Goal: Answer question/provide support: Share knowledge or assist other users

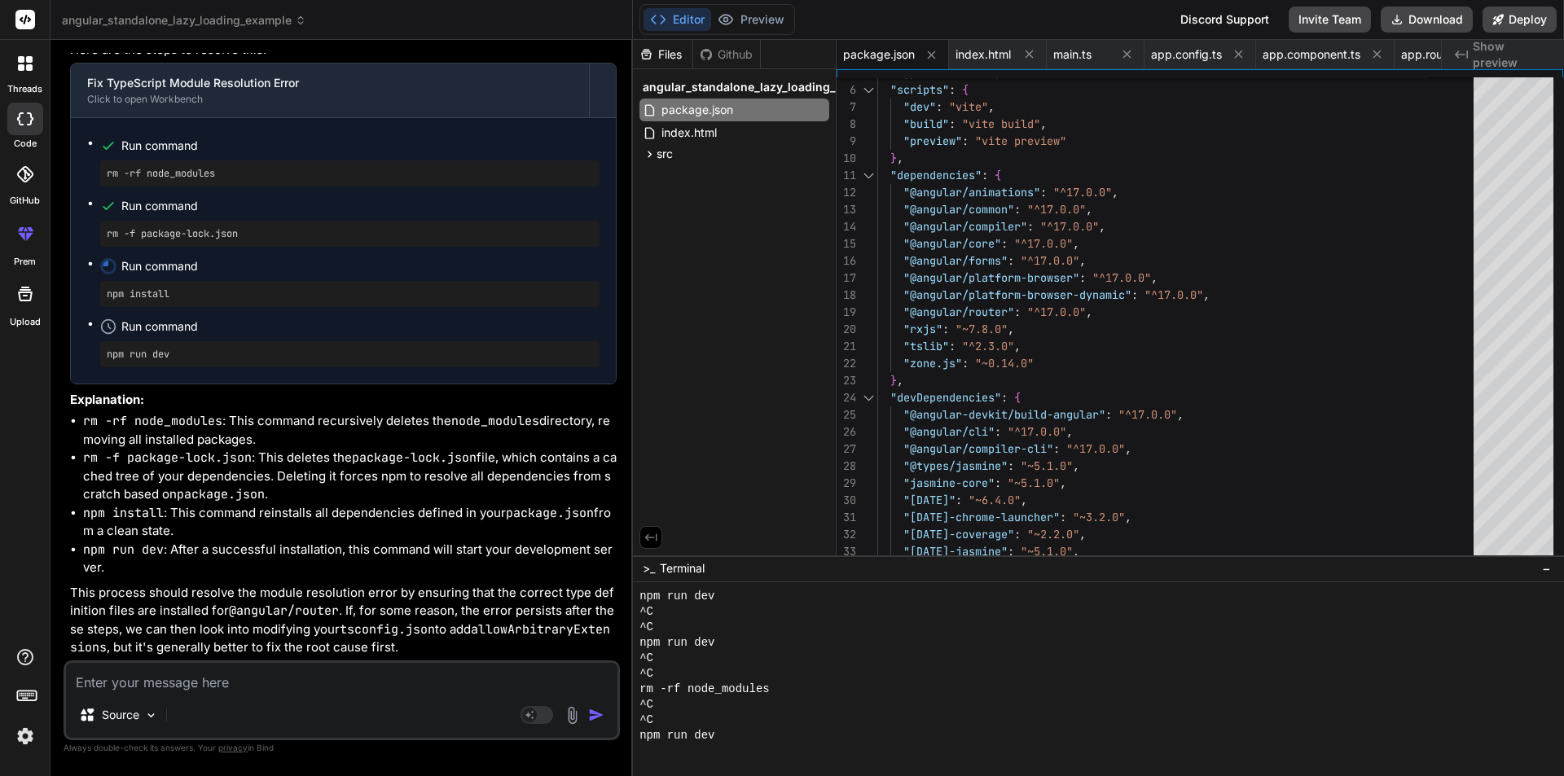
scroll to position [37438, 0]
drag, startPoint x: 276, startPoint y: 454, endPoint x: 37, endPoint y: 409, distance: 243.8
click at [37, 409] on div "threads code GitHub prem Upload angular_standalone_lazy_loading_example Created…" at bounding box center [782, 388] width 1564 height 776
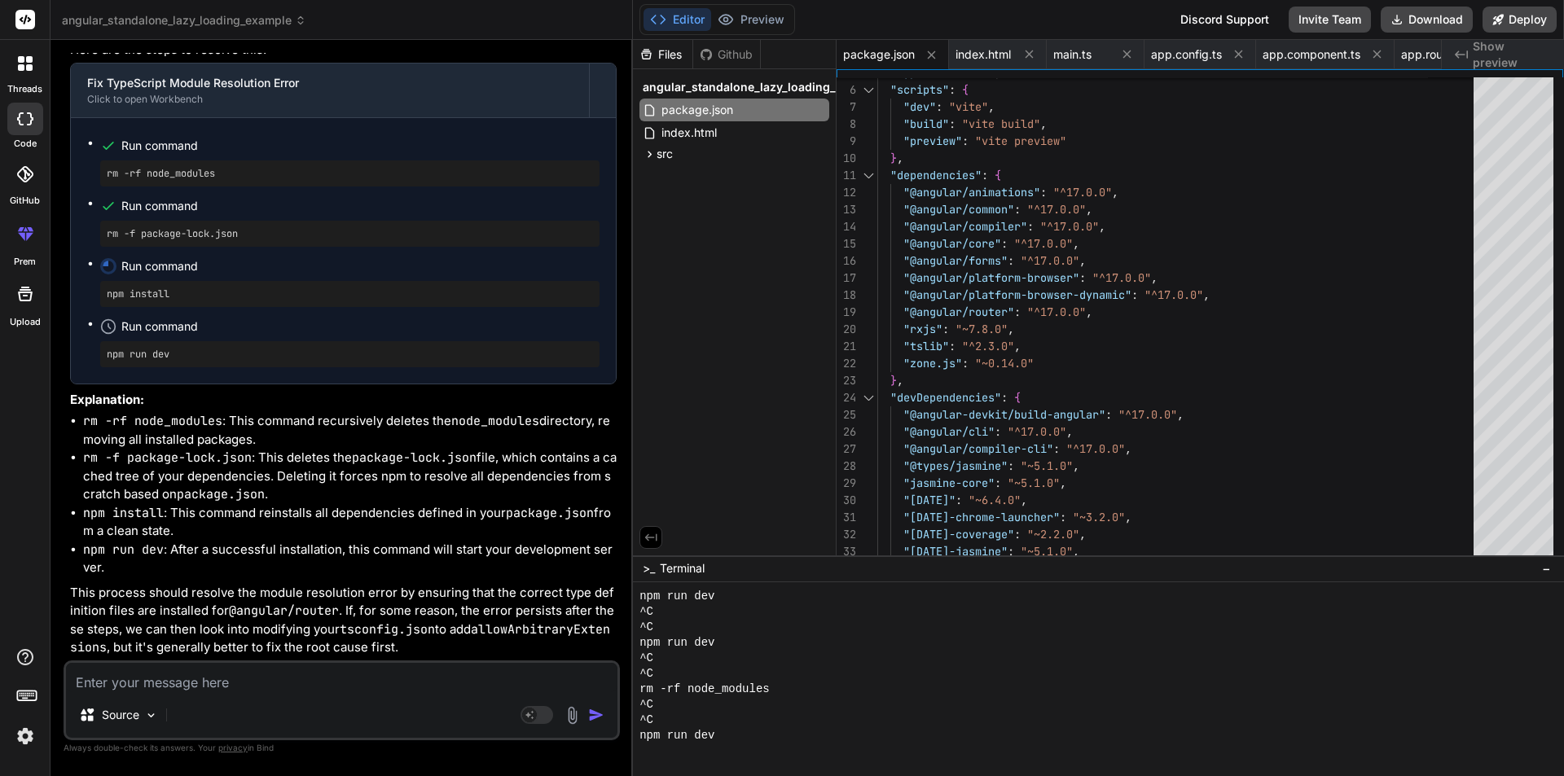
drag, startPoint x: 59, startPoint y: 282, endPoint x: 377, endPoint y: 354, distance: 325.8
click at [377, 354] on div "Bind AI Web Search Created with Pixso. Code Generator You Type safety - Catches…" at bounding box center [341, 407] width 582 height 735
drag, startPoint x: 95, startPoint y: 360, endPoint x: 307, endPoint y: 481, distance: 244.1
click at [305, 492] on div "You Type safety - Catches errors at compile time Better IDE support - IntelliSe…" at bounding box center [343, 357] width 553 height 608
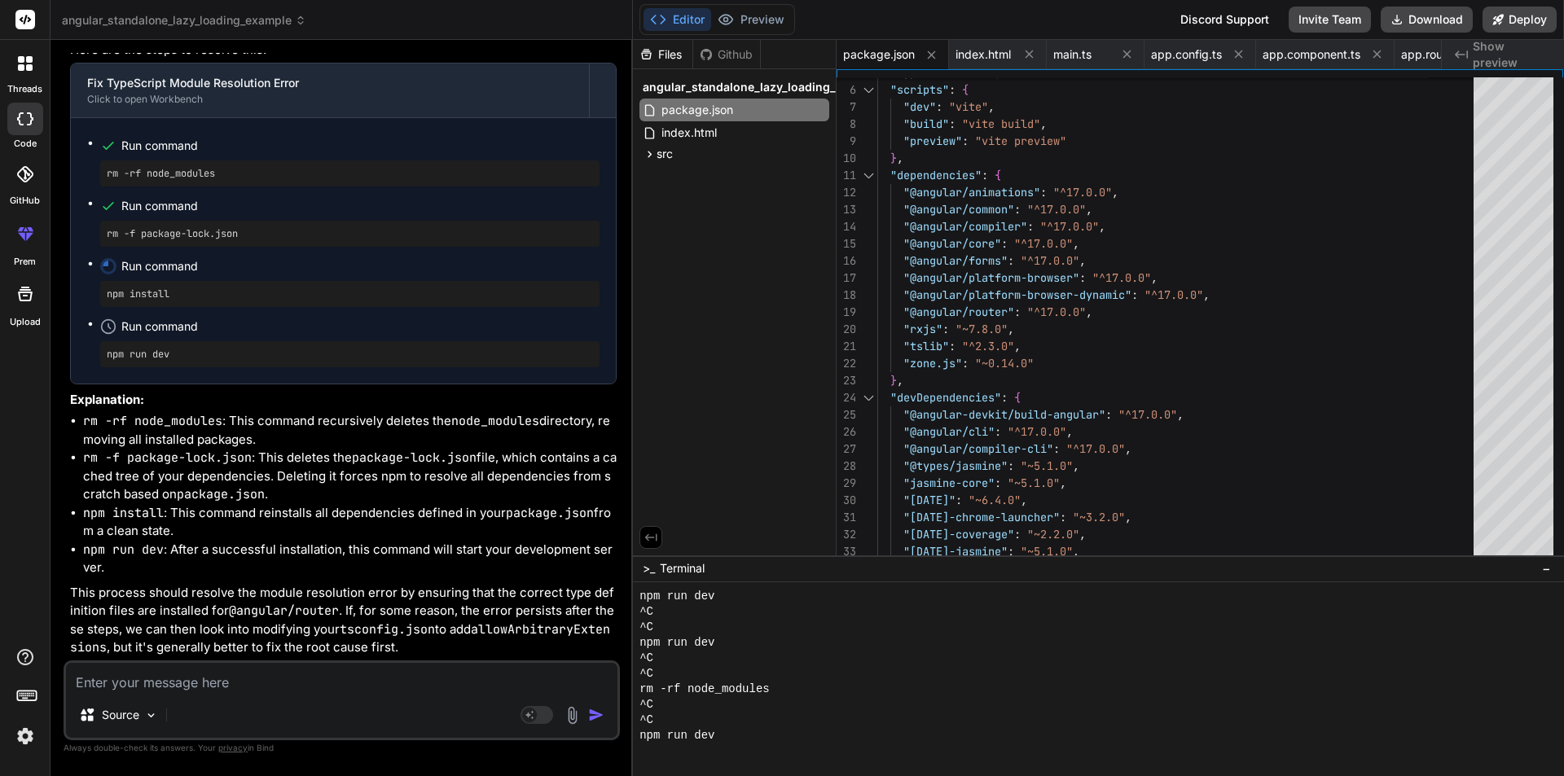
click at [310, 465] on div "Bind AI It looks like you're encountering a TypeScript error related to how mod…" at bounding box center [343, 191] width 547 height 931
drag, startPoint x: 59, startPoint y: 508, endPoint x: 417, endPoint y: 590, distance: 367.5
click at [417, 590] on div "Bind AI Web Search Created with Pixso. Code Generator You Type safety - Catches…" at bounding box center [341, 407] width 582 height 735
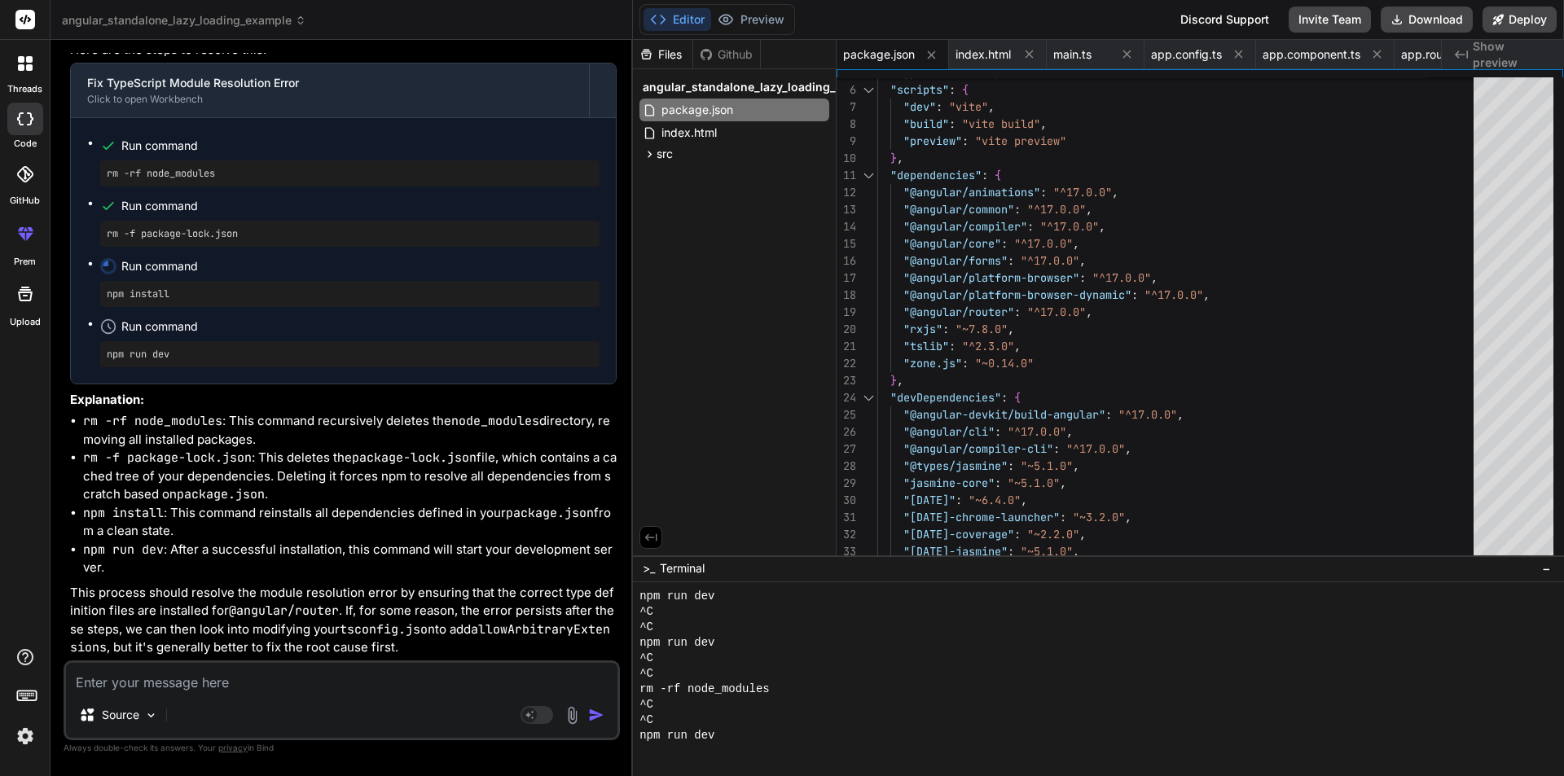
drag, startPoint x: 384, startPoint y: 579, endPoint x: 35, endPoint y: 502, distance: 357.9
click at [35, 502] on div "threads code GitHub prem Upload angular_standalone_lazy_loading_example Created…" at bounding box center [782, 388] width 1564 height 776
drag, startPoint x: 60, startPoint y: 512, endPoint x: 452, endPoint y: 561, distance: 394.8
click at [449, 577] on div "Bind AI Web Search Created with Pixso. Code Generator You Type safety - Catches…" at bounding box center [341, 407] width 582 height 735
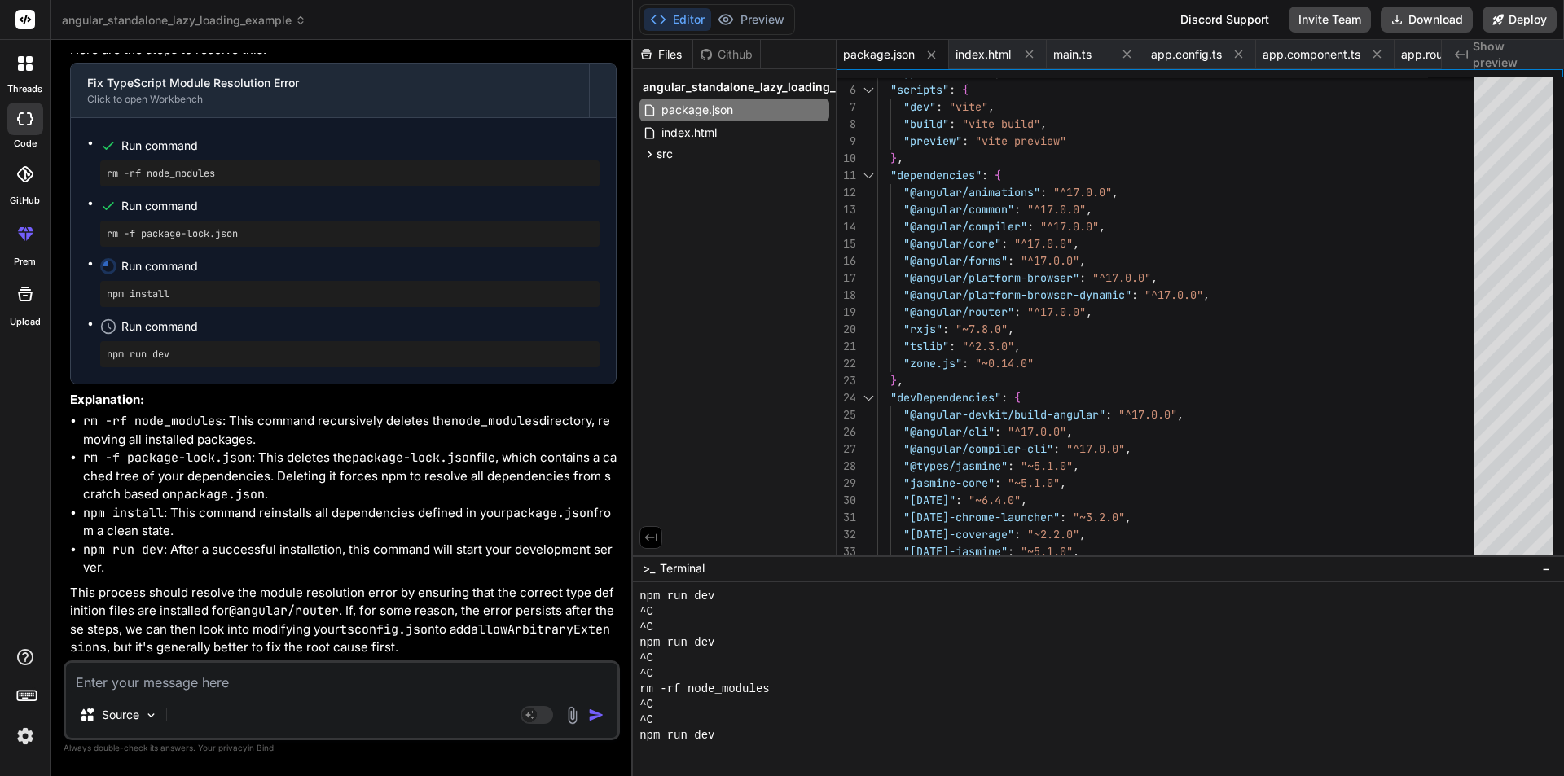
click at [440, 500] on div "Bind AI It looks like you're encountering a TypeScript error related to how mod…" at bounding box center [343, 191] width 547 height 931
drag, startPoint x: 375, startPoint y: 582, endPoint x: 55, endPoint y: 516, distance: 327.5
click at [55, 516] on div "Bind AI Web Search Created with Pixso. Code Generator You Type safety - Catches…" at bounding box center [341, 407] width 582 height 735
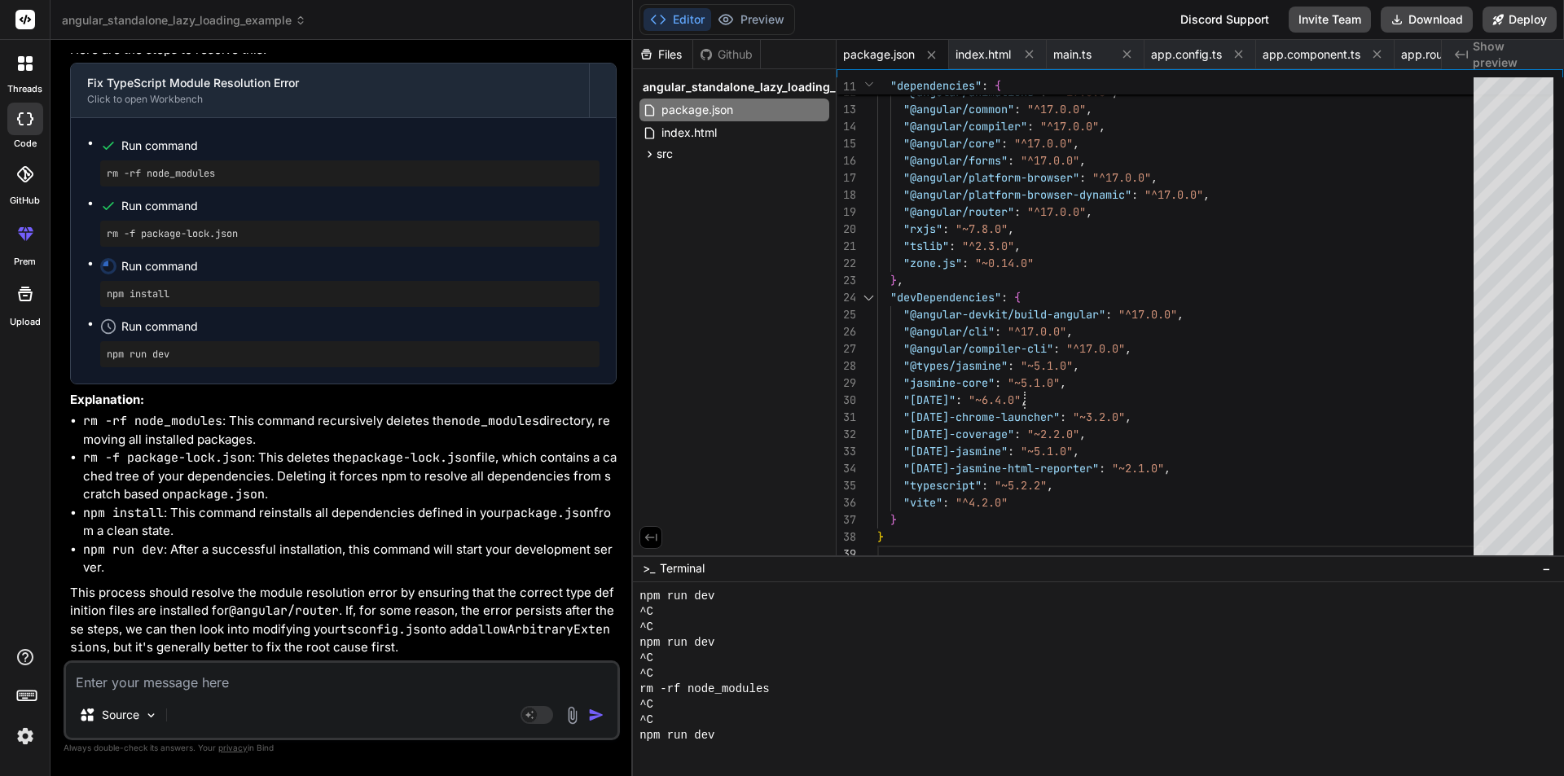
scroll to position [0, 0]
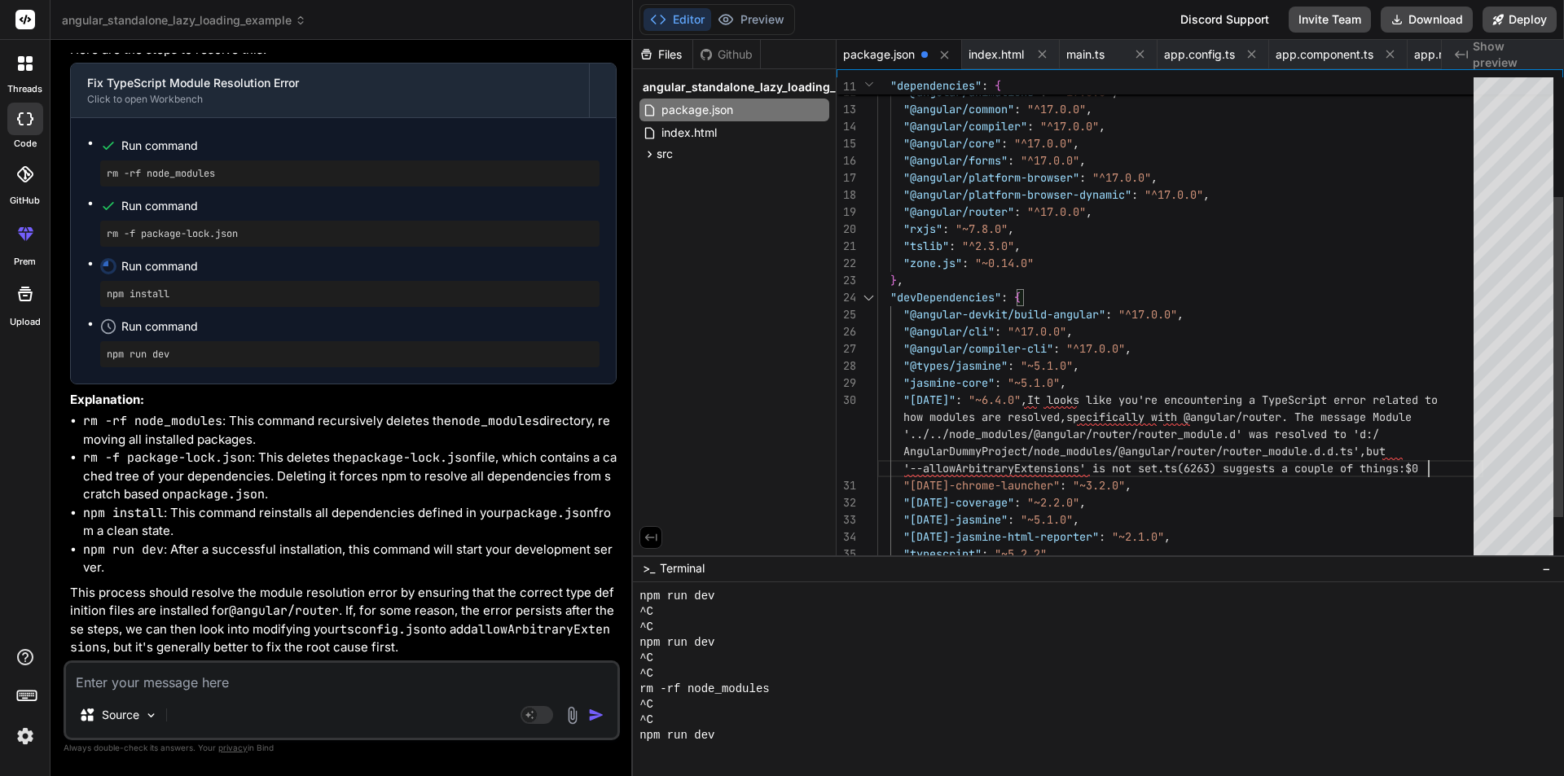
click at [1464, 382] on div ""dependencies" : { "@angular/animations" : "^17.0.0" , "@angular/common" : "^17…" at bounding box center [1180, 263] width 606 height 735
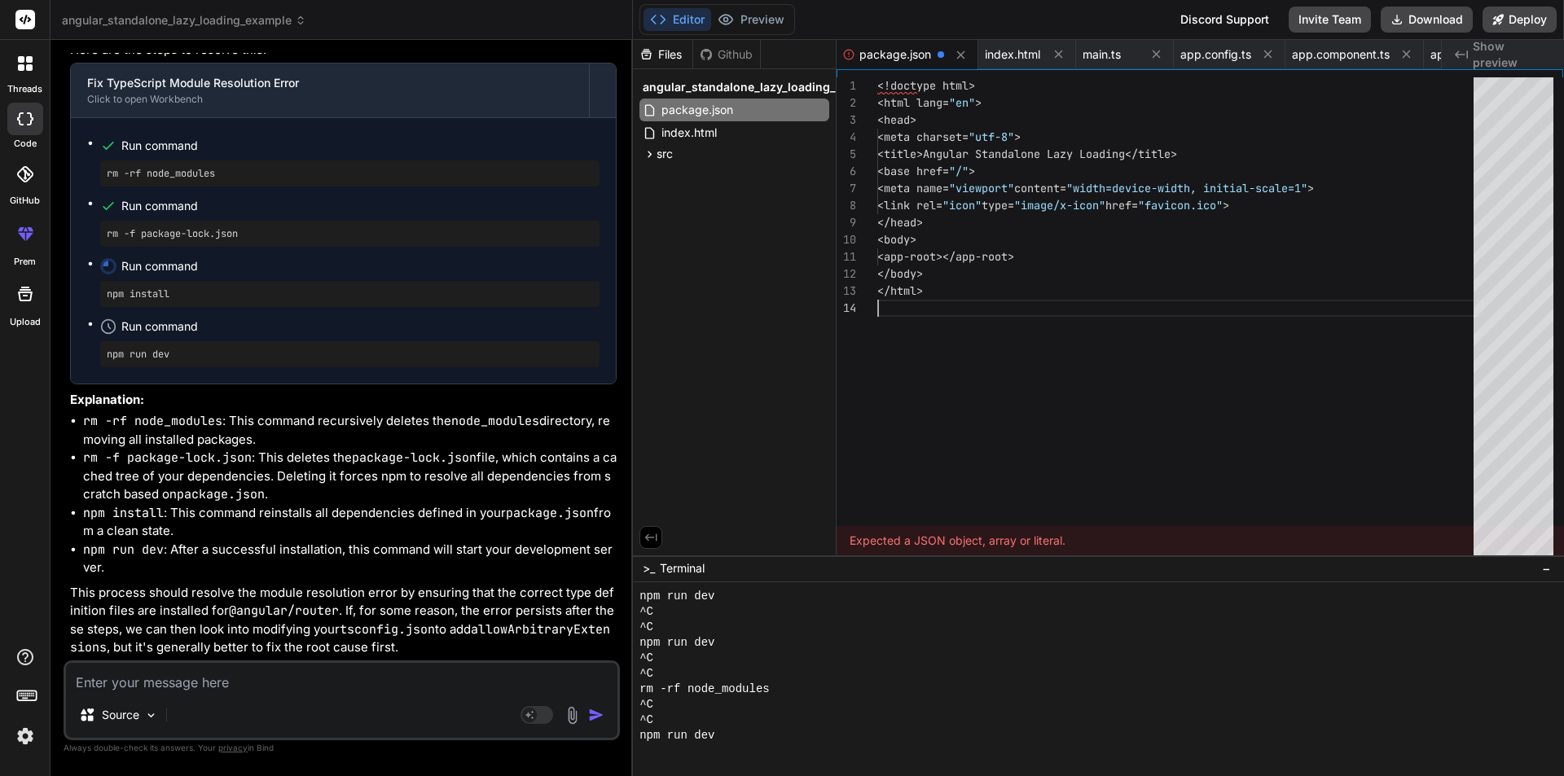
scroll to position [68, 0]
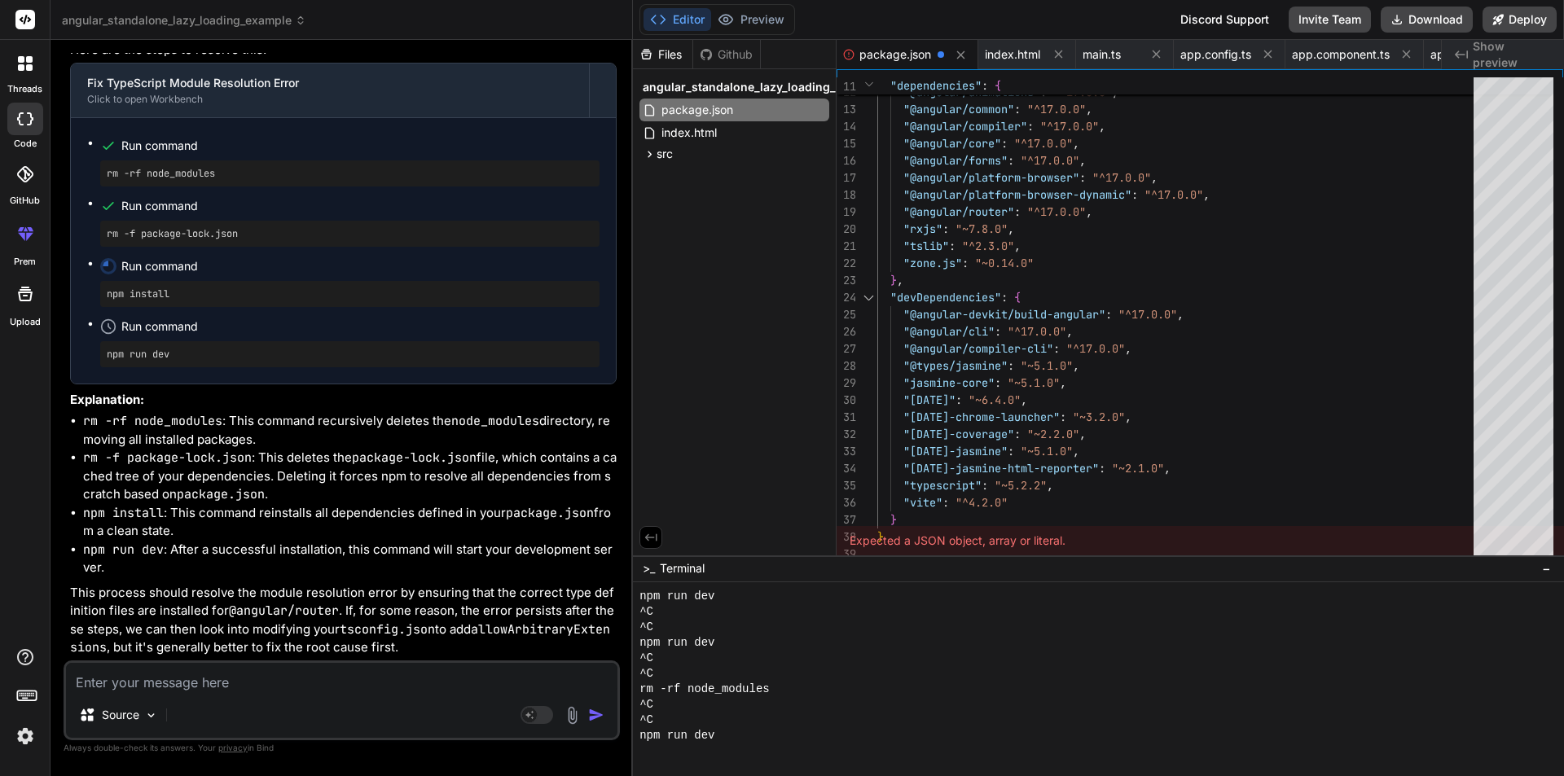
click at [1089, 549] on div "Expected a JSON object, array or literal." at bounding box center [1199, 540] width 727 height 29
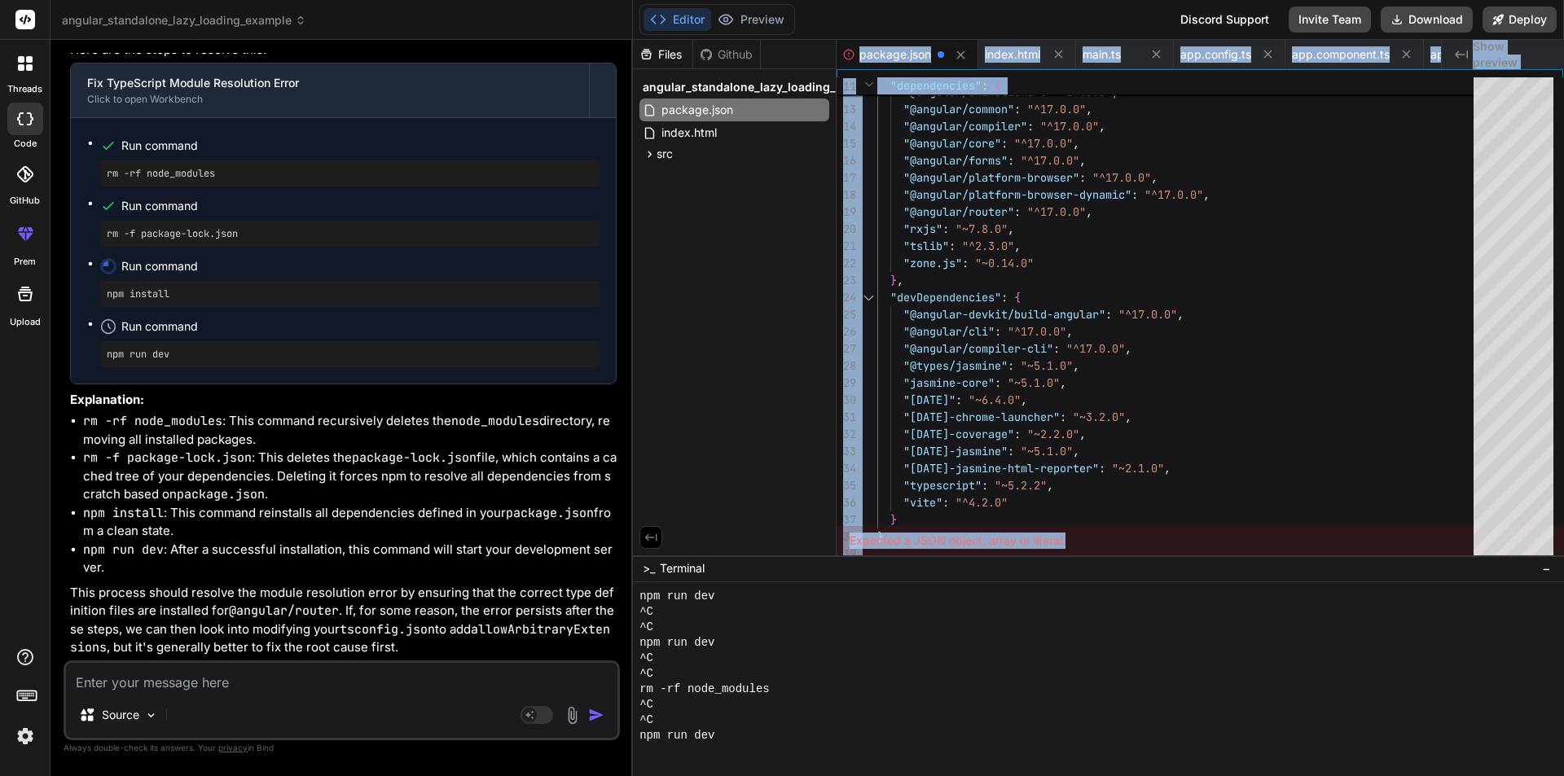
drag, startPoint x: 1092, startPoint y: 545, endPoint x: 833, endPoint y: 533, distance: 259.3
click at [833, 533] on div "Files Github angular_standalone_lazy_loading_example package.json index.html sr…" at bounding box center [1098, 298] width 931 height 516
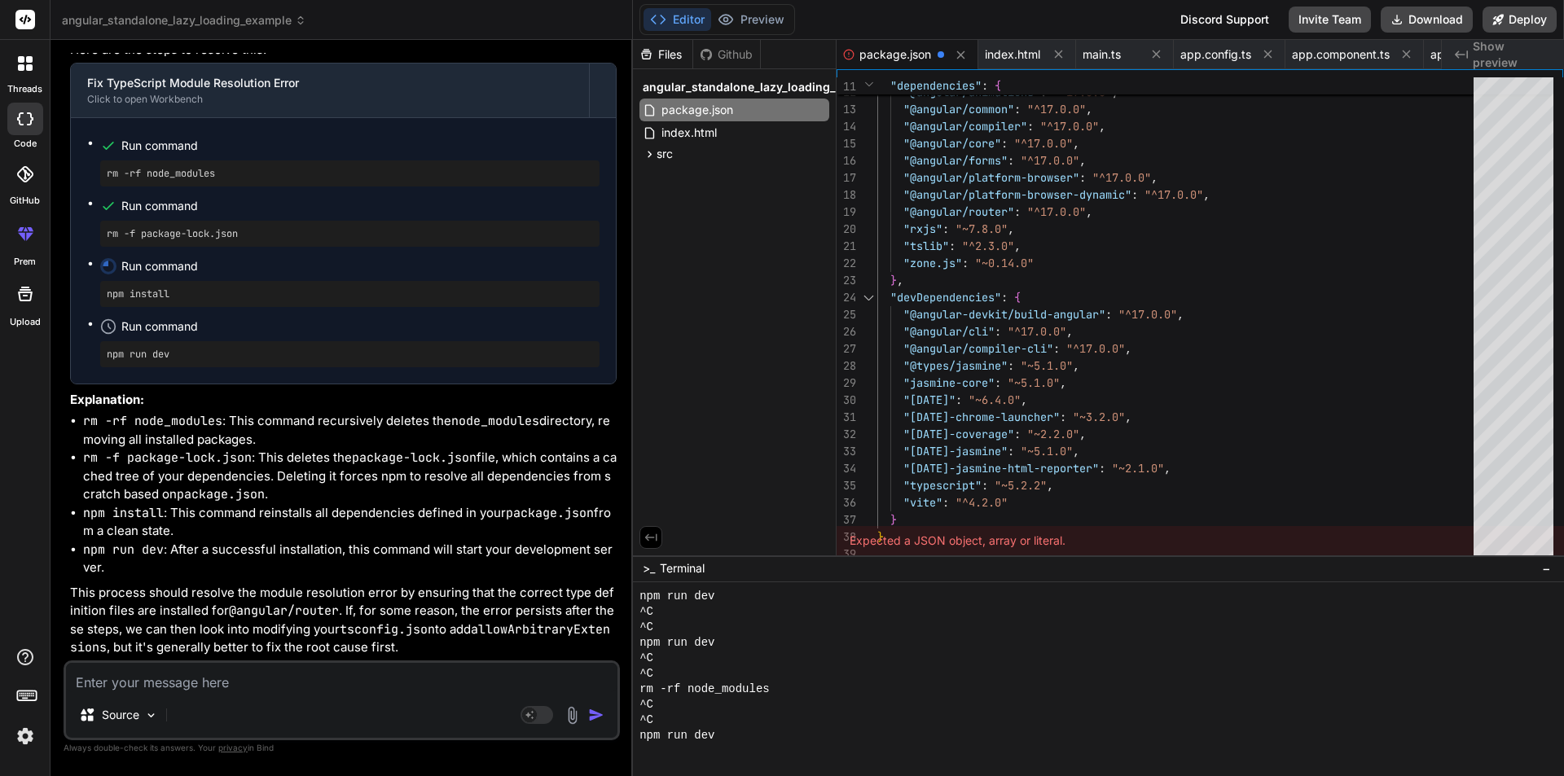
drag, startPoint x: 292, startPoint y: 456, endPoint x: 77, endPoint y: 379, distance: 228.5
drag, startPoint x: 288, startPoint y: 455, endPoint x: 50, endPoint y: 391, distance: 245.6
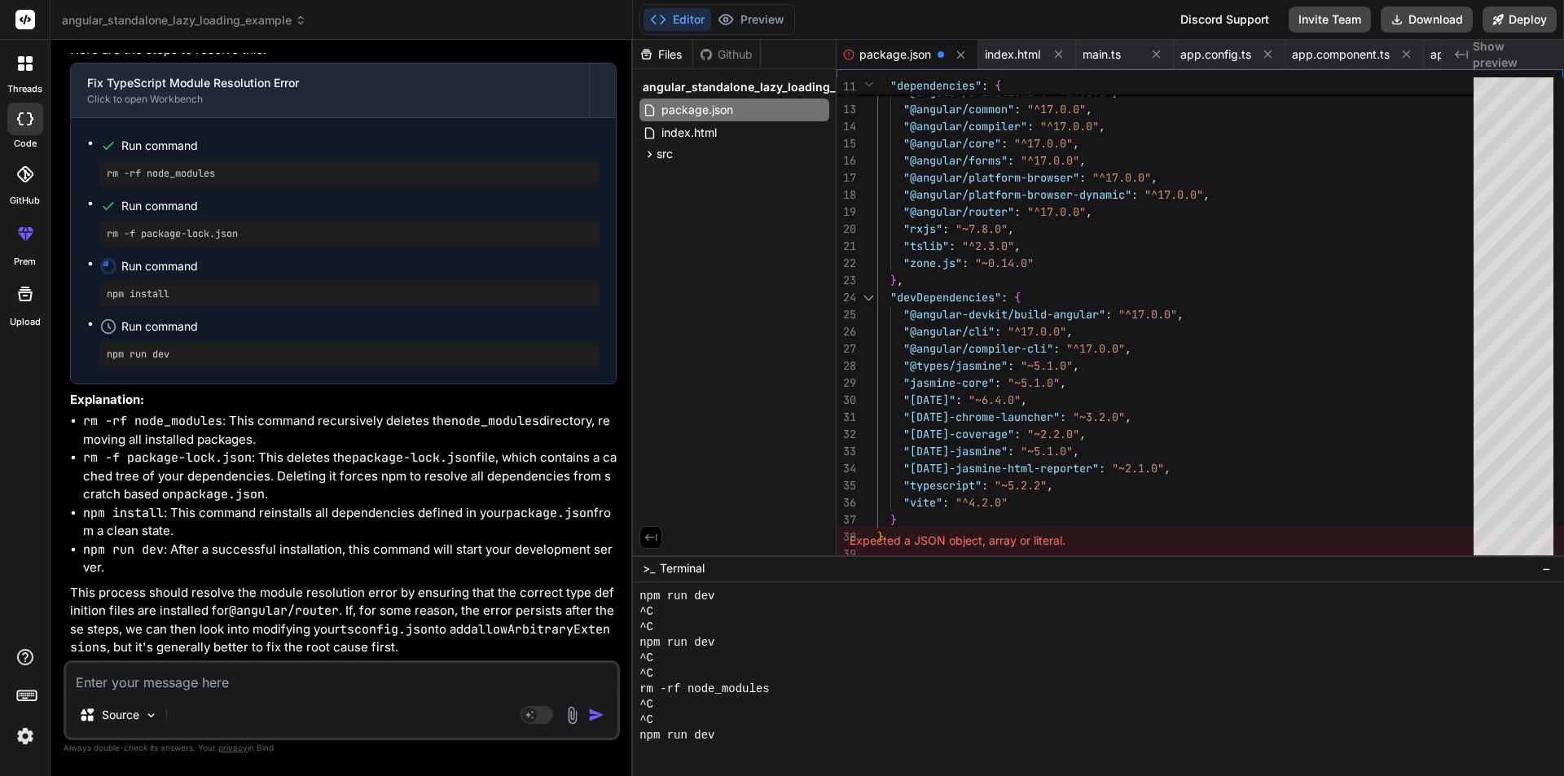
click at [50, 391] on div "Bind AI Web Search Created with Pixso. Code Generator You Type safety - Catches…" at bounding box center [341, 407] width 582 height 735
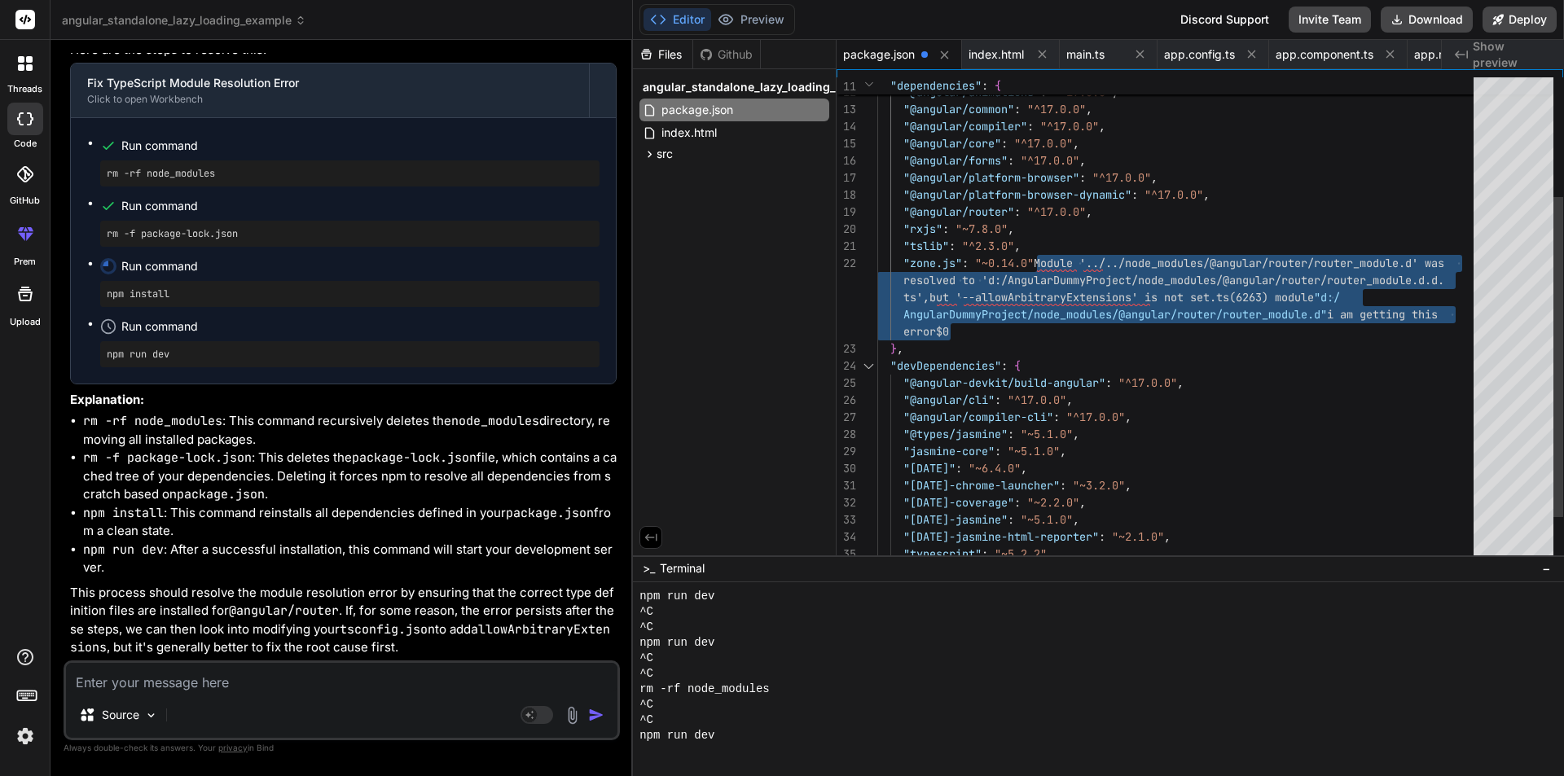
drag, startPoint x: 1036, startPoint y: 261, endPoint x: 1217, endPoint y: 326, distance: 192.2
click at [1333, 326] on div ""dependencies" : { "@angular/animations" : "^17.0.0" , "@angular/common" : "^17…" at bounding box center [1180, 263] width 606 height 735
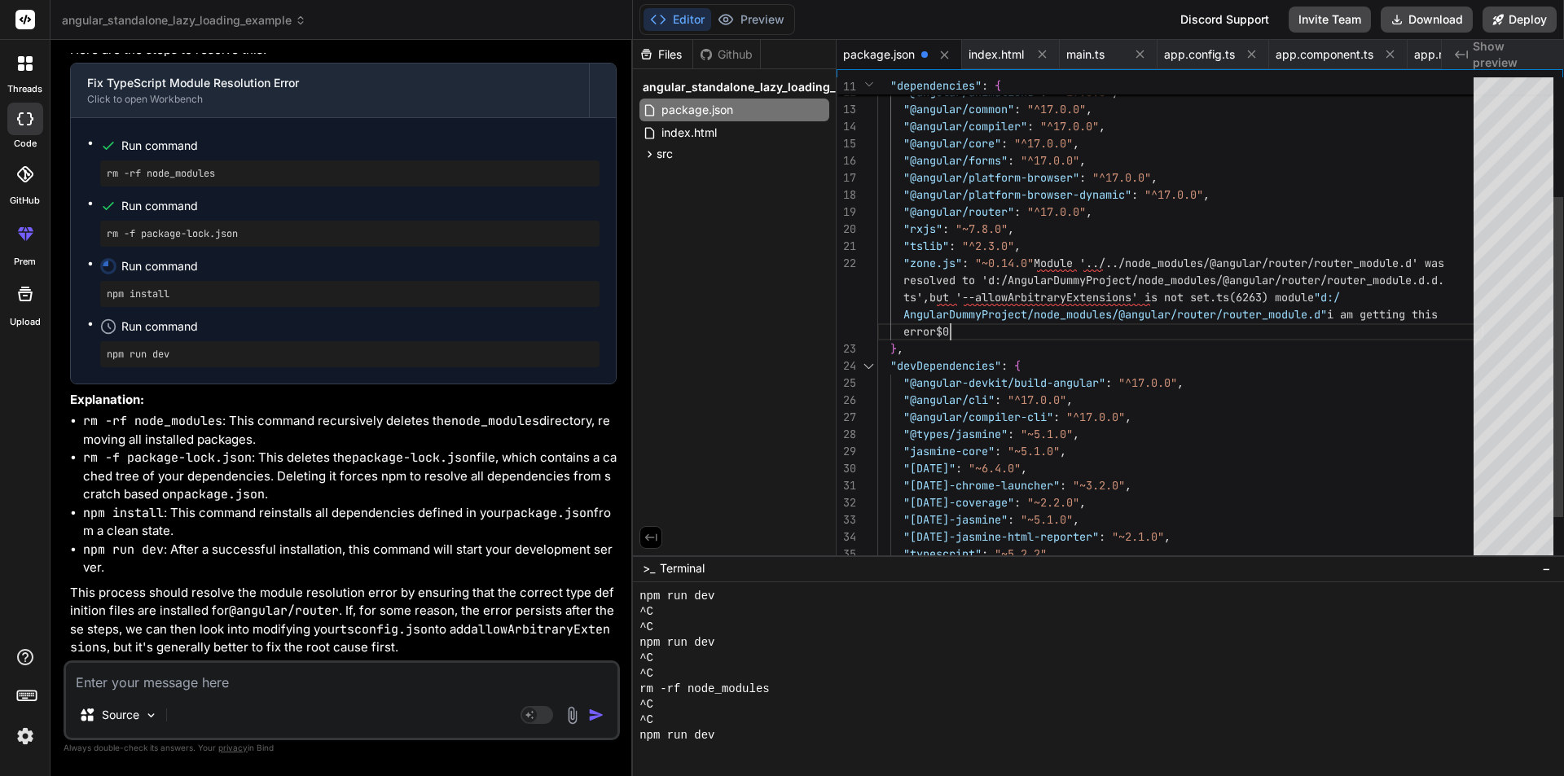
click at [1105, 327] on div ""dependencies" : { "@angular/animations" : "^17.0.0" , "@angular/common" : "^17…" at bounding box center [1180, 263] width 606 height 735
drag, startPoint x: 1074, startPoint y: 280, endPoint x: 1038, endPoint y: 276, distance: 36.9
click at [1047, 278] on div ""dependencies" : { "@angular/animations" : "^17.0.0" , "@angular/common" : "^17…" at bounding box center [1180, 263] width 606 height 735
click at [1038, 262] on div ""dependencies" : { "@angular/animations" : "^17.0.0" , "@angular/common" : "^17…" at bounding box center [1180, 263] width 606 height 735
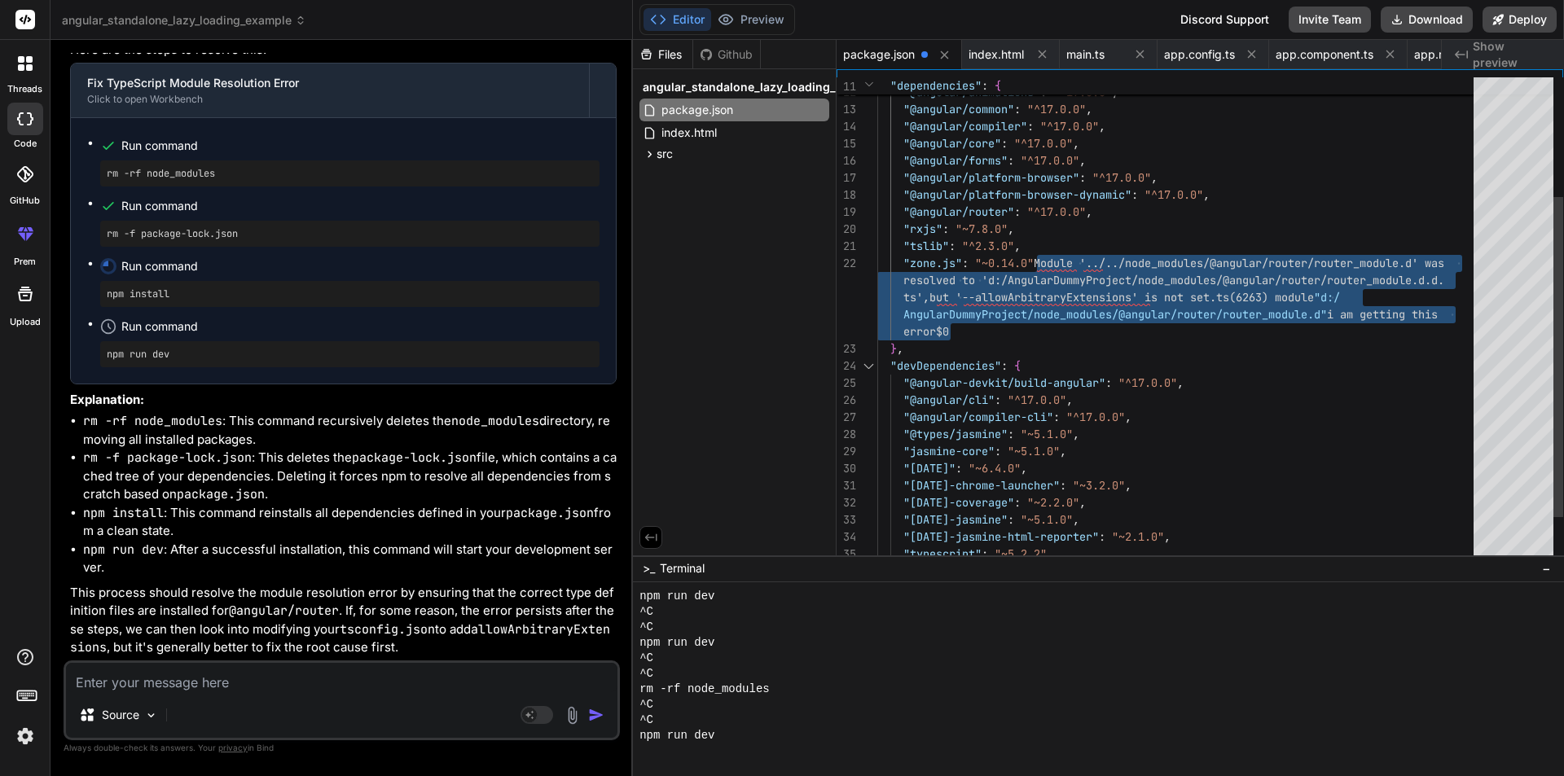
drag, startPoint x: 1038, startPoint y: 262, endPoint x: 1430, endPoint y: 318, distance: 396.5
click at [1430, 318] on div ""dependencies" : { "@angular/animations" : "^17.0.0" , "@angular/common" : "^17…" at bounding box center [1180, 263] width 606 height 735
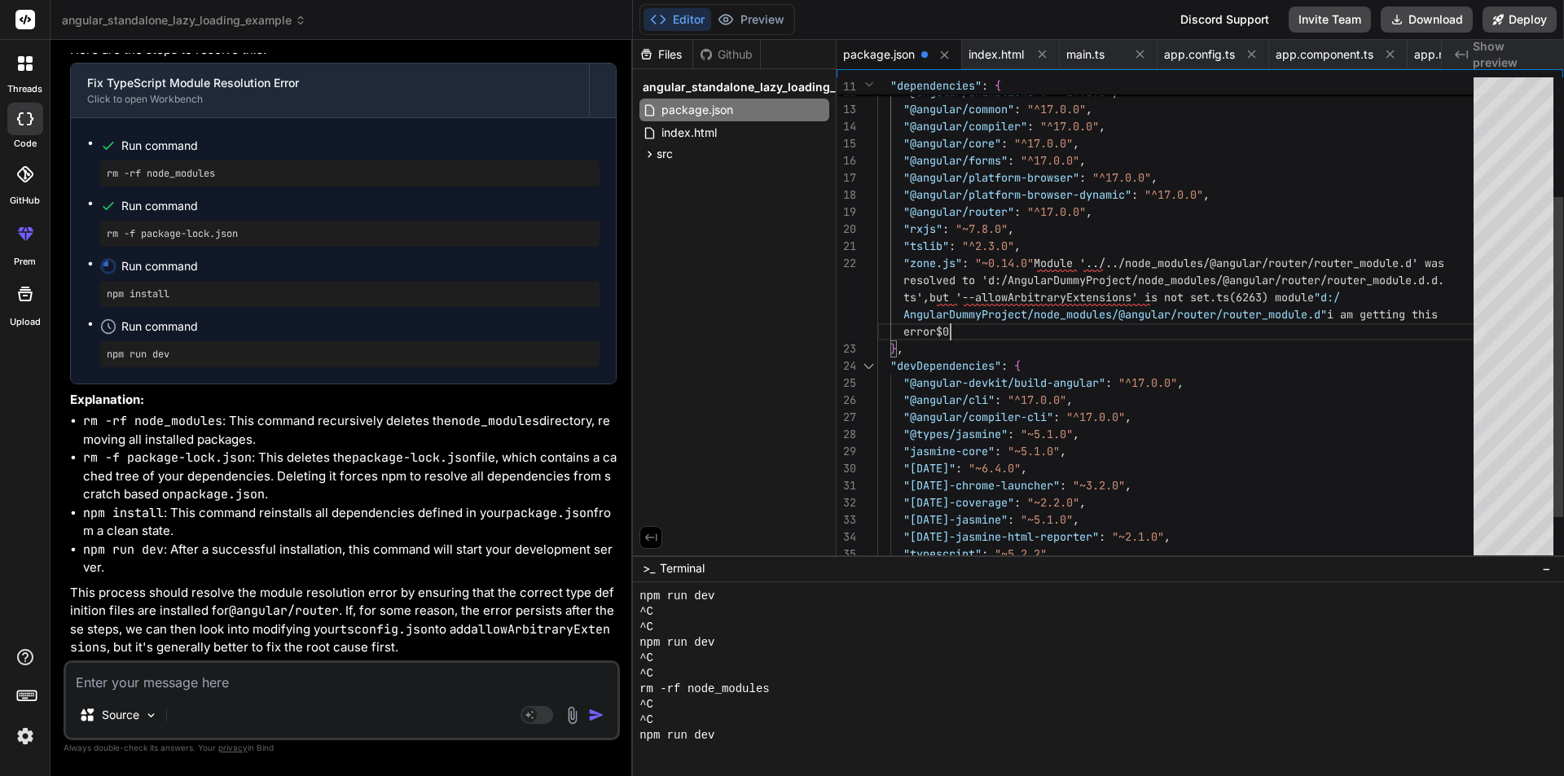
click at [993, 331] on div ""dependencies" : { "@angular/animations" : "^17.0.0" , "@angular/common" : "^17…" at bounding box center [1180, 263] width 606 height 735
type textarea ""tslib": "^2.3.0", "zone.js": "~0.14.0" }, "devDependencies": { "@angular-devki…"
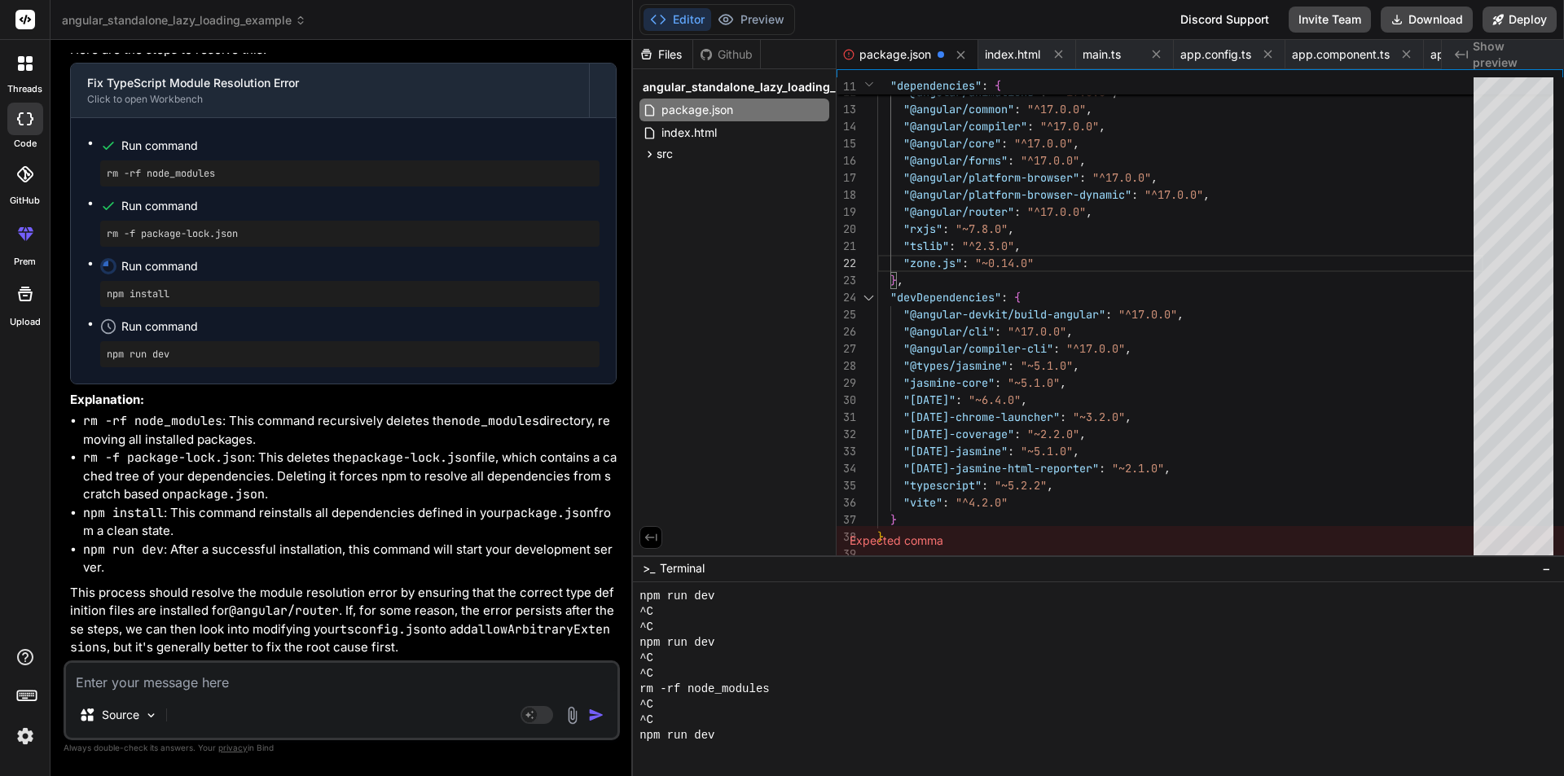
scroll to position [37927, 0]
drag, startPoint x: 723, startPoint y: 637, endPoint x: 481, endPoint y: 646, distance: 242.1
click at [480, 647] on div "angular_standalone_lazy_loading_example Created with Pixso. Bind AI Web Search …" at bounding box center [806, 388] width 1513 height 776
click at [724, 718] on div "npm run dev" at bounding box center [1132, 720] width 986 height 15
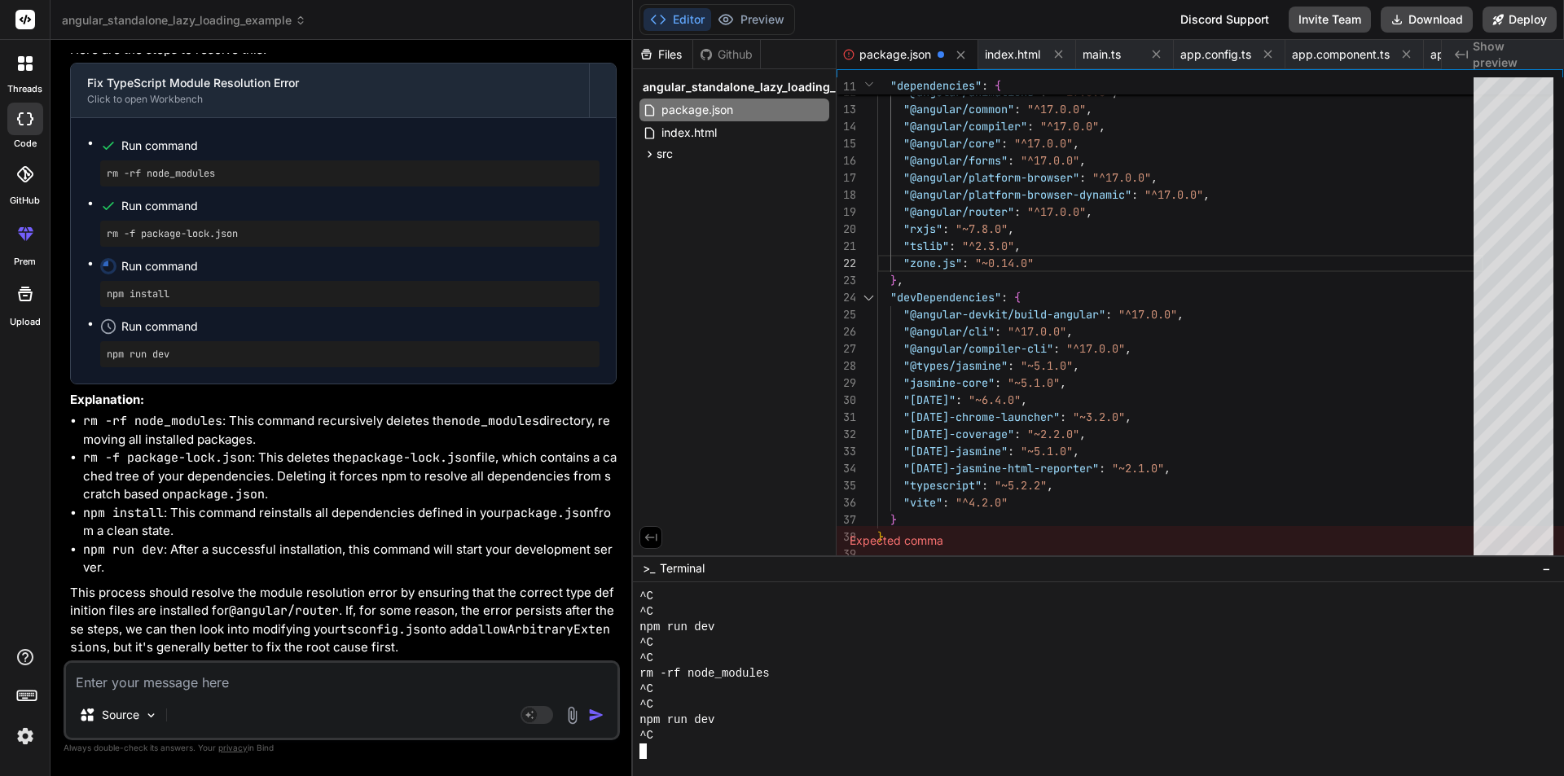
click at [722, 720] on div "npm run dev" at bounding box center [1132, 720] width 986 height 15
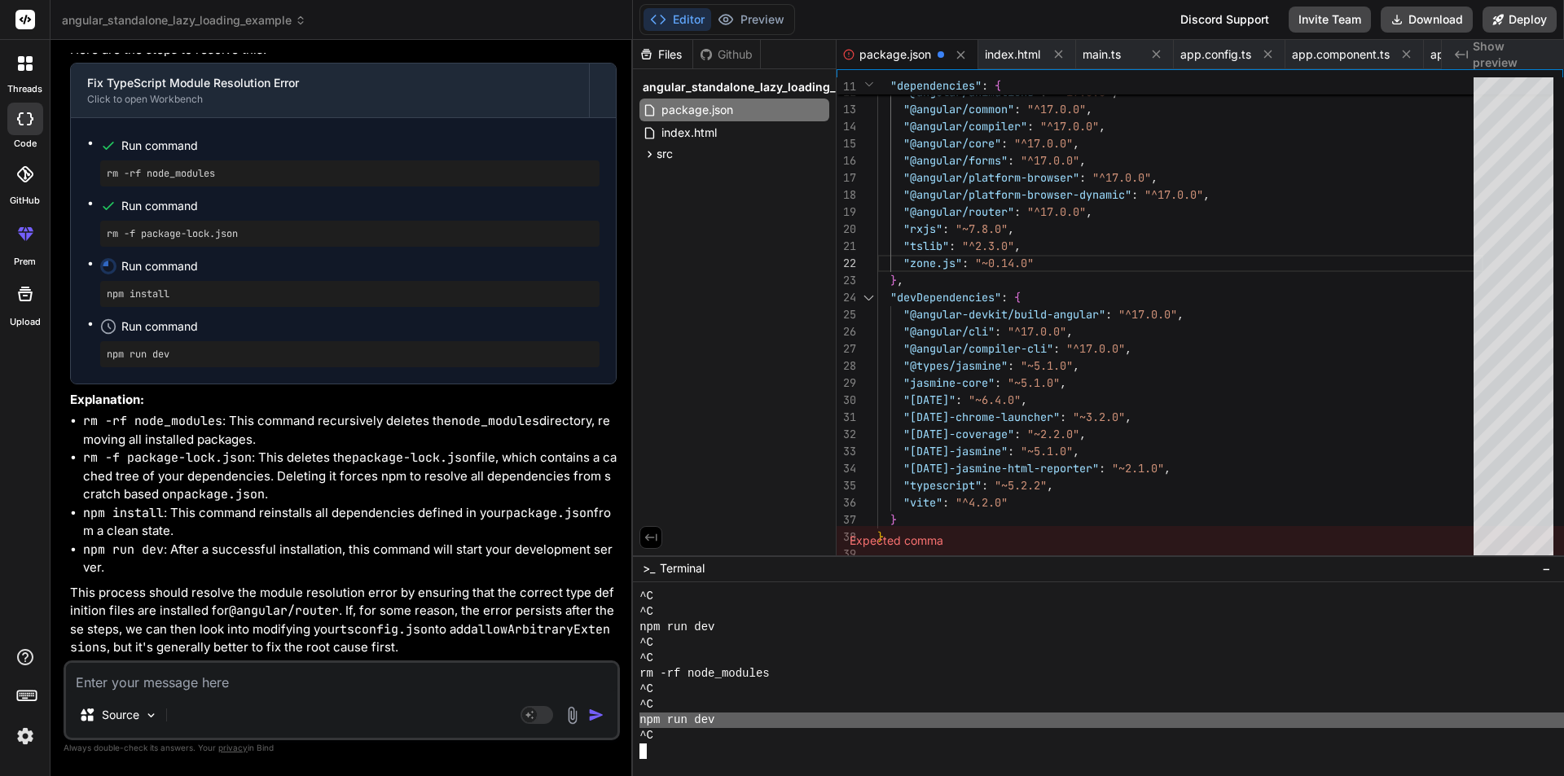
drag, startPoint x: 722, startPoint y: 720, endPoint x: 622, endPoint y: 719, distance: 100.2
click at [622, 719] on div "angular_standalone_lazy_loading_example Created with Pixso. Bind AI Web Search …" at bounding box center [806, 388] width 1513 height 776
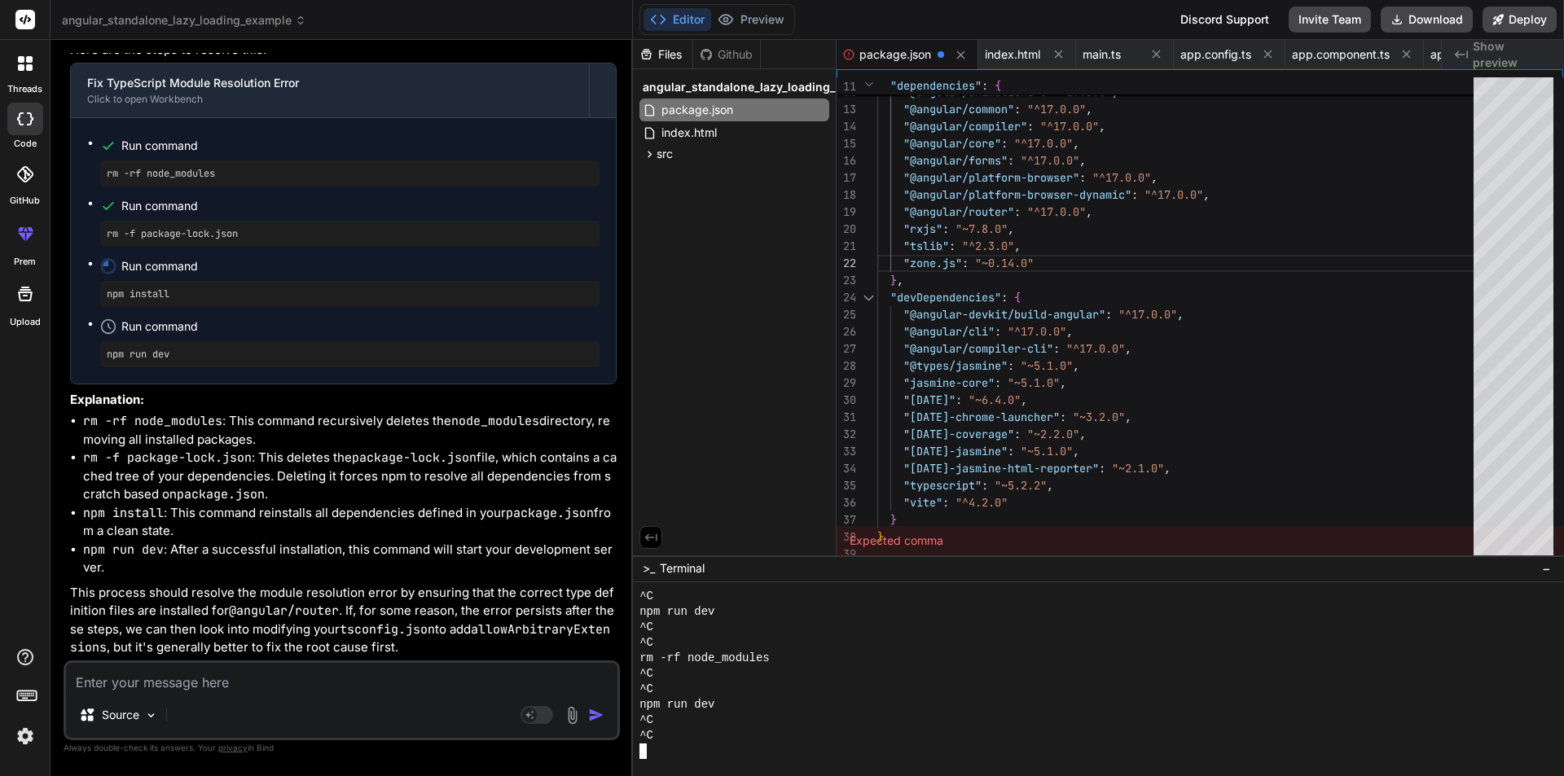
scroll to position [263, 0]
drag, startPoint x: 718, startPoint y: 705, endPoint x: 636, endPoint y: 707, distance: 82.3
click at [636, 707] on div "________________________________ ^C npm run dev ^C ^C rm -rf node_modules ^C ^C…" at bounding box center [1098, 679] width 931 height 194
click at [166, 685] on textarea at bounding box center [341, 677] width 551 height 29
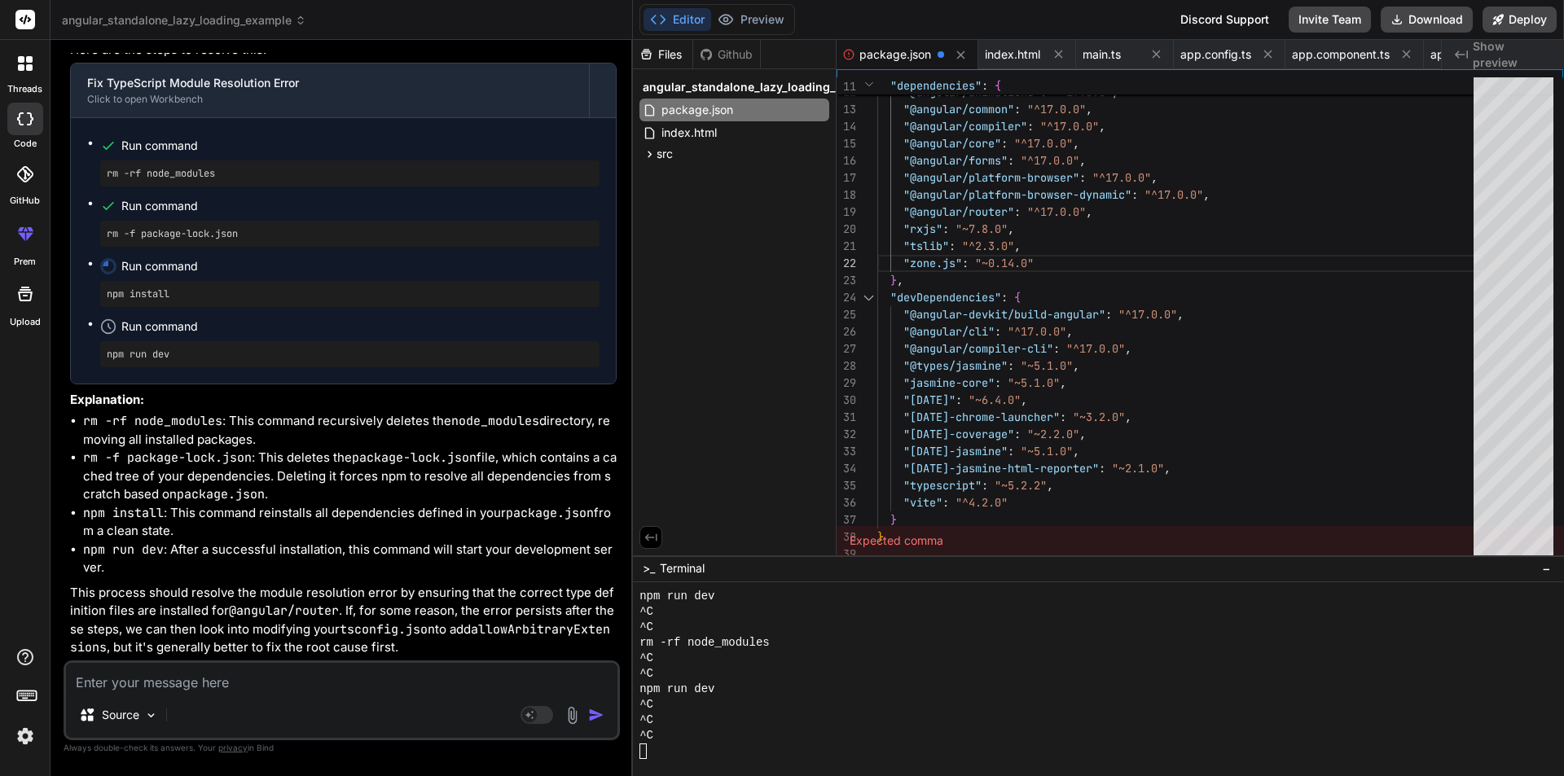
paste textarea "Module '../../node_modules/@angular/router/router_module.d' was resolved to 'd:…"
type textarea "Module '../../node_modules/@angular/router/router_module.d' was resolved to 'd:…"
type textarea "x"
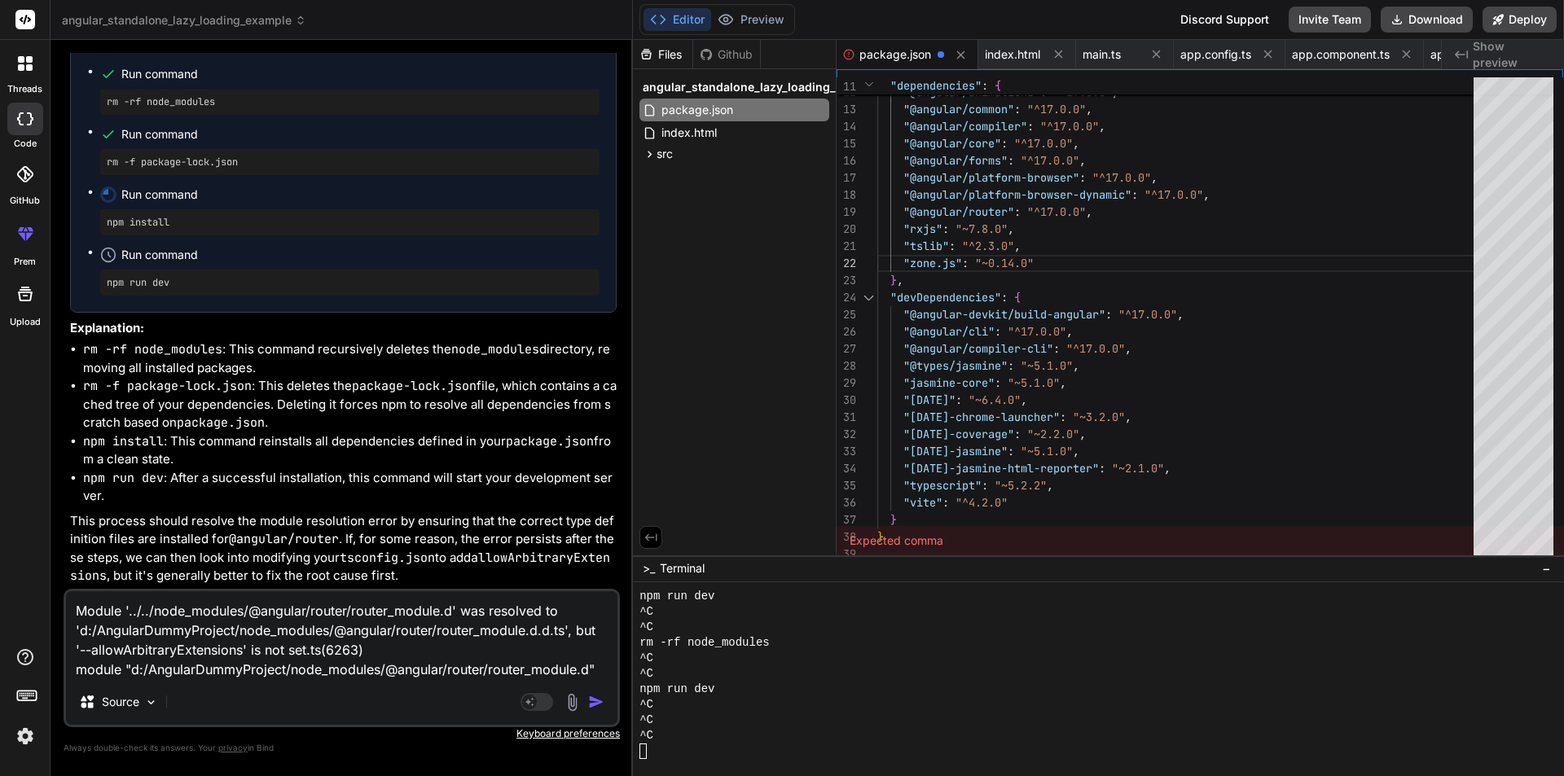
drag, startPoint x: 607, startPoint y: 670, endPoint x: 12, endPoint y: 589, distance: 600.1
click at [20, 585] on div "threads code GitHub prem Upload angular_standalone_lazy_loading_example Created…" at bounding box center [782, 388] width 1564 height 776
type textarea "x"
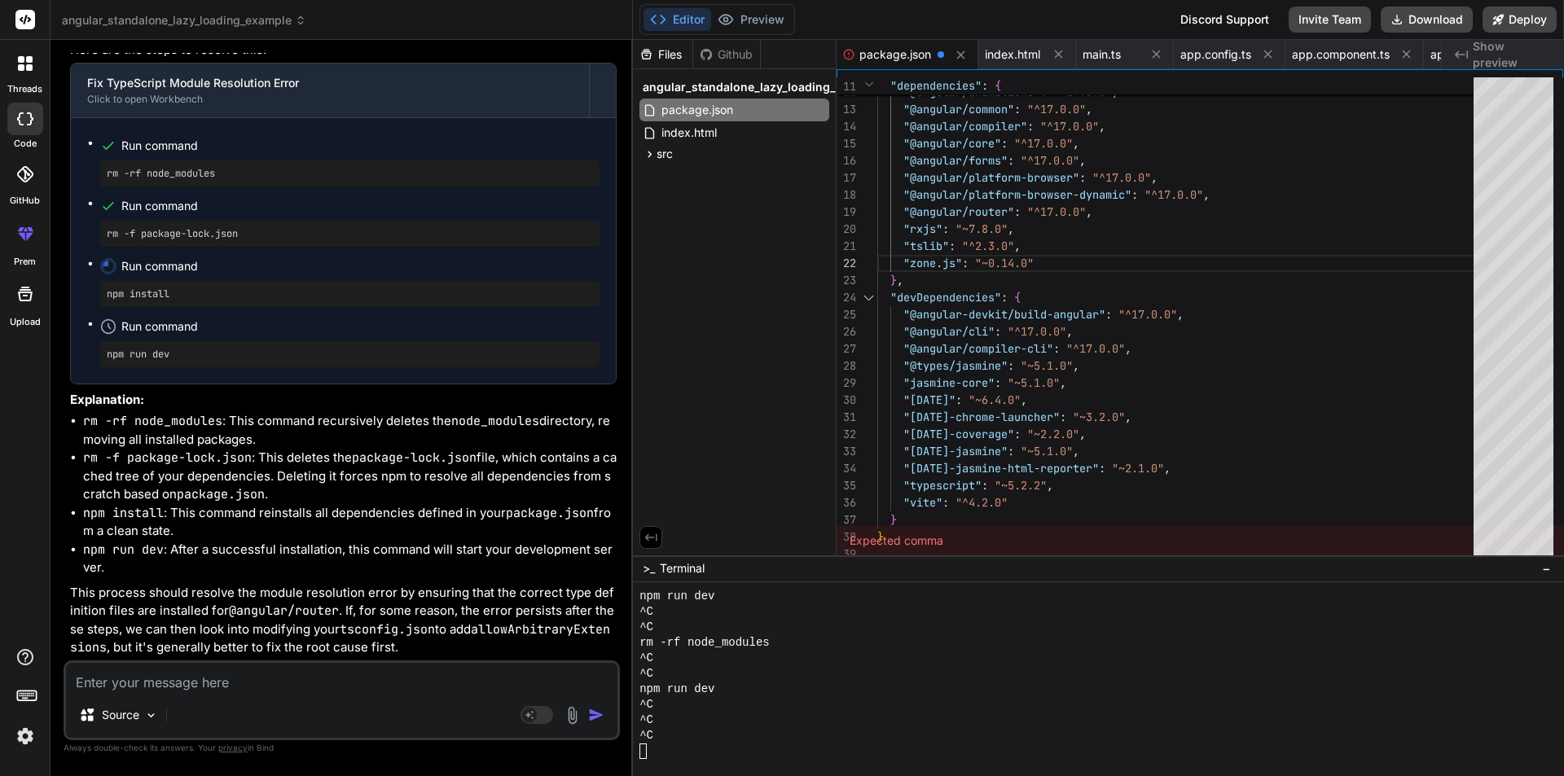
click at [155, 685] on textarea at bounding box center [341, 677] width 551 height 29
type textarea "n"
type textarea "x"
type textarea "ng"
type textarea "x"
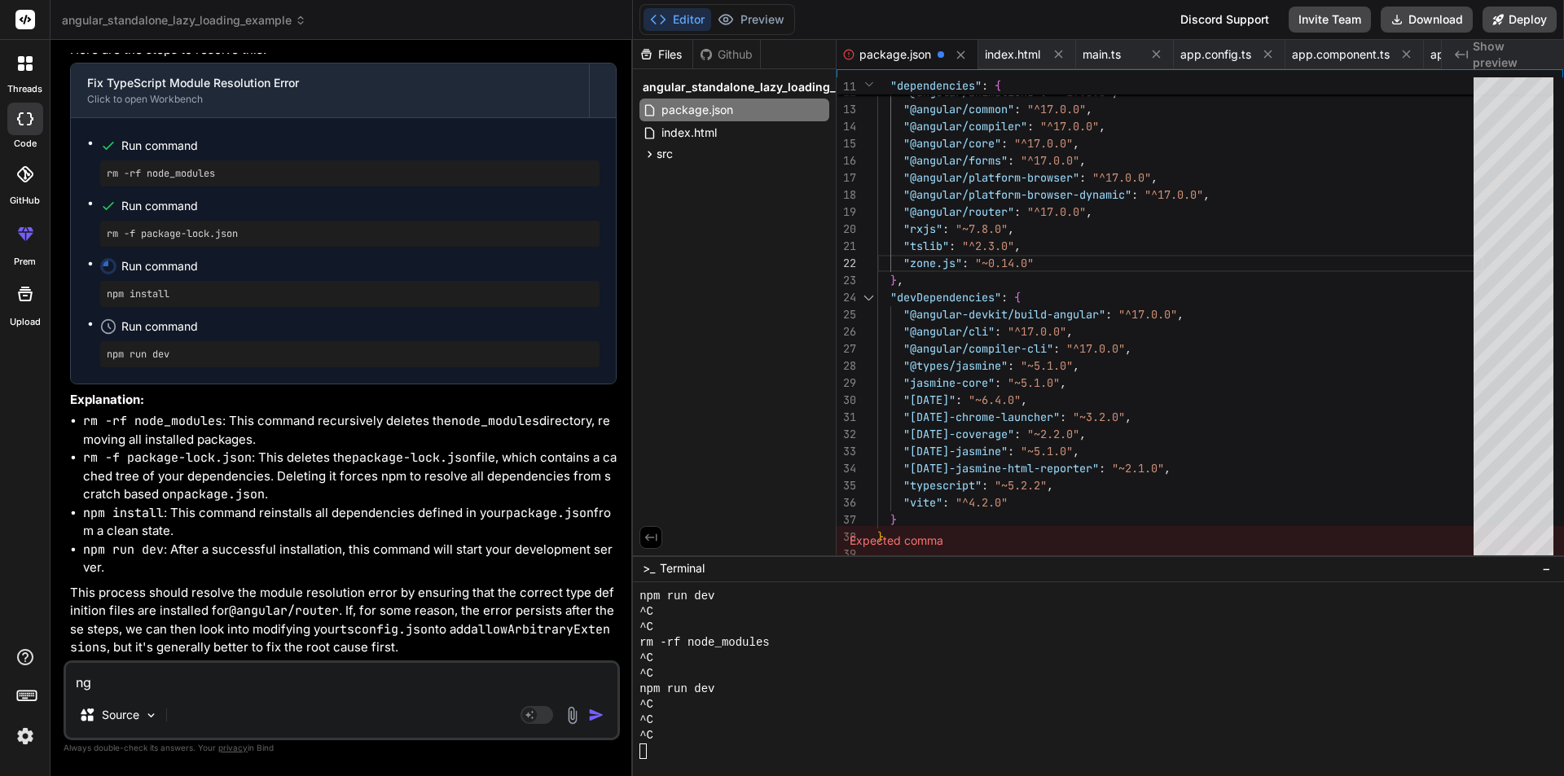
type textarea "ng"
type textarea "x"
type textarea "ng s"
type textarea "x"
type textarea "ng se"
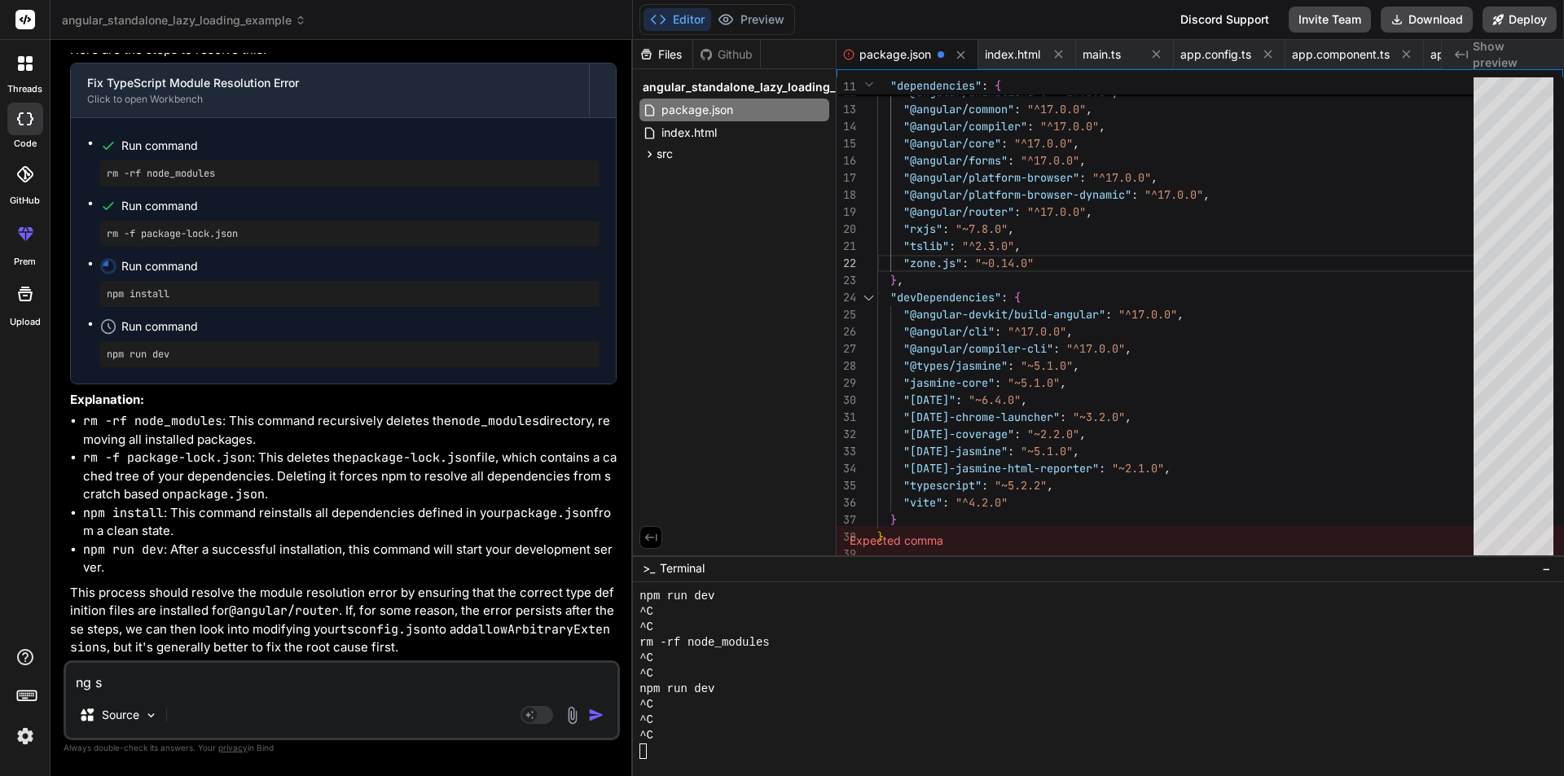
type textarea "x"
type textarea "ng ser"
type textarea "x"
type textarea "ng serv"
type textarea "x"
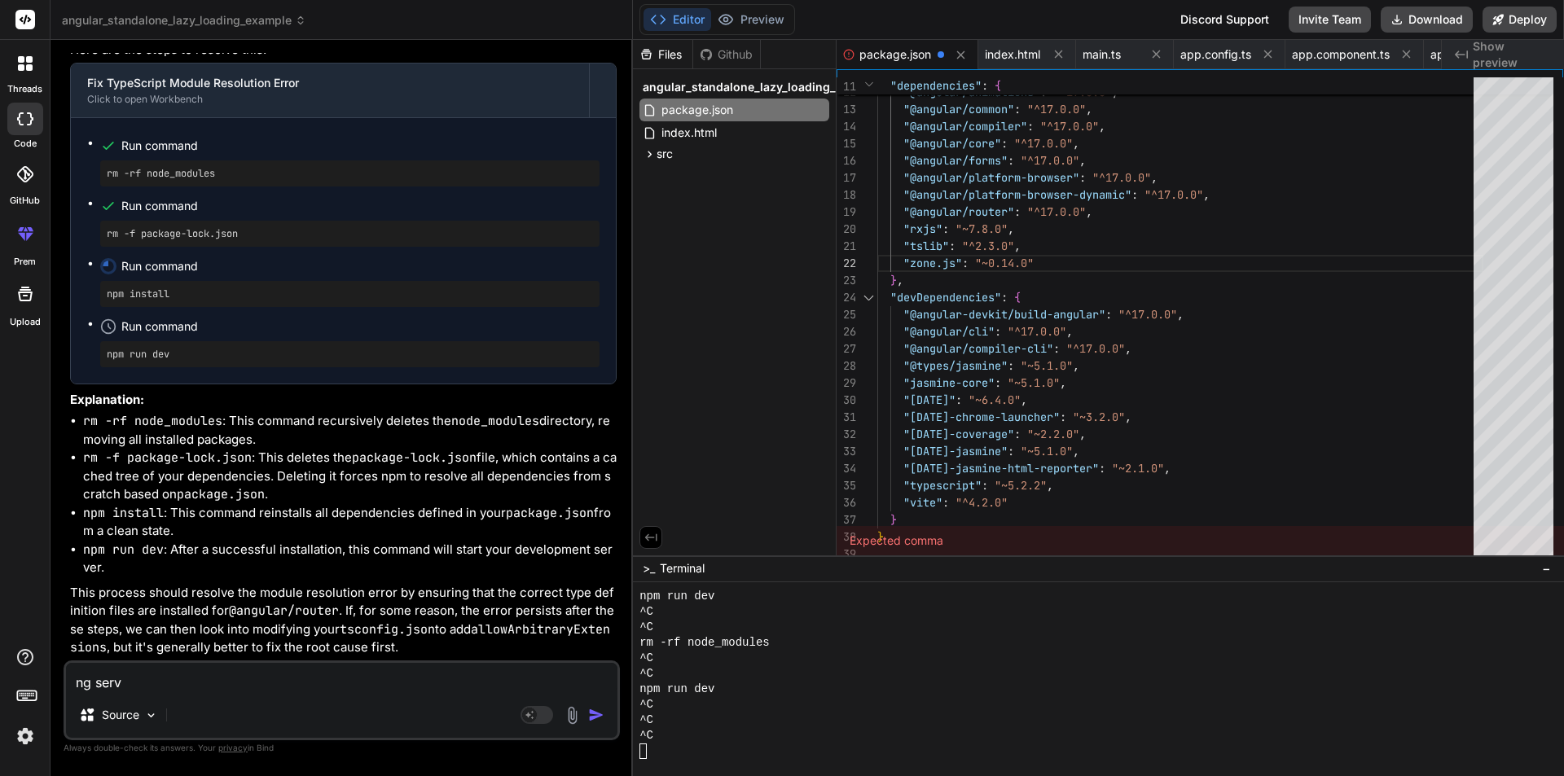
type textarea "ng serve"
type textarea "x"
type textarea "ng serve"
type textarea "x"
type textarea "ng serve a"
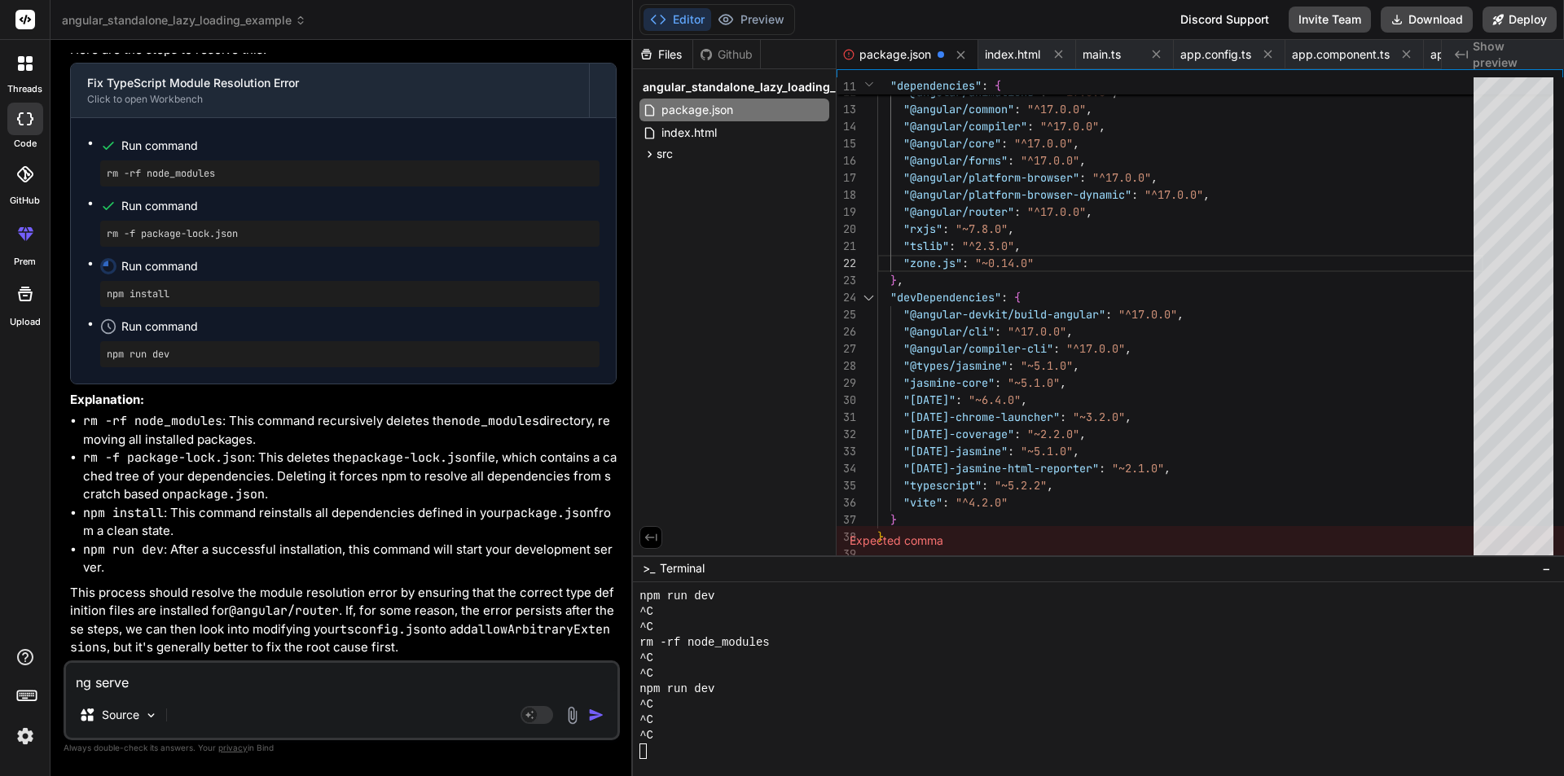
type textarea "x"
type textarea "ng serve an"
type textarea "x"
type textarea "ng serve and"
type textarea "x"
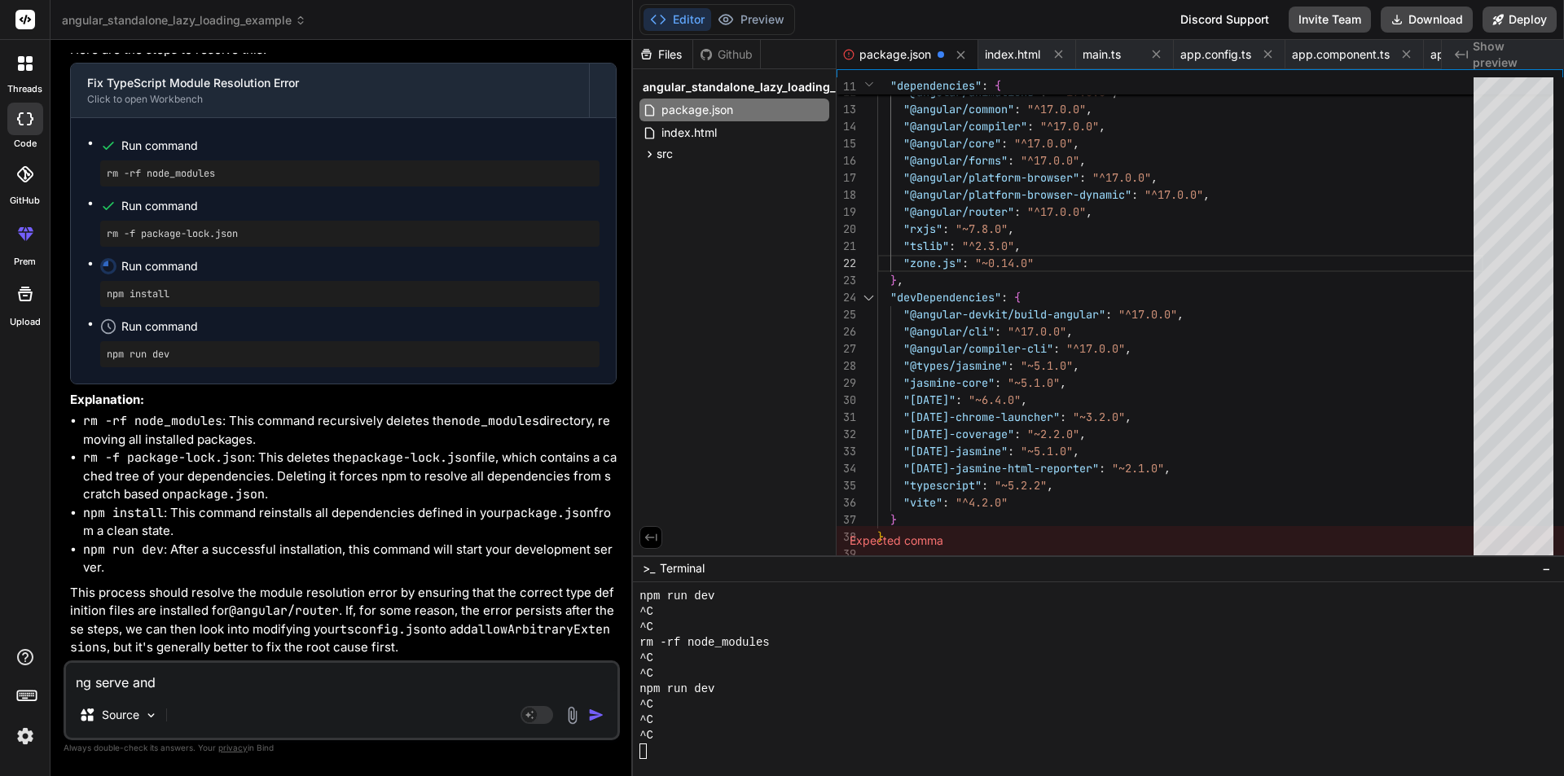
type textarea "ng serve and"
type textarea "x"
type textarea "ng serve and n"
type textarea "x"
type textarea "ng serve and ng"
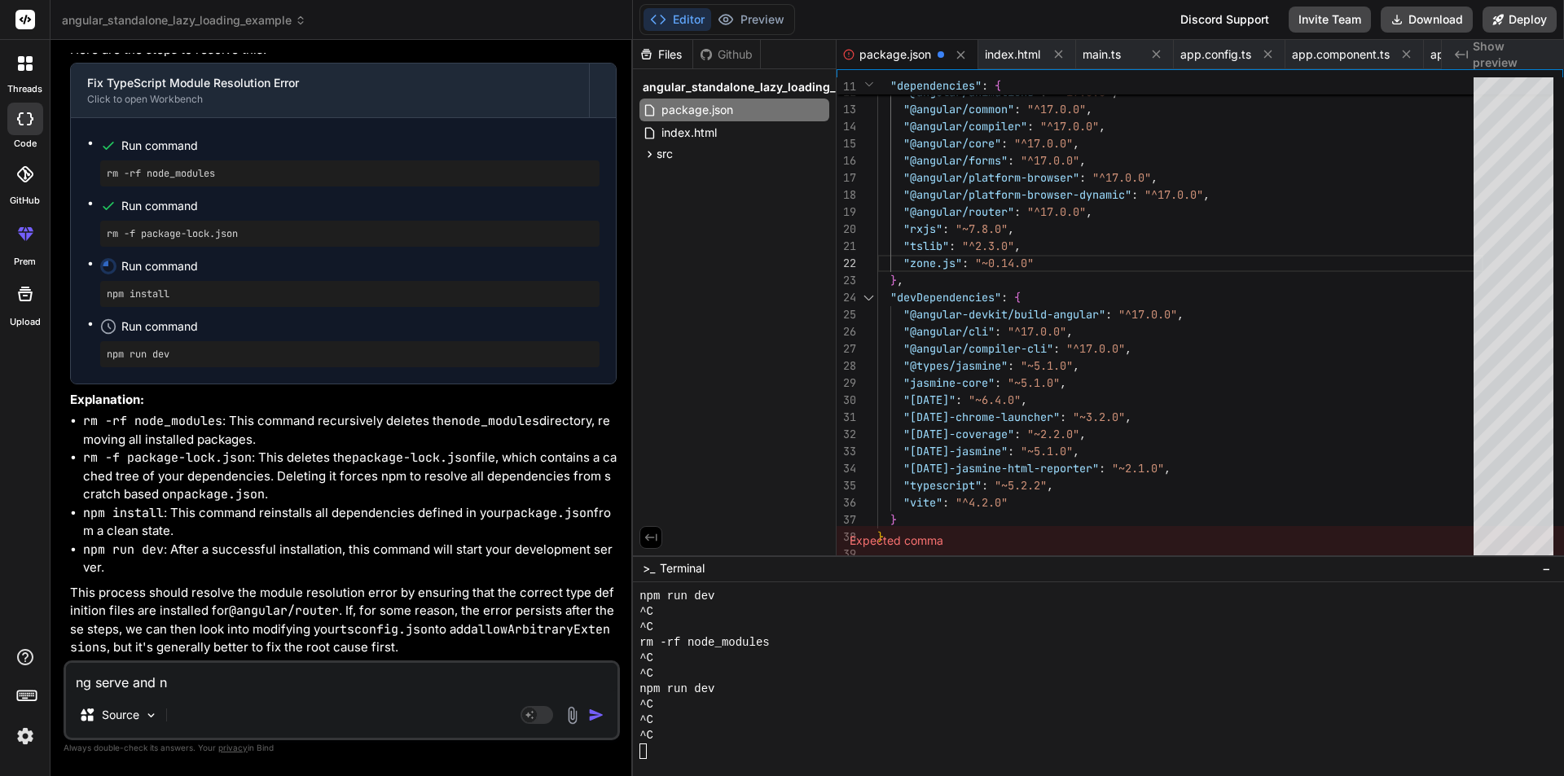
type textarea "x"
type textarea "ng serve and ng"
type textarea "x"
type textarea "ng serve and ng s"
type textarea "x"
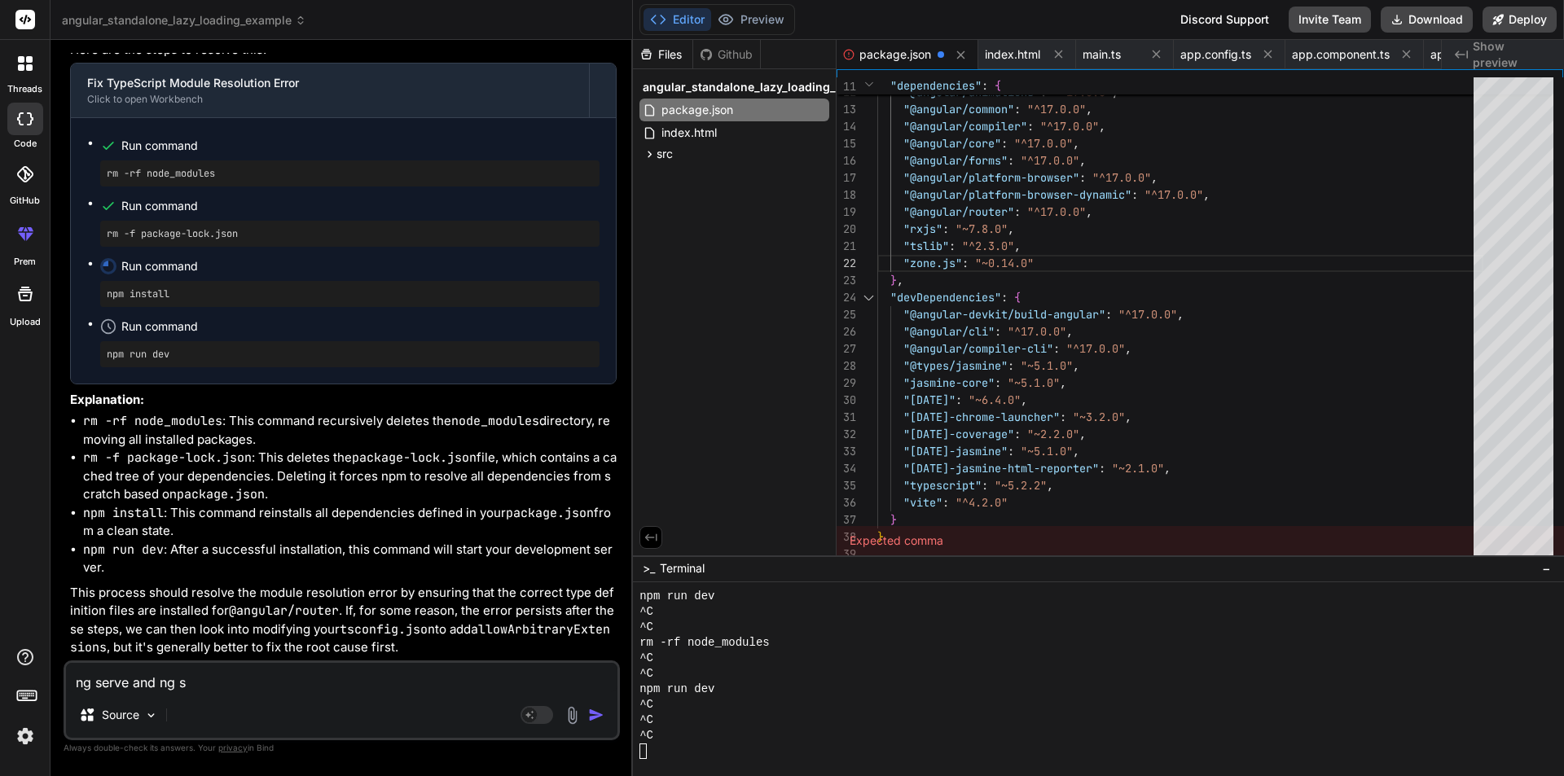
type textarea "ng serve and ng se"
type textarea "x"
type textarea "ng serve and ng ser"
type textarea "x"
type textarea "ng serve and ng serv"
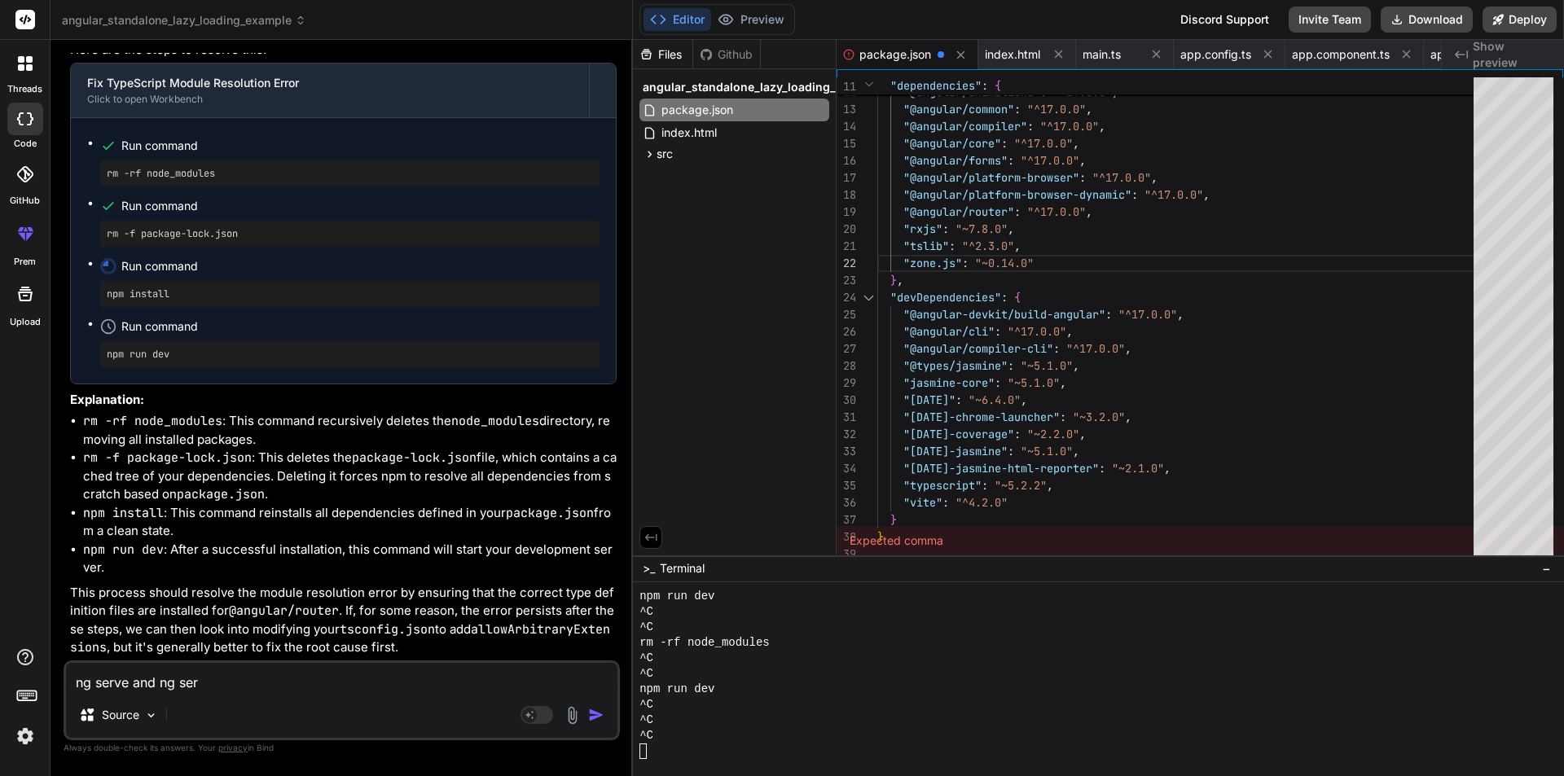
type textarea "x"
type textarea "ng serve and ng serve"
type textarea "x"
type textarea "ng serve and ng serve"
type textarea "x"
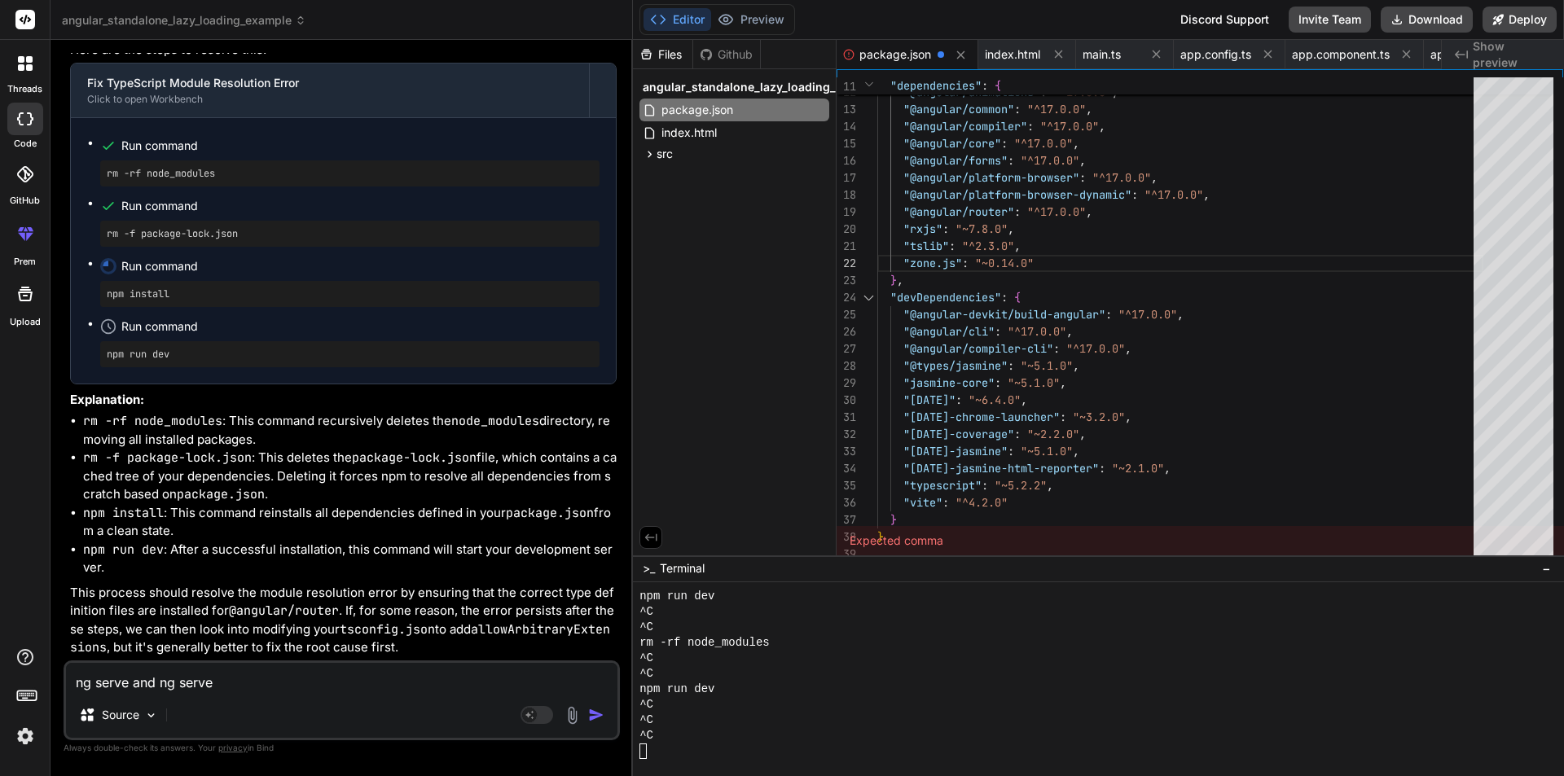
type textarea "ng serve and ng serve c"
type textarea "x"
type textarea "ng serve and ng serve co"
type textarea "x"
type textarea "ng serve and ng serve com"
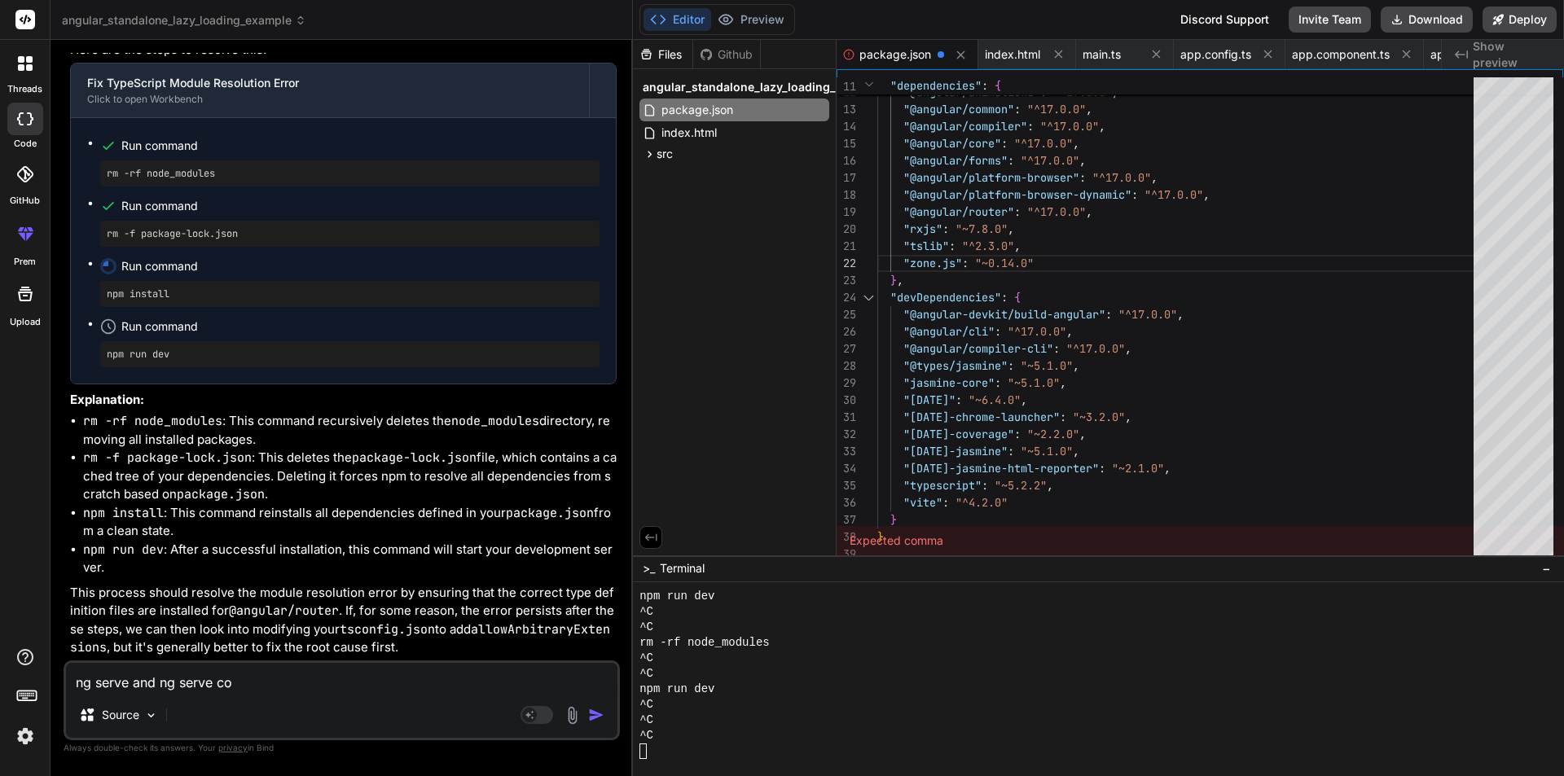
type textarea "x"
type textarea "ng serve and ng serve comm"
type textarea "x"
type textarea "ng serve and ng serve comma"
type textarea "x"
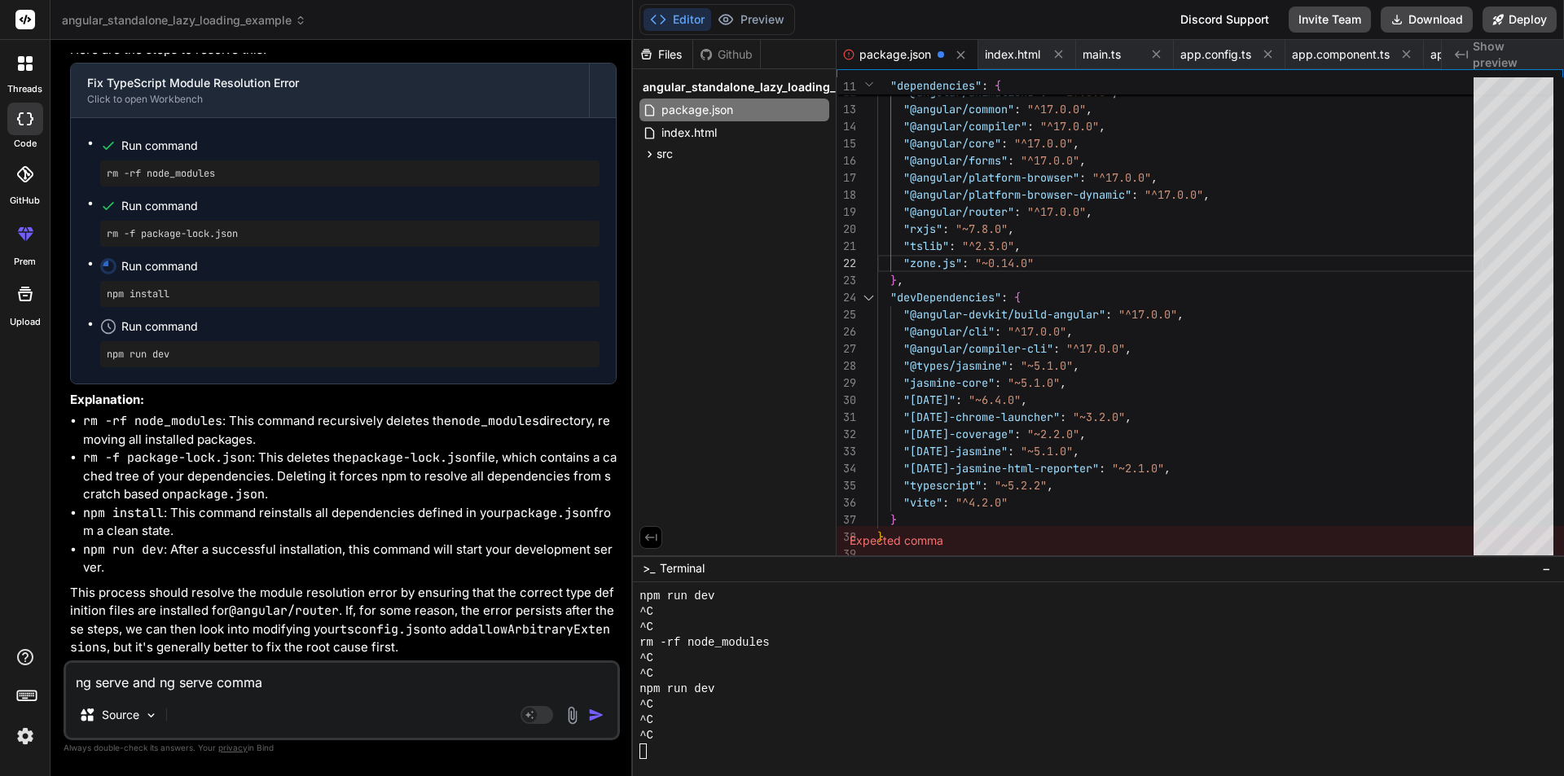
type textarea "ng serve and ng serve comman"
type textarea "x"
type textarea "ng serve and ng serve command"
type textarea "x"
type textarea "ng serve and ng serve command"
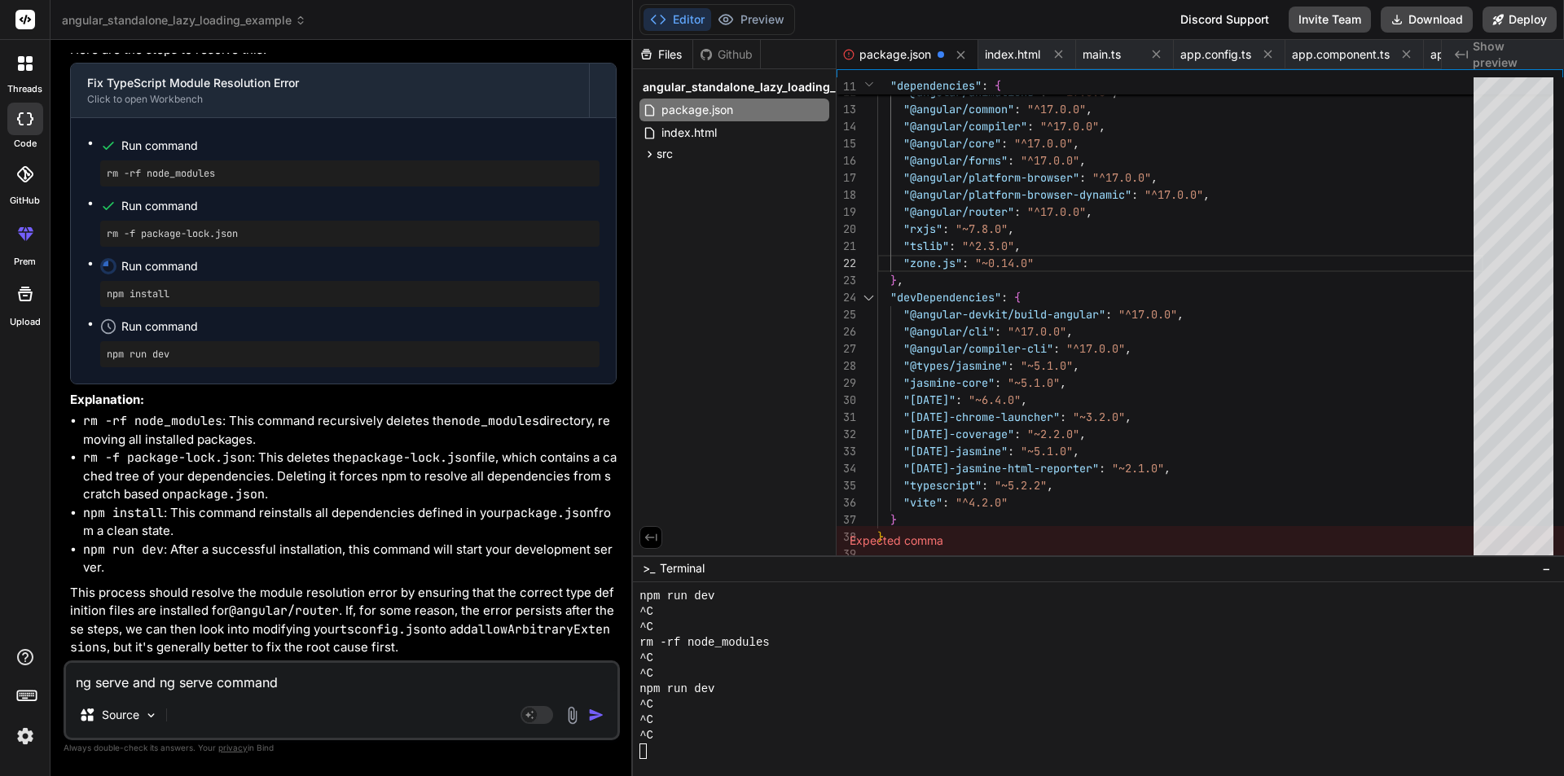
type textarea "x"
type textarea "ng serve and ng serve command m"
type textarea "x"
type textarea "ng serve and ng serve command me"
type textarea "x"
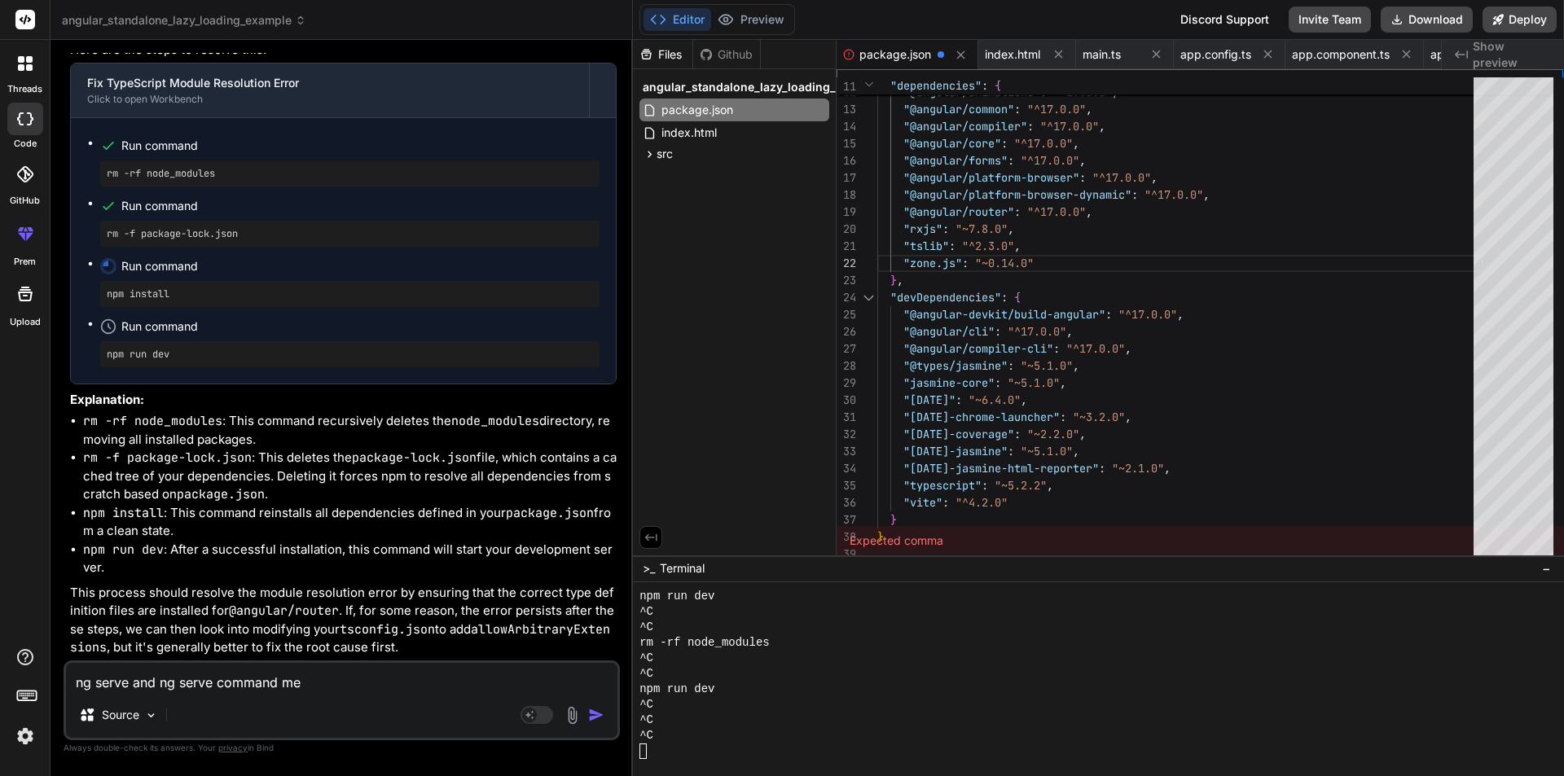
type textarea "ng serve and ng serve command me"
type textarea "x"
type textarea "ng serve and ng serve command me d"
type textarea "x"
type textarea "ng serve and ng serve command me du"
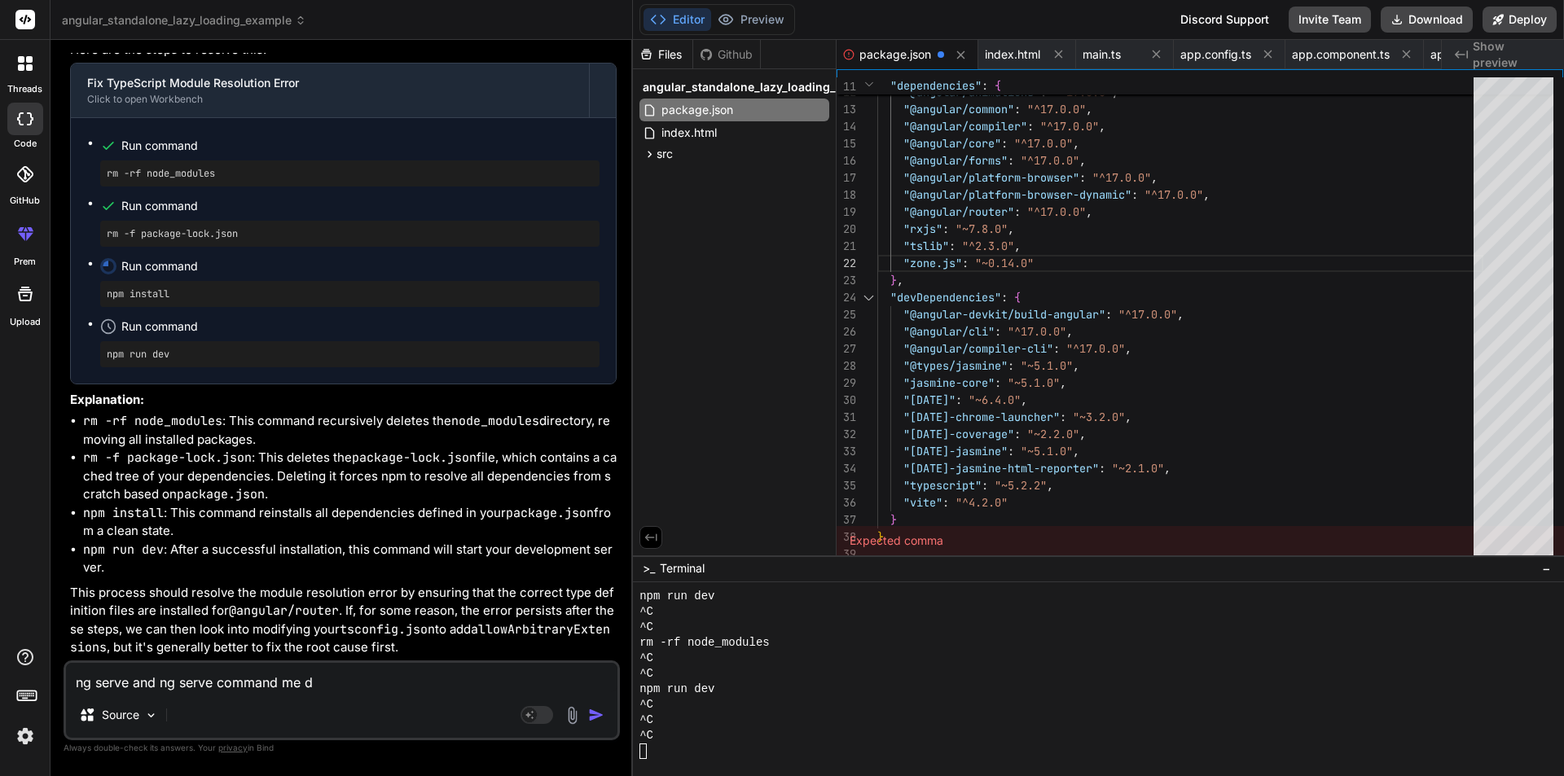
type textarea "x"
type textarea "ng serve and ng serve command me d"
type textarea "x"
type textarea "ng serve and ng serve command me di"
type textarea "x"
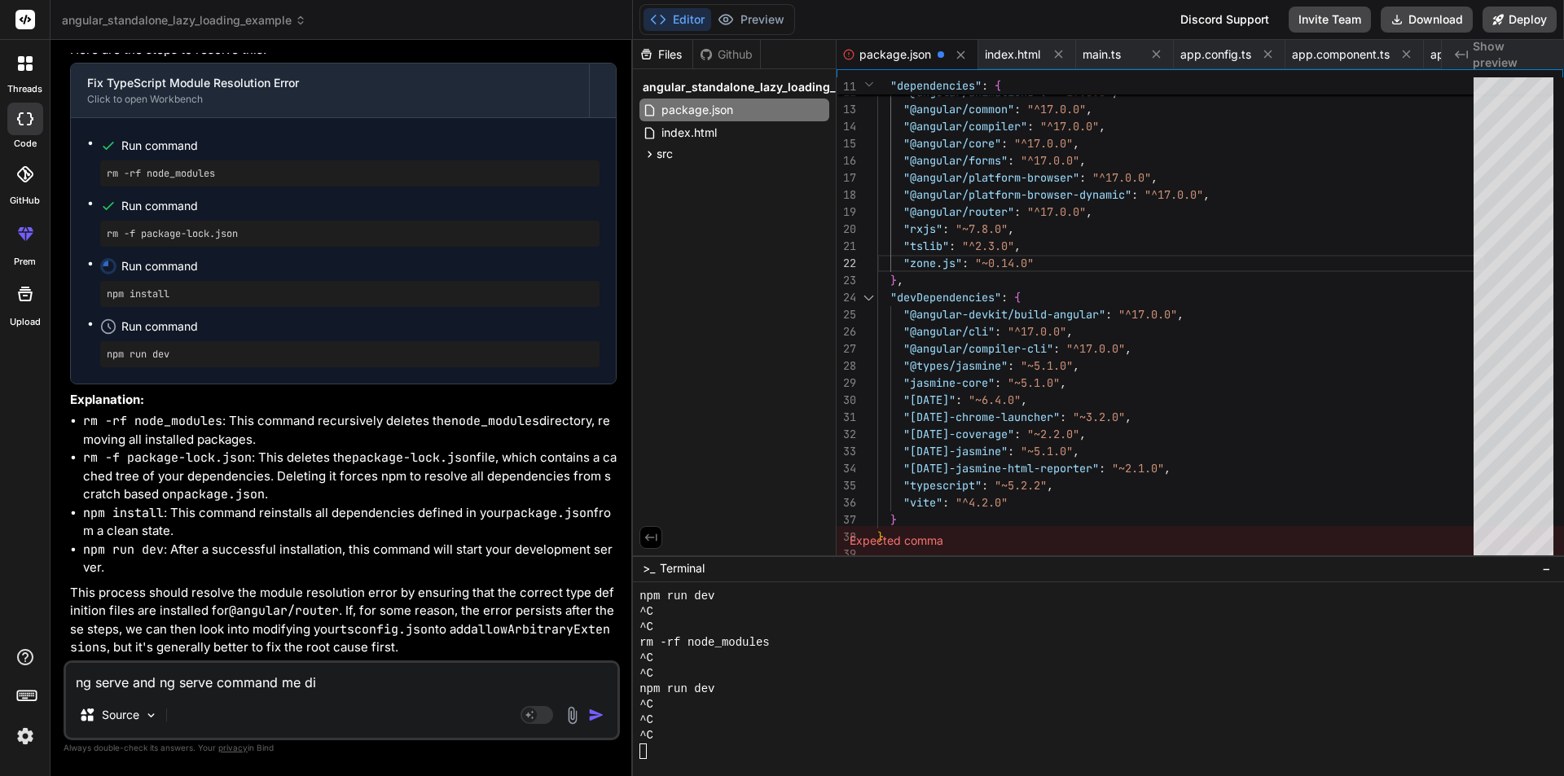
type textarea "ng serve and ng serve command me dif"
type textarea "x"
type textarea "ng serve and ng serve command me diff"
type textarea "x"
type textarea "ng serve and ng serve command me diffe"
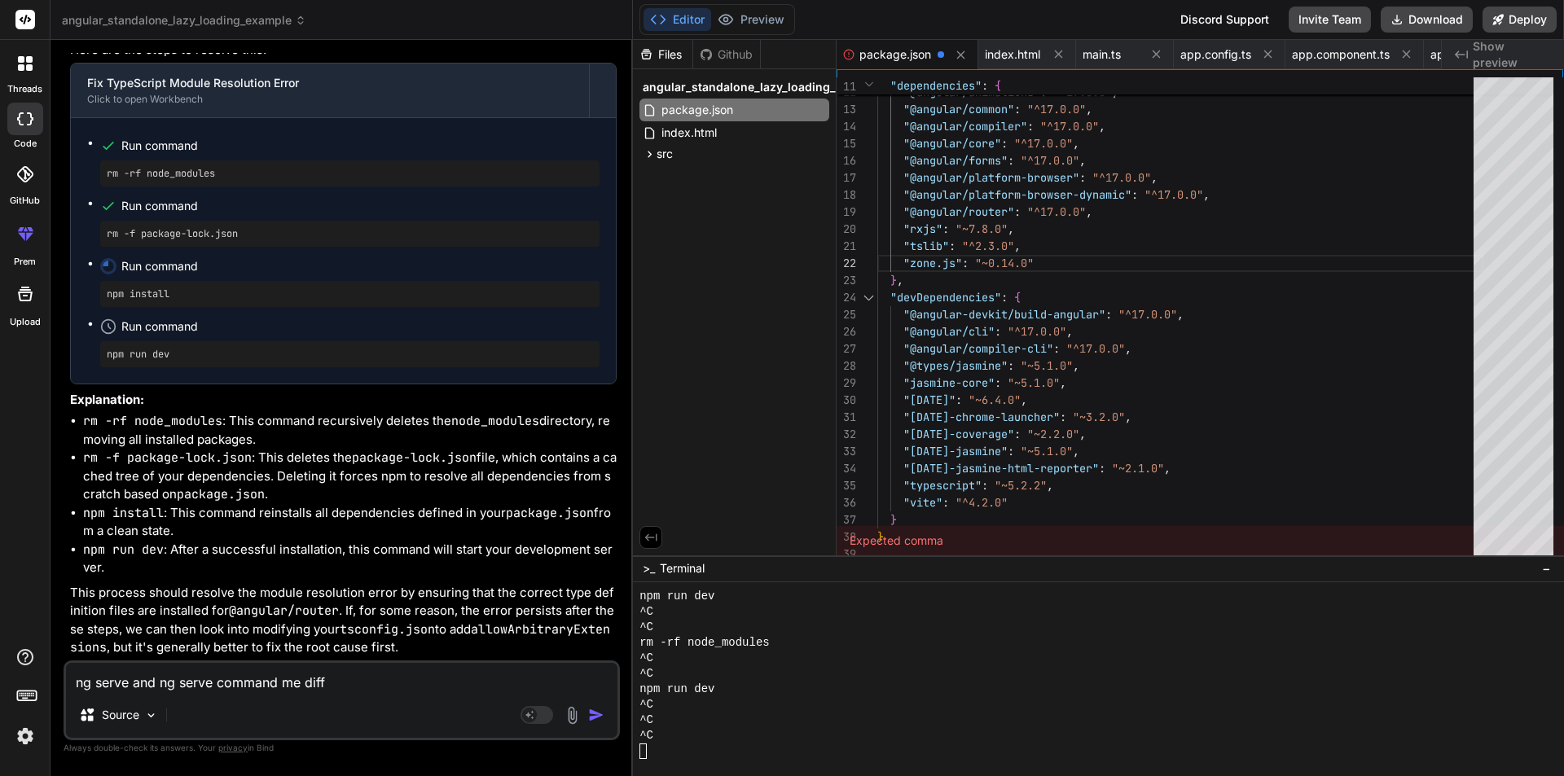
type textarea "x"
type textarea "ng serve and ng serve command me differ"
type textarea "x"
type textarea "ng serve and ng serve command me differe"
type textarea "x"
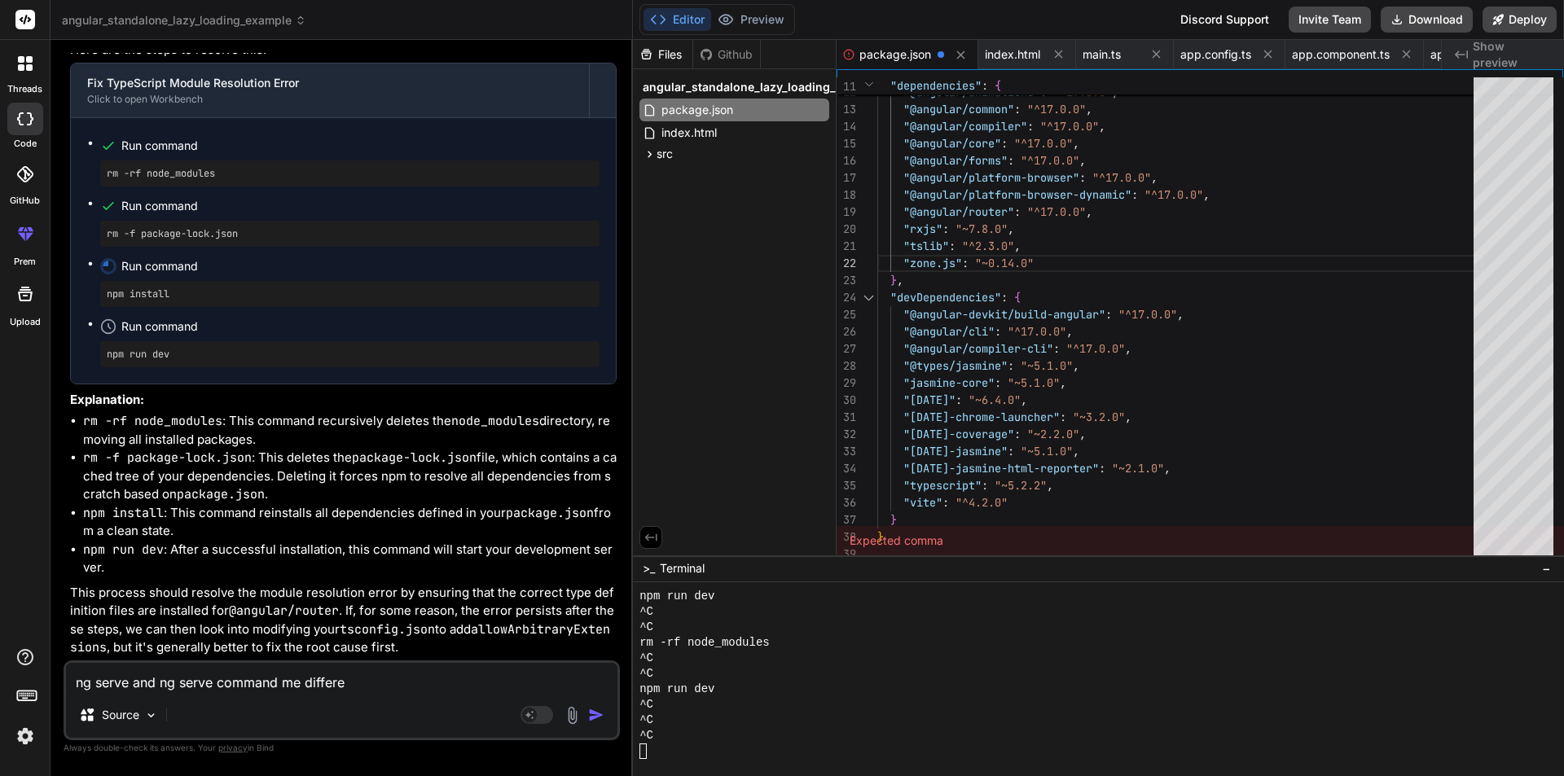
type textarea "ng serve and ng serve command me differen"
type textarea "x"
type textarea "ng serve and ng serve command me differenc"
type textarea "x"
type textarea "ng serve and ng serve command me difference"
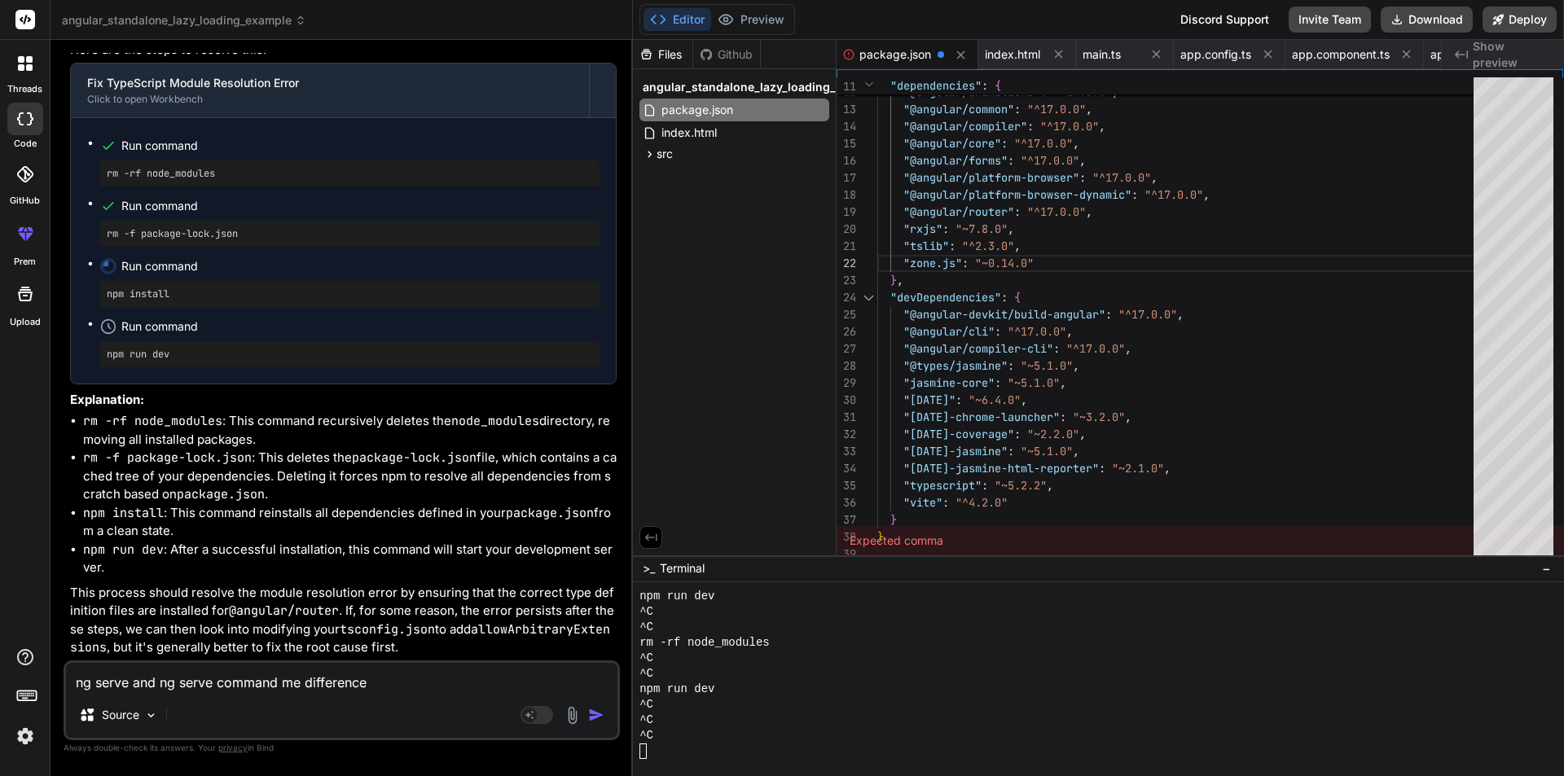
type textarea "x"
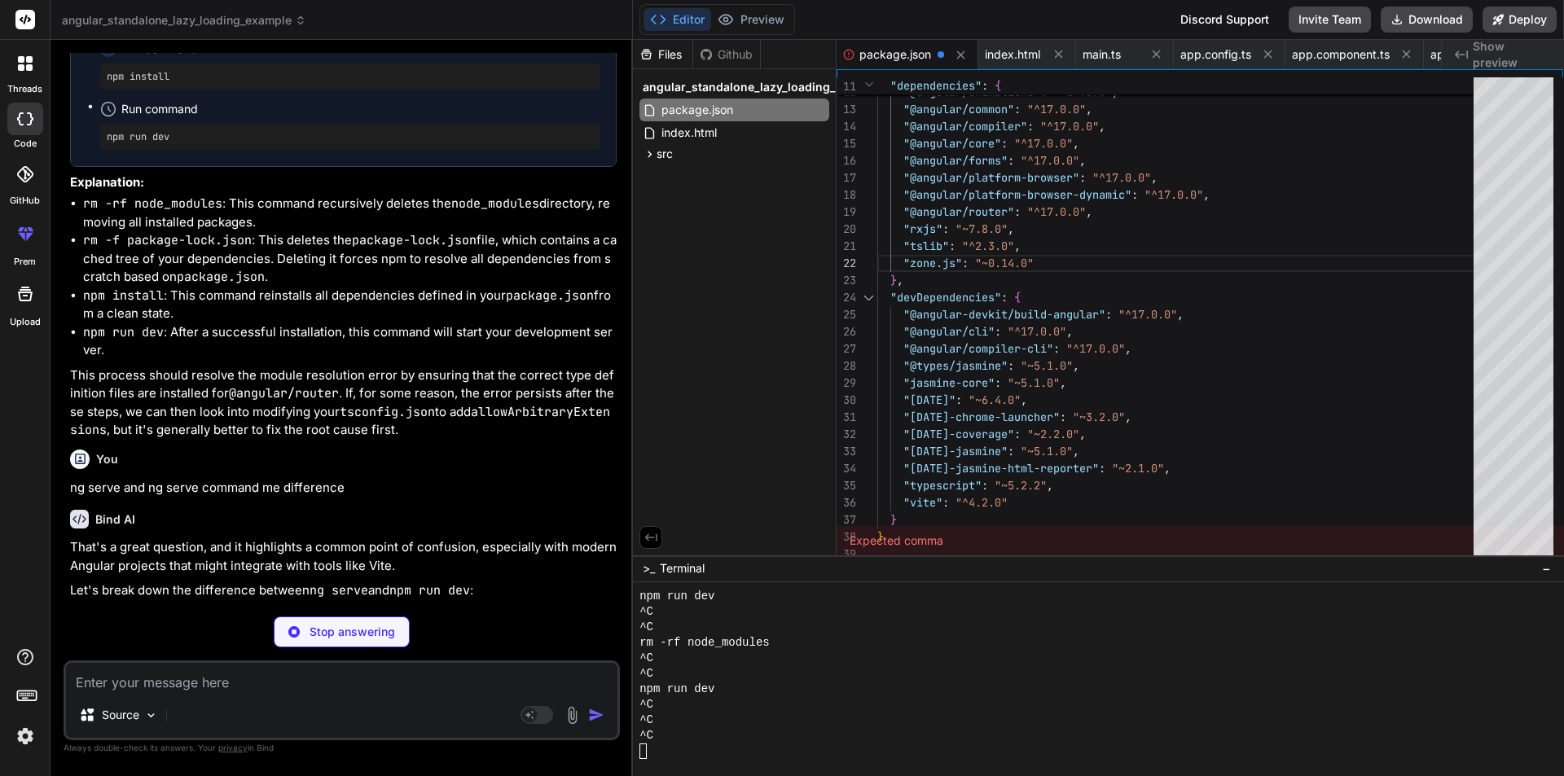
scroll to position [38340, 0]
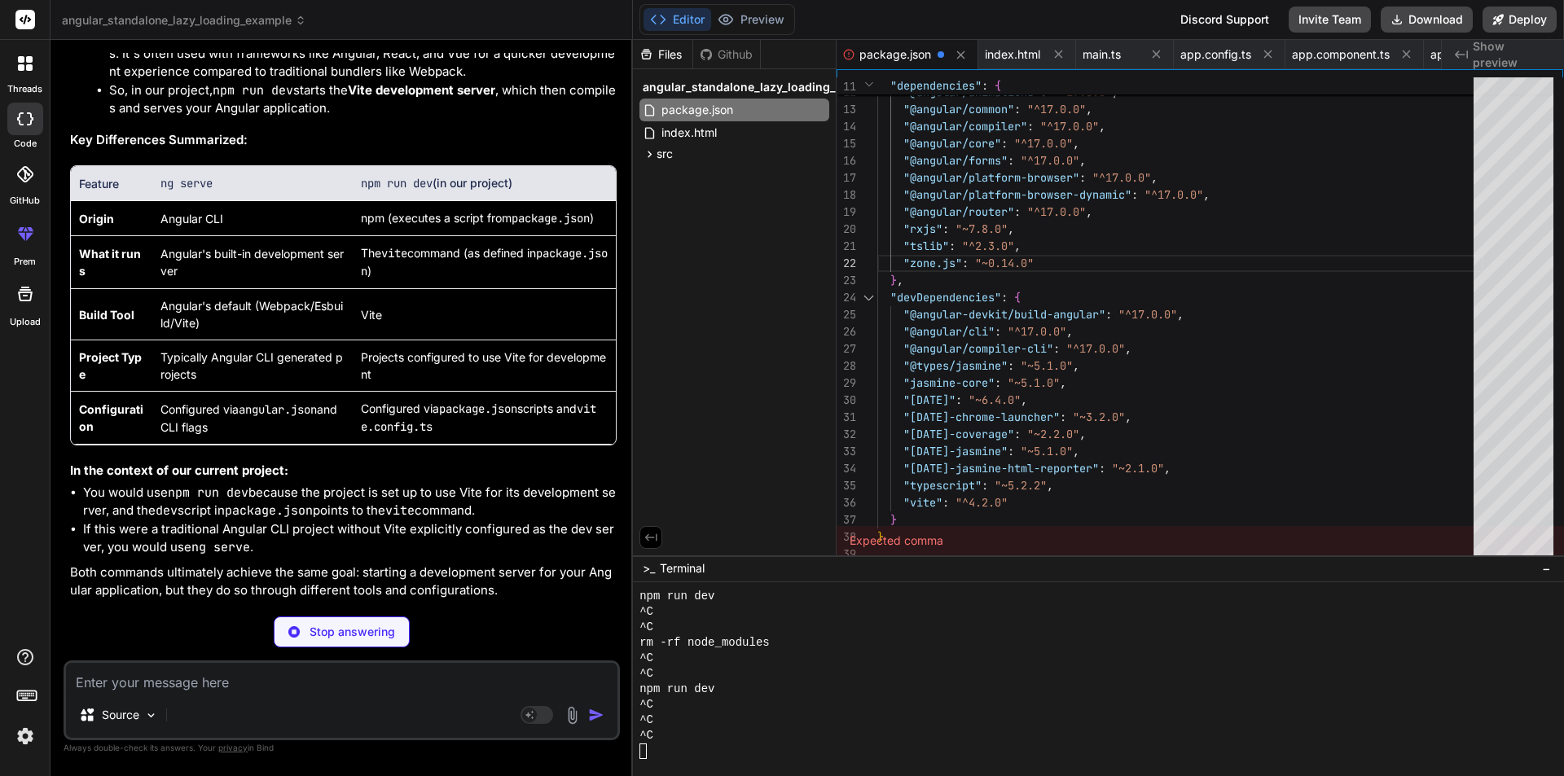
type textarea "x"
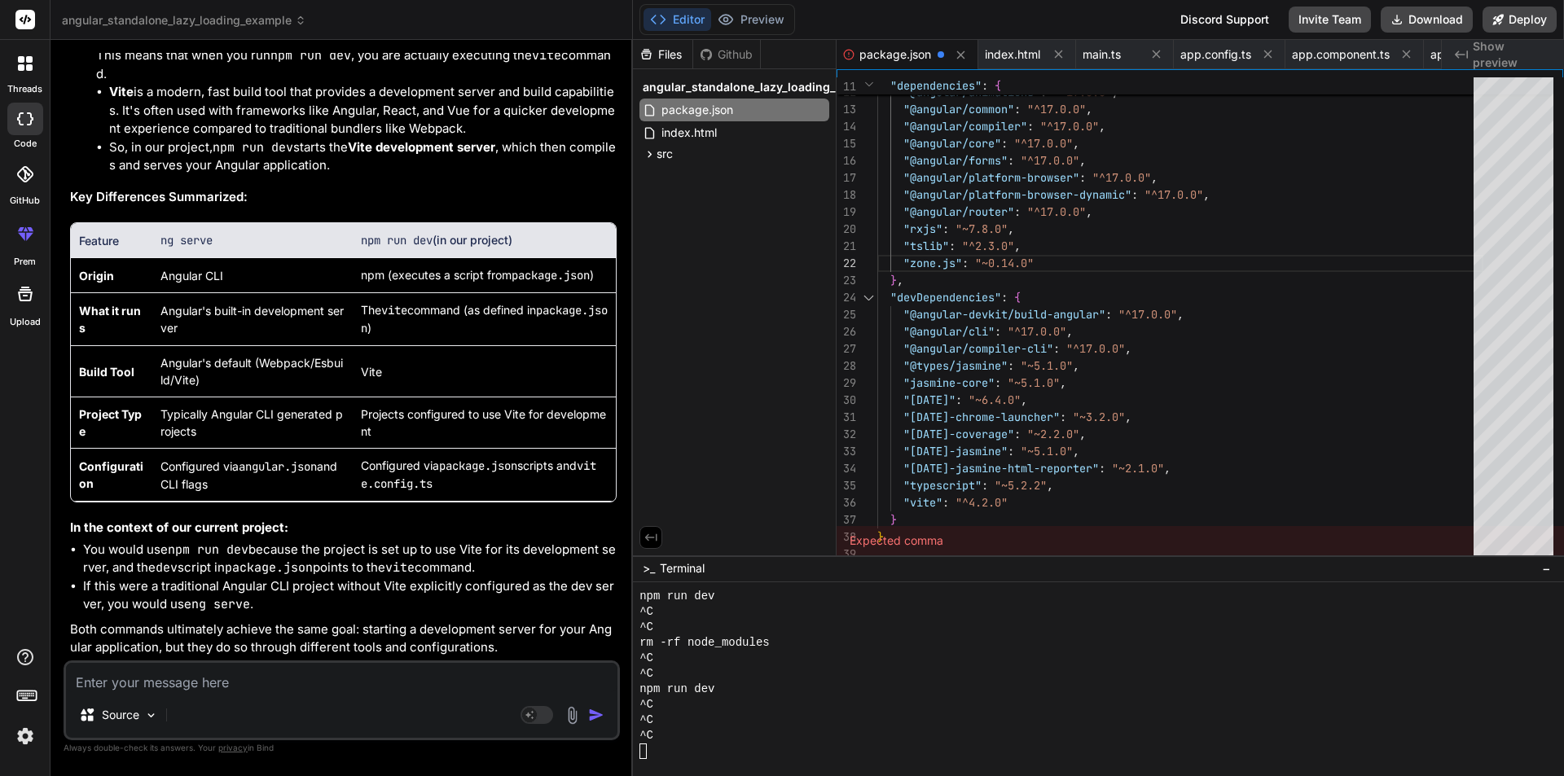
scroll to position [38584, 0]
type textarea "n"
type textarea "x"
type textarea "n"
click at [670, 755] on div at bounding box center [1132, 751] width 986 height 15
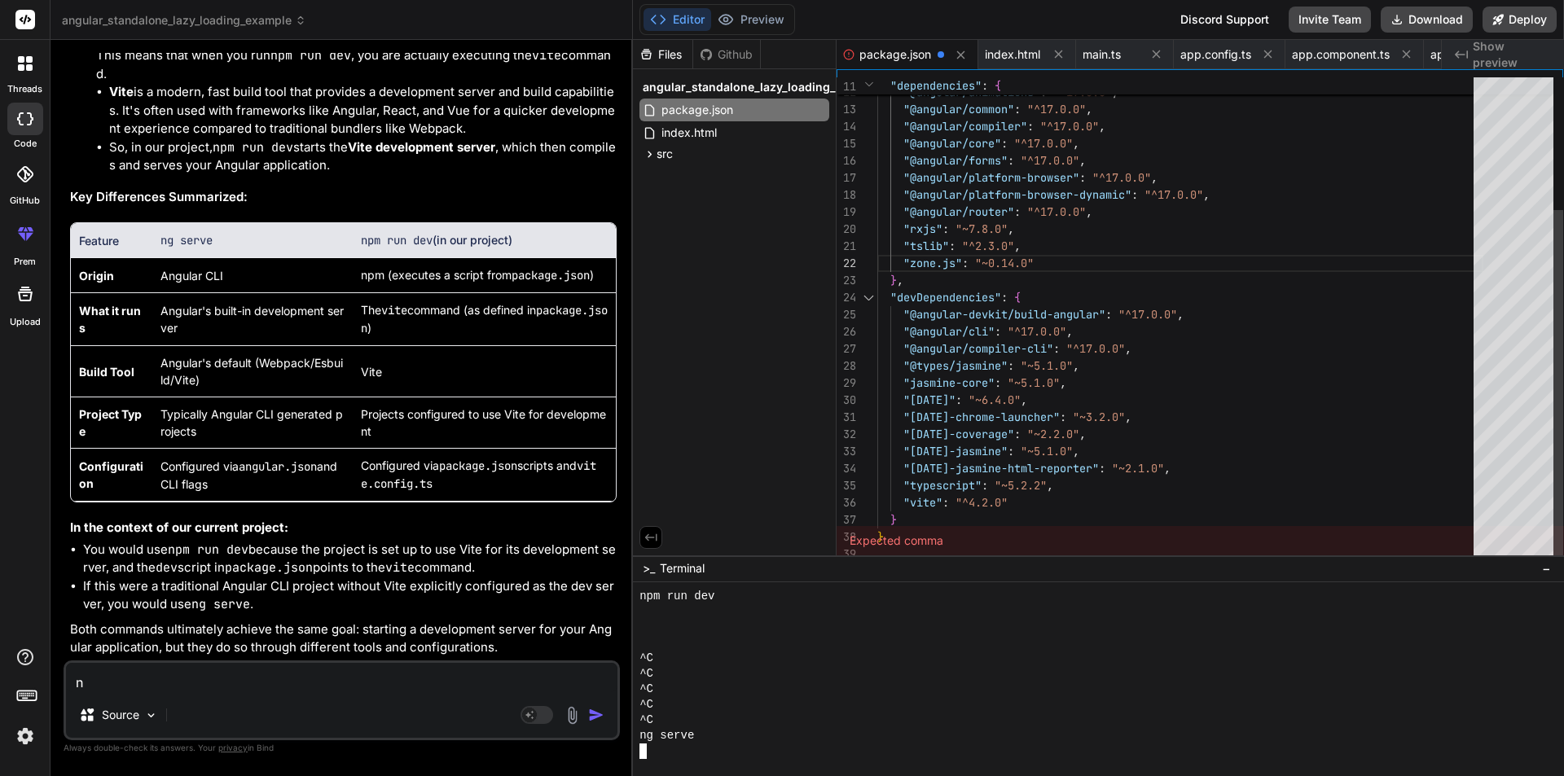
scroll to position [68, 0]
drag, startPoint x: 1175, startPoint y: 468, endPoint x: 1166, endPoint y: 467, distance: 9.0
click at [1166, 467] on div ""dependencies" : { "@angular/animations" : "^17.0.0" , "@angular/common" : "^17…" at bounding box center [1180, 229] width 606 height 667
click at [1163, 468] on div ""dependencies" : { "@angular/animations" : "^17.0.0" , "@angular/common" : "^17…" at bounding box center [1180, 229] width 606 height 667
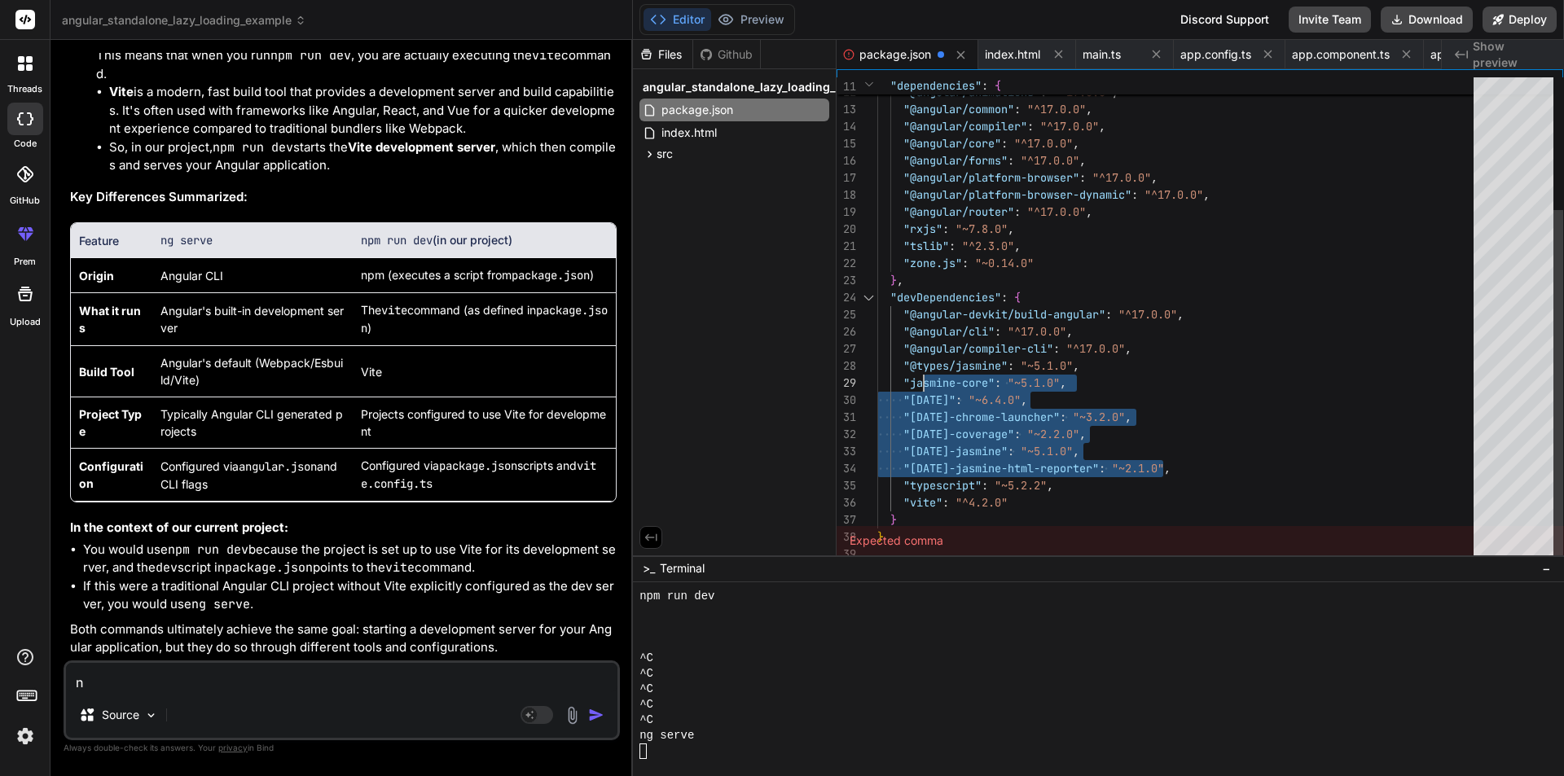
drag, startPoint x: 1162, startPoint y: 468, endPoint x: 924, endPoint y: 382, distance: 252.7
click at [924, 382] on div ""dependencies" : { "@angular/animations" : "^17.0.0" , "@angular/common" : "^17…" at bounding box center [1180, 229] width 606 height 667
click at [1268, 384] on div ""dependencies" : { "@angular/animations" : "^17.0.0" , "@angular/common" : "^17…" at bounding box center [1180, 229] width 606 height 667
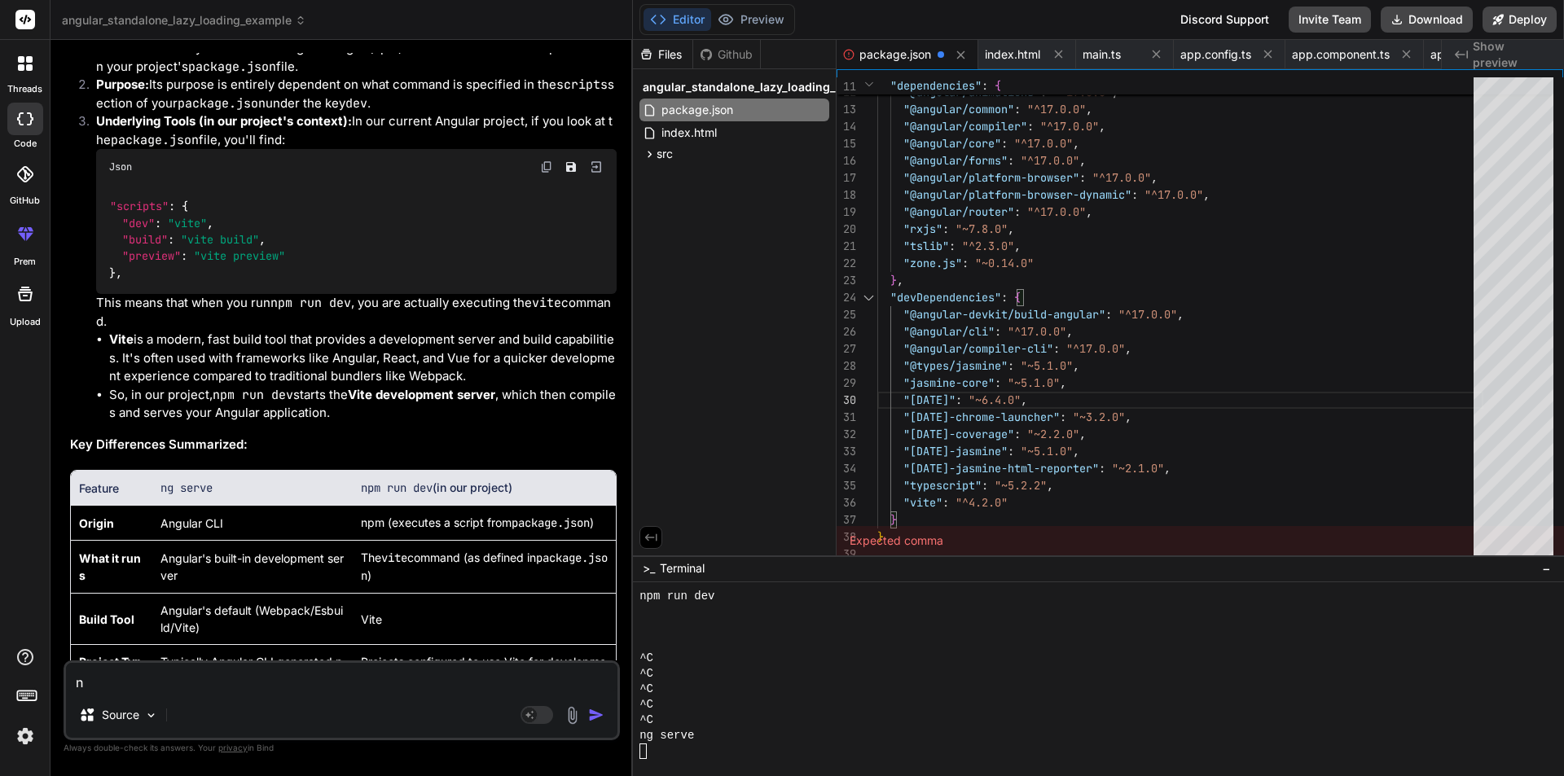
scroll to position [35978, 0]
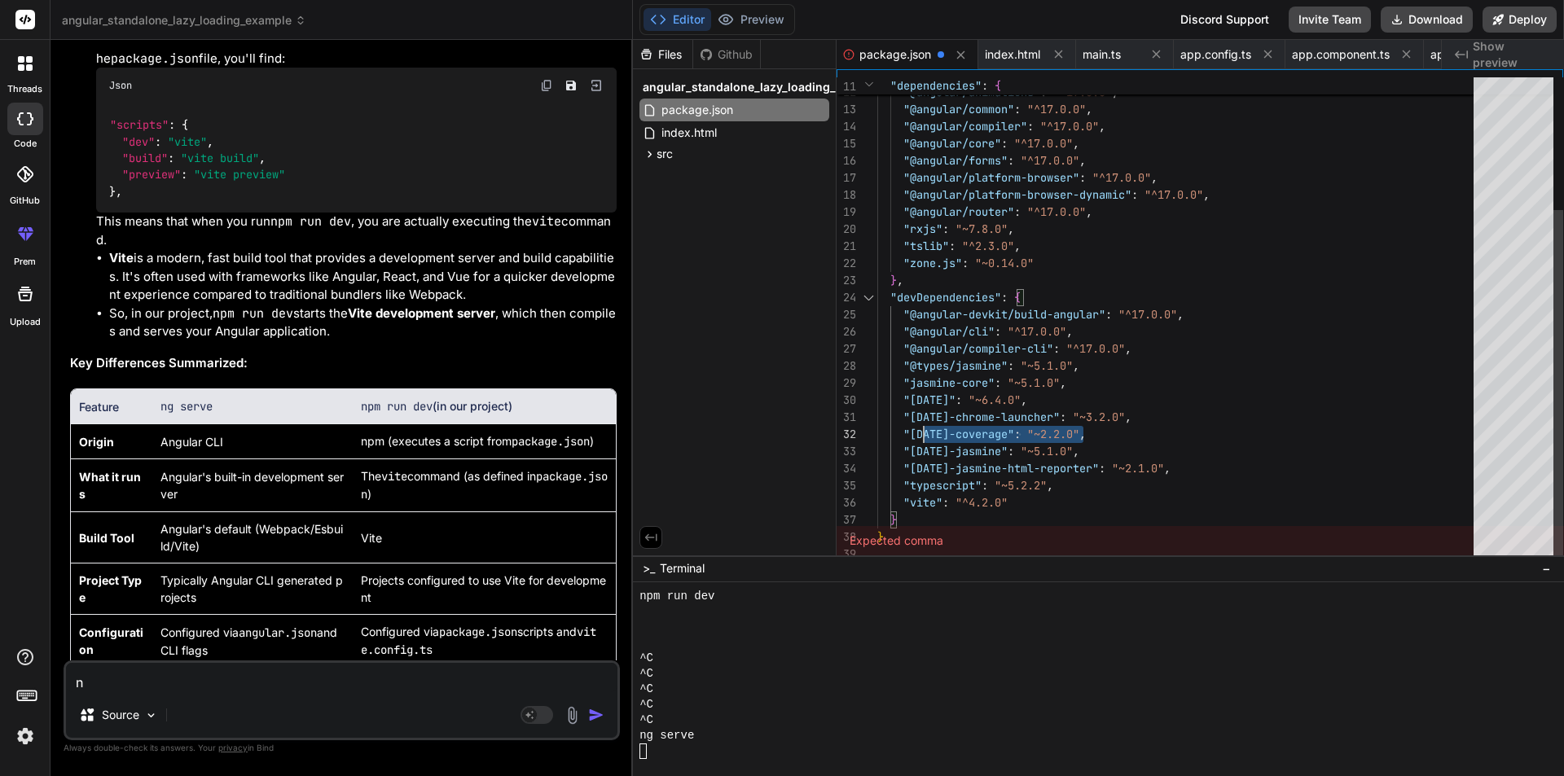
drag, startPoint x: 1084, startPoint y: 428, endPoint x: 903, endPoint y: 424, distance: 180.9
click at [903, 424] on div ""dependencies" : { "@angular/animations" : "^17.0.0" , "@angular/common" : "^17…" at bounding box center [1180, 229] width 606 height 667
click at [1097, 428] on div ""dependencies" : { "@angular/animations" : "^17.0.0" , "@angular/common" : "^17…" at bounding box center [1180, 229] width 606 height 667
drag, startPoint x: 1123, startPoint y: 415, endPoint x: 907, endPoint y: 417, distance: 216.7
click at [907, 417] on div ""dependencies" : { "@angular/animations" : "^17.0.0" , "@angular/common" : "^17…" at bounding box center [1180, 229] width 606 height 667
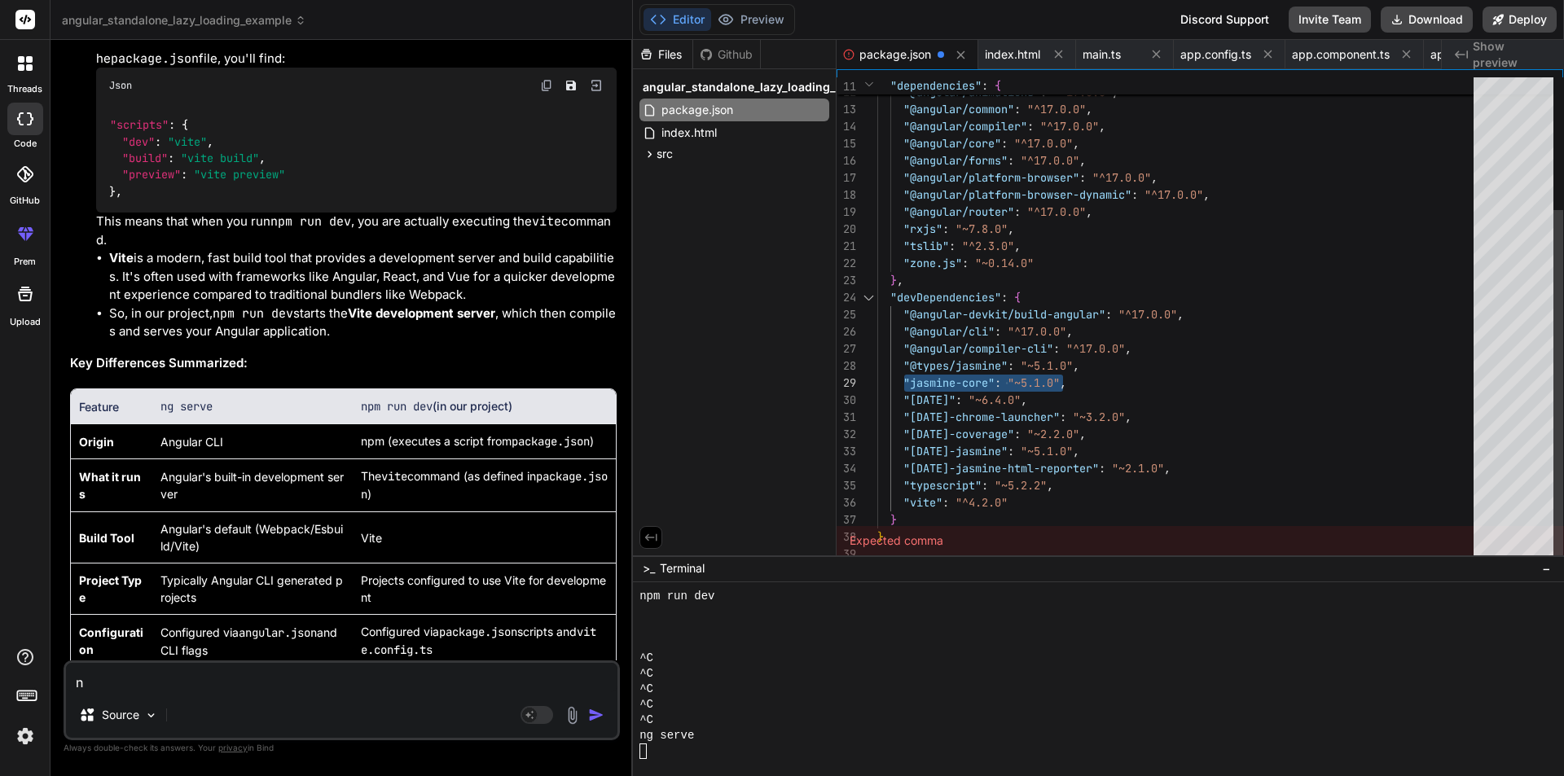
drag, startPoint x: 1063, startPoint y: 381, endPoint x: 907, endPoint y: 374, distance: 156.6
click at [907, 374] on div ""dependencies" : { "@angular/animations" : "^17.0.0" , "@angular/common" : "^17…" at bounding box center [1180, 229] width 606 height 667
drag, startPoint x: 1200, startPoint y: 347, endPoint x: 1212, endPoint y: 327, distance: 23.7
click at [1207, 344] on div ""dependencies" : { "@angular/animations" : "^17.0.0" , "@angular/common" : "^17…" at bounding box center [1180, 229] width 606 height 667
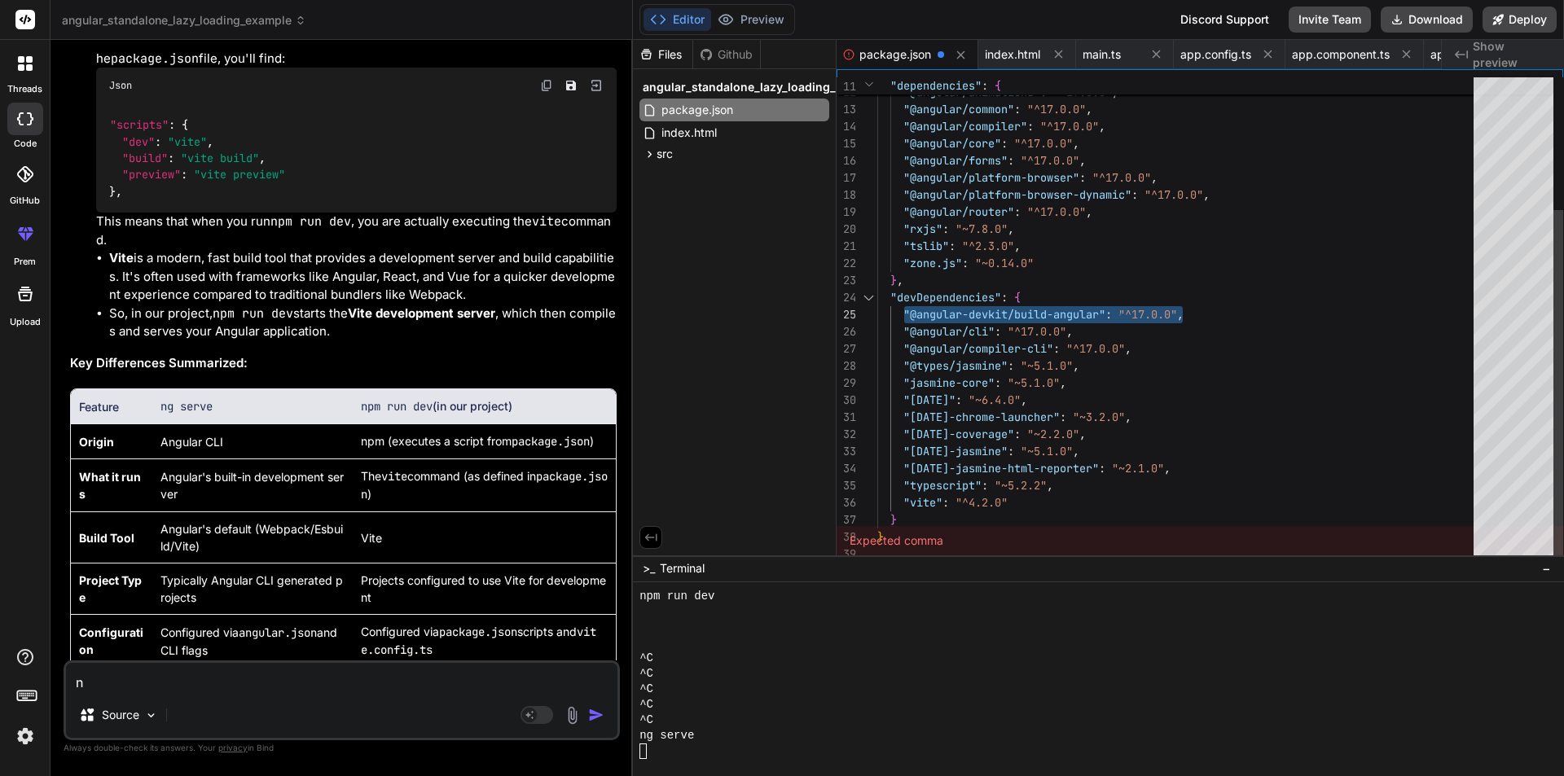
drag, startPoint x: 1182, startPoint y: 314, endPoint x: 903, endPoint y: 312, distance: 278.6
click at [903, 312] on div ""dependencies" : { "@angular/animations" : "^17.0.0" , "@angular/common" : "^17…" at bounding box center [1180, 229] width 606 height 667
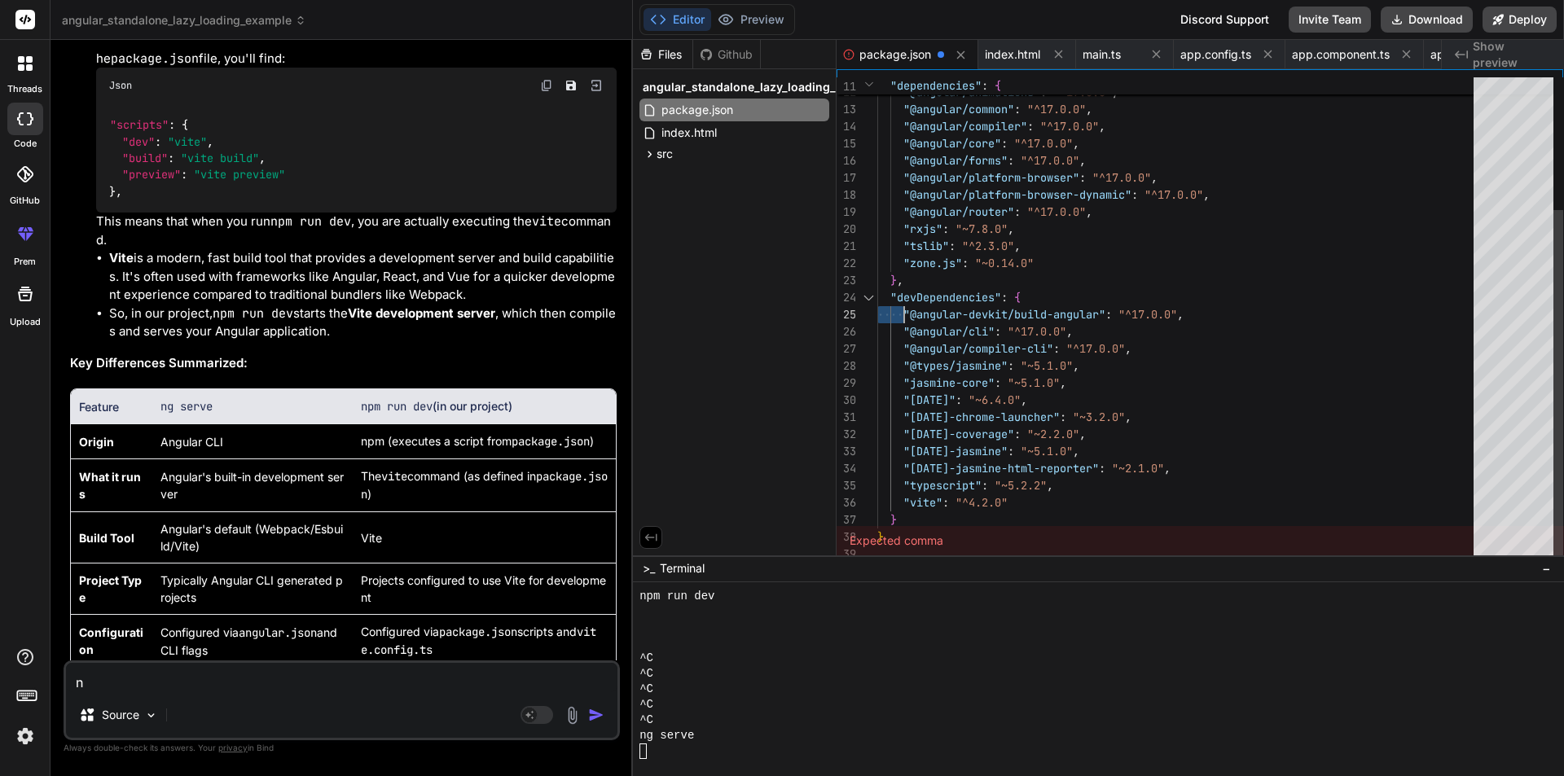
click at [903, 312] on div ""dependencies" : { "@angular/animations" : "^17.0.0" , "@angular/common" : "^17…" at bounding box center [1180, 229] width 606 height 667
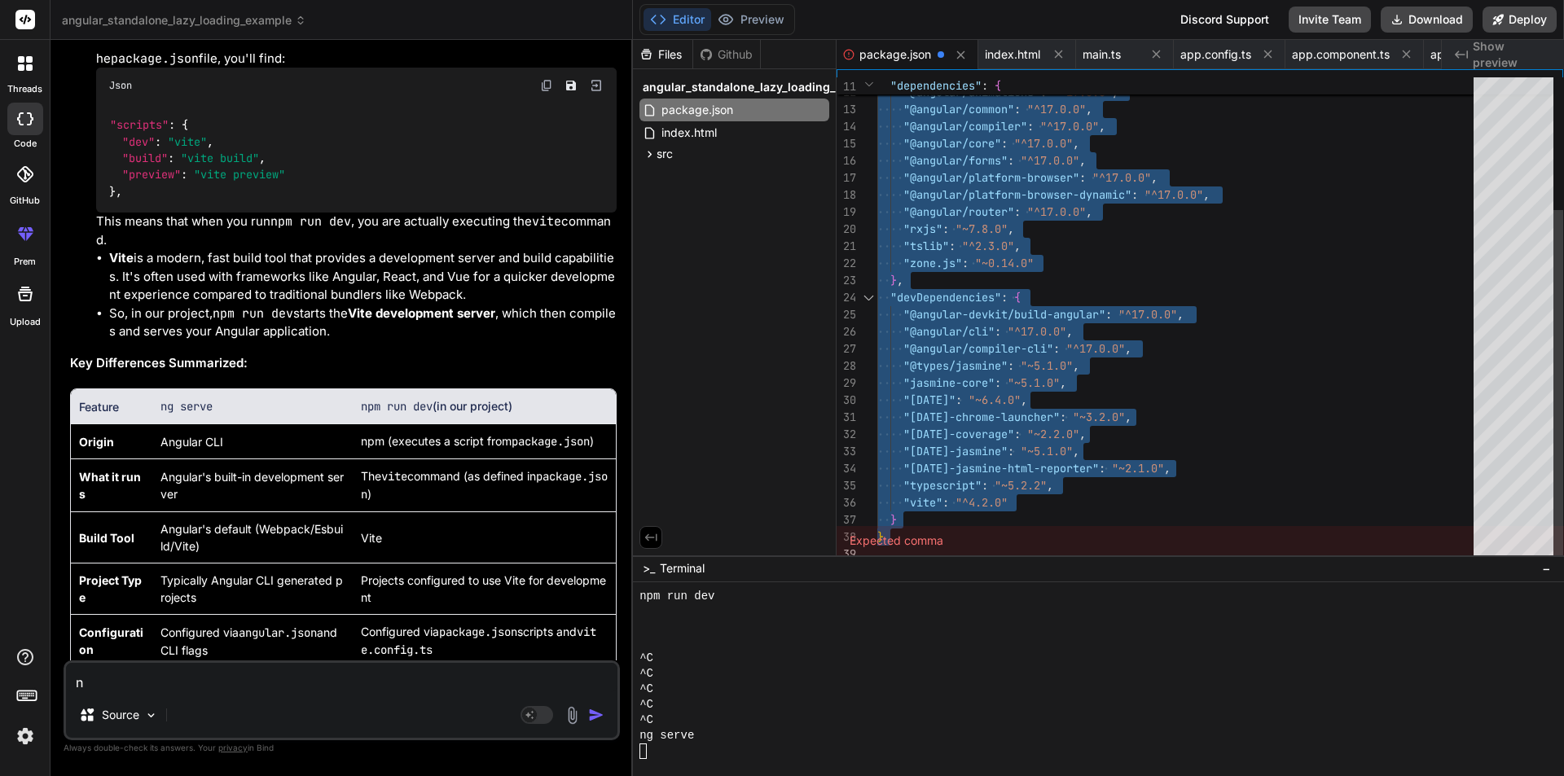
click at [1358, 349] on div ""dependencies" : { "@angular/animations" : "^17.0.0" , "@angular/common" : "^17…" at bounding box center [1180, 229] width 606 height 667
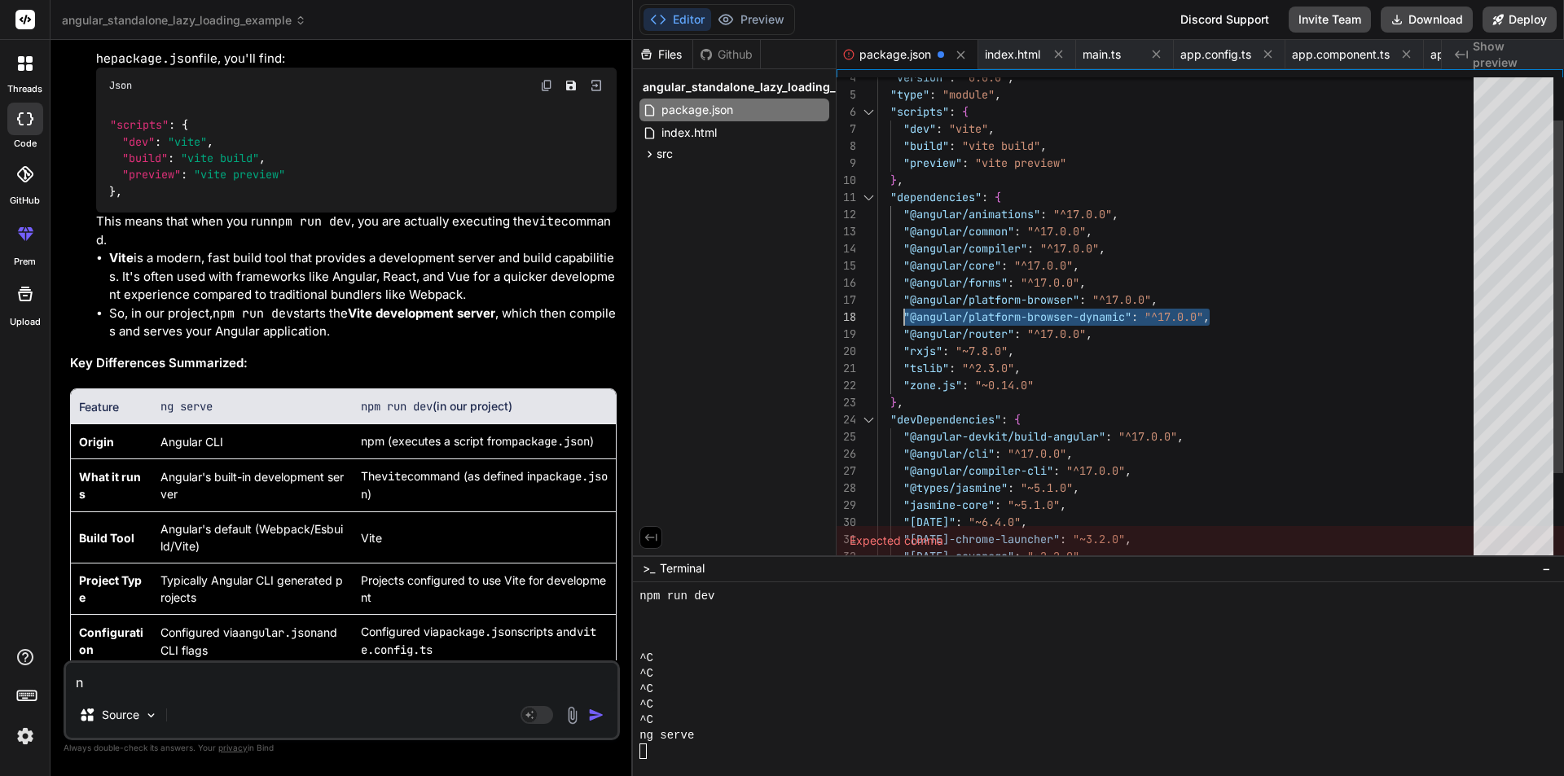
drag, startPoint x: 1208, startPoint y: 314, endPoint x: 903, endPoint y: 311, distance: 304.6
click at [903, 311] on div ""dependencies" : { "@angular/animations" : "^17.0.0" , "@angular/common" : "^17…" at bounding box center [1180, 351] width 606 height 667
click at [1154, 328] on div ""dependencies" : { "@angular/animations" : "^17.0.0" , "@angular/common" : "^17…" at bounding box center [1180, 351] width 606 height 667
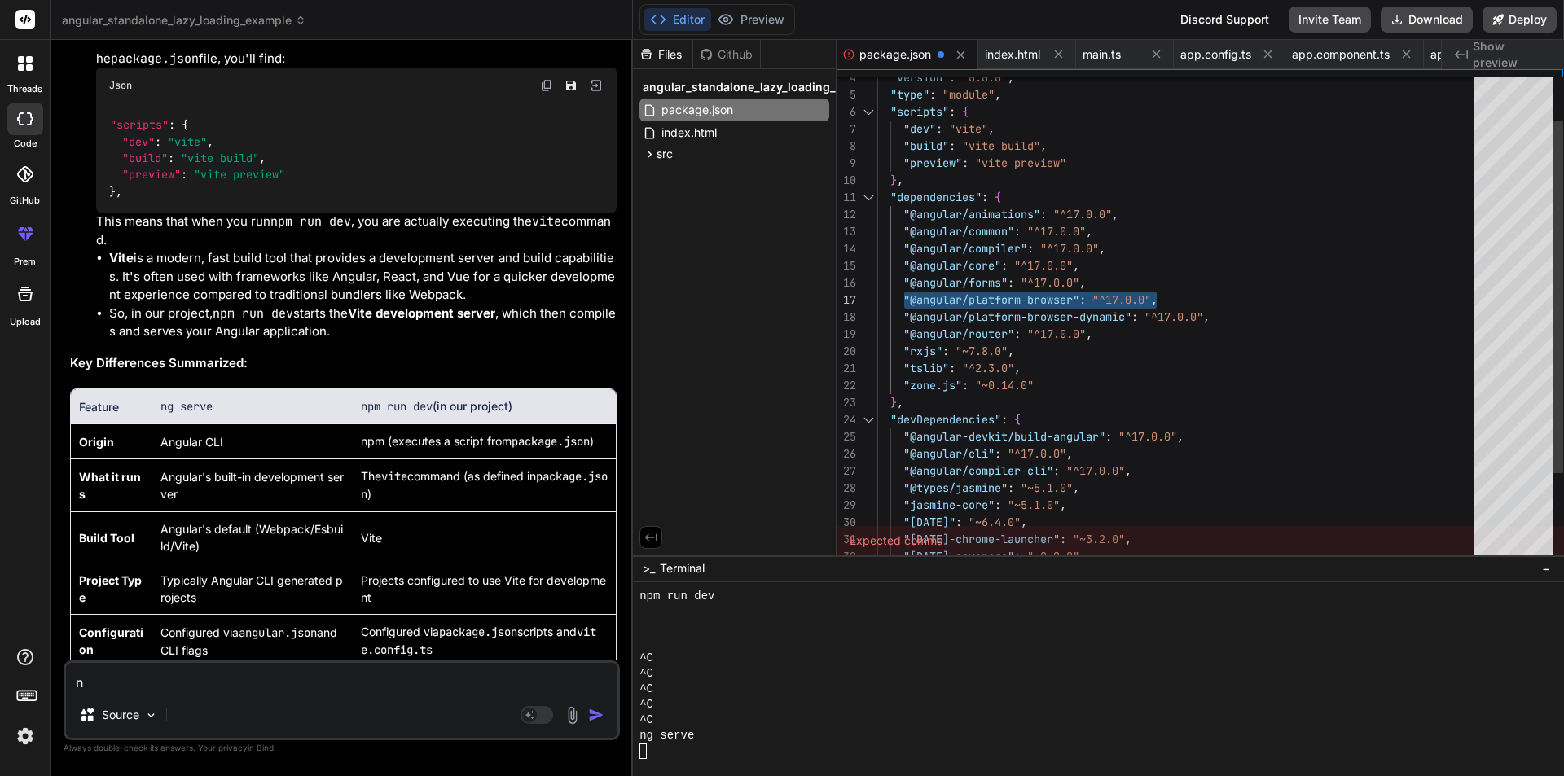
drag, startPoint x: 1156, startPoint y: 299, endPoint x: 904, endPoint y: 296, distance: 251.7
click at [904, 296] on div ""dependencies" : { "@angular/animations" : "^17.0.0" , "@angular/common" : "^17…" at bounding box center [1180, 351] width 606 height 667
drag, startPoint x: 1091, startPoint y: 335, endPoint x: 906, endPoint y: 375, distance: 190.1
click at [877, 375] on div ""dependencies" : { "@angular/animations" : "^17.0.0" , "@angular/common" : "^17…" at bounding box center [1180, 351] width 606 height 667
click at [1042, 376] on div ""dependencies" : { "@angular/animations" : "^17.0.0" , "@angular/common" : "^17…" at bounding box center [1180, 351] width 606 height 667
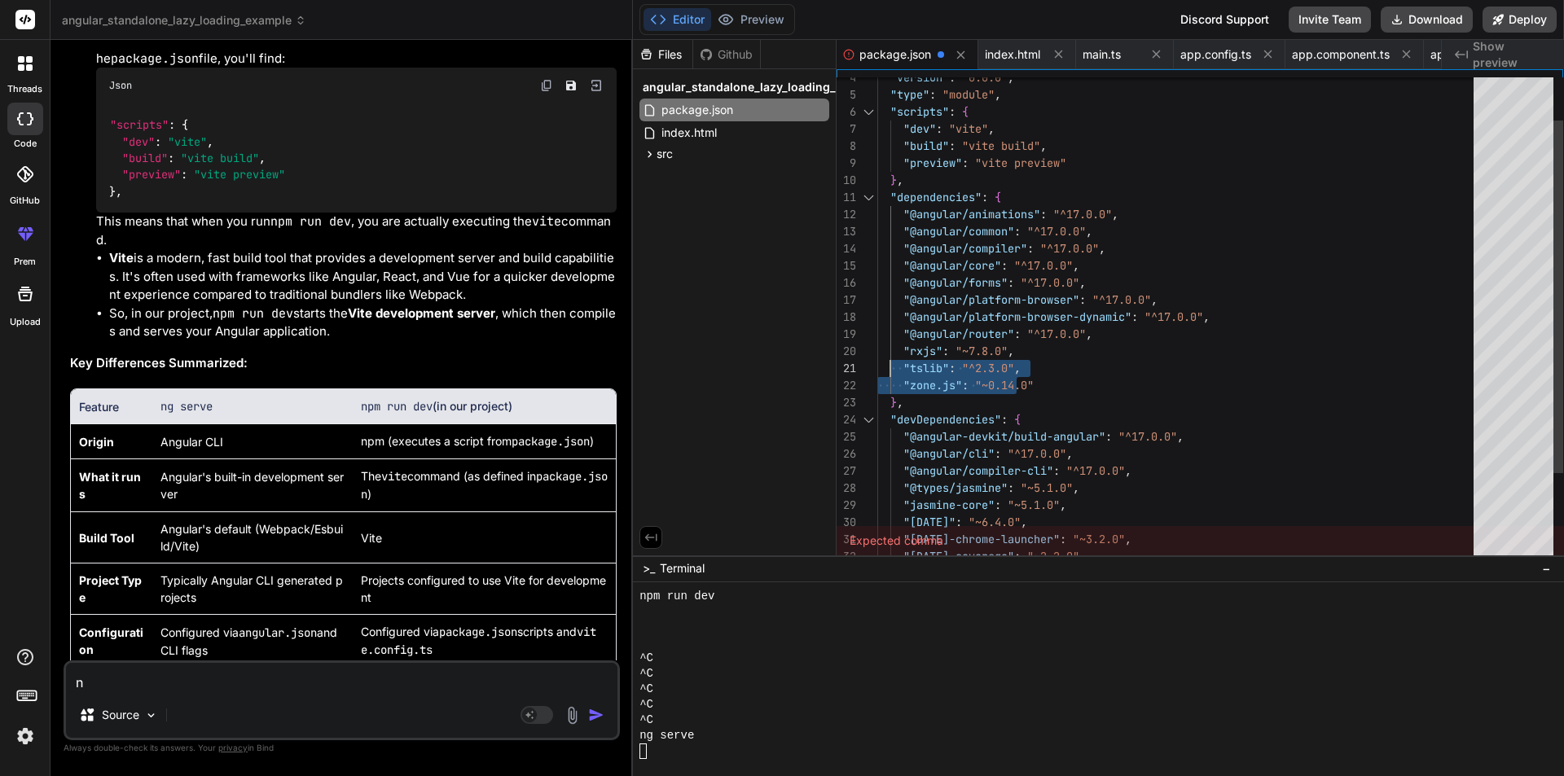
drag, startPoint x: 1018, startPoint y: 371, endPoint x: 889, endPoint y: 375, distance: 128.8
click at [889, 375] on div ""dependencies" : { "@angular/animations" : "^17.0.0" , "@angular/common" : "^17…" at bounding box center [1180, 351] width 606 height 667
click at [1059, 384] on div ""dependencies" : { "@angular/animations" : "^17.0.0" , "@angular/common" : "^17…" at bounding box center [1180, 351] width 606 height 667
drag, startPoint x: 1045, startPoint y: 385, endPoint x: 904, endPoint y: 382, distance: 140.9
click at [904, 382] on div ""dependencies" : { "@angular/animations" : "^17.0.0" , "@angular/common" : "^17…" at bounding box center [1180, 351] width 606 height 667
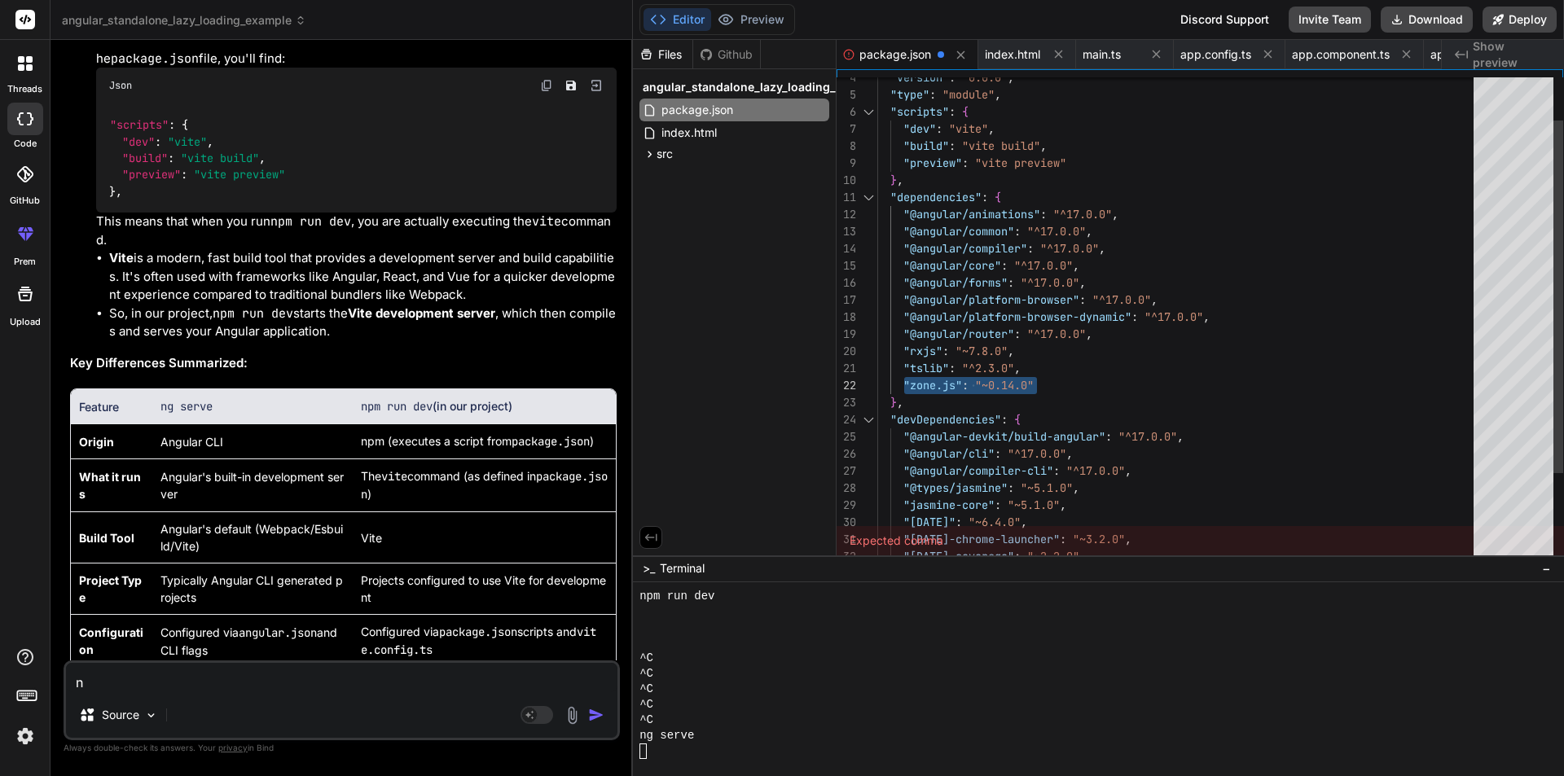
click at [1161, 393] on div ""dependencies" : { "@angular/animations" : "^17.0.0" , "@angular/common" : "^17…" at bounding box center [1180, 351] width 606 height 667
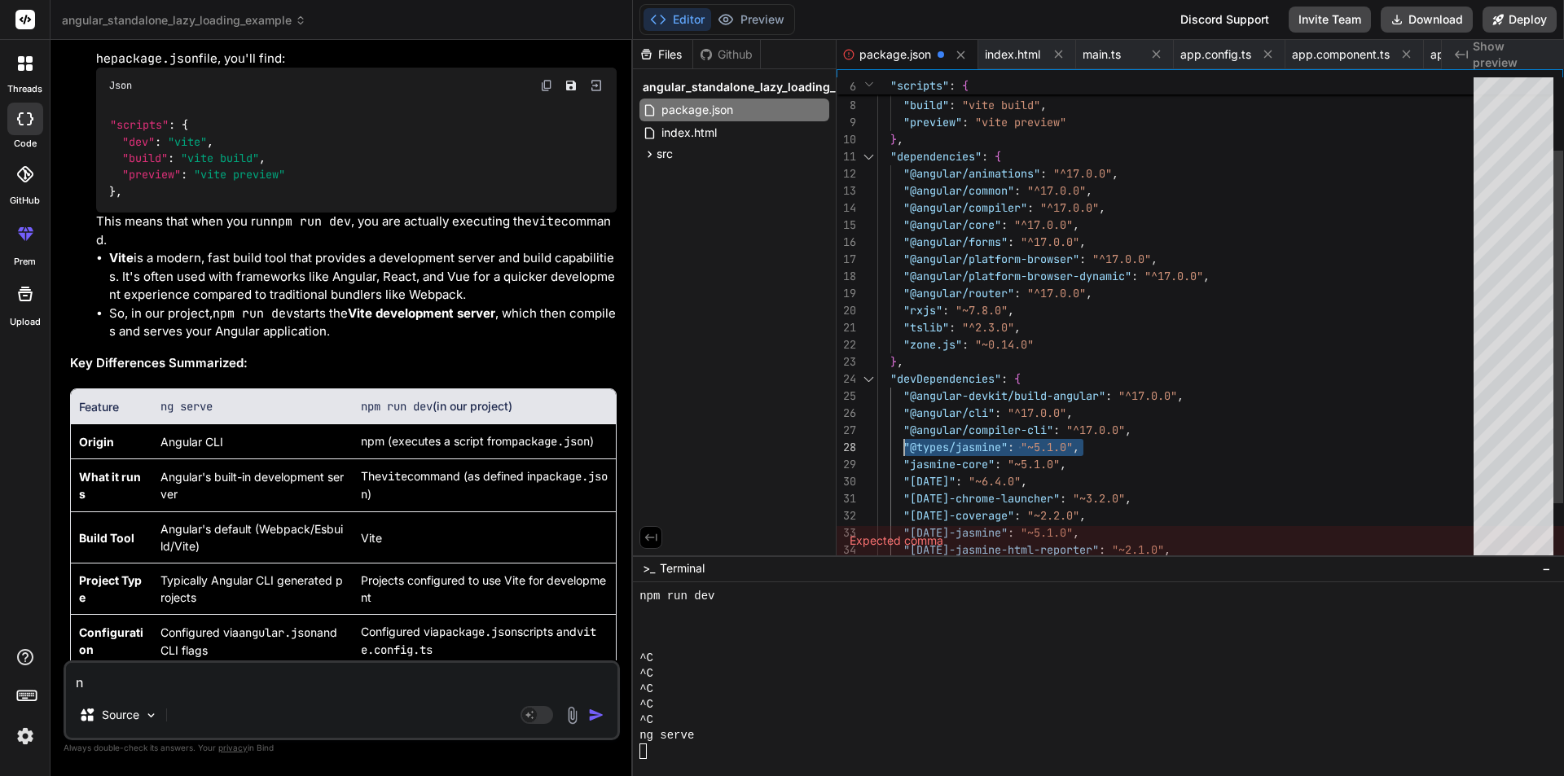
drag, startPoint x: 1128, startPoint y: 431, endPoint x: 902, endPoint y: 431, distance: 225.6
click at [902, 431] on div ""dependencies" : { "@angular/animations" : "^17.0.0" , "@angular/common" : "^17…" at bounding box center [1180, 310] width 606 height 667
drag, startPoint x: 1133, startPoint y: 447, endPoint x: 1113, endPoint y: 446, distance: 20.4
click at [1134, 447] on div ""dependencies" : { "@angular/animations" : "^17.0.0" , "@angular/common" : "^17…" at bounding box center [1180, 310] width 606 height 667
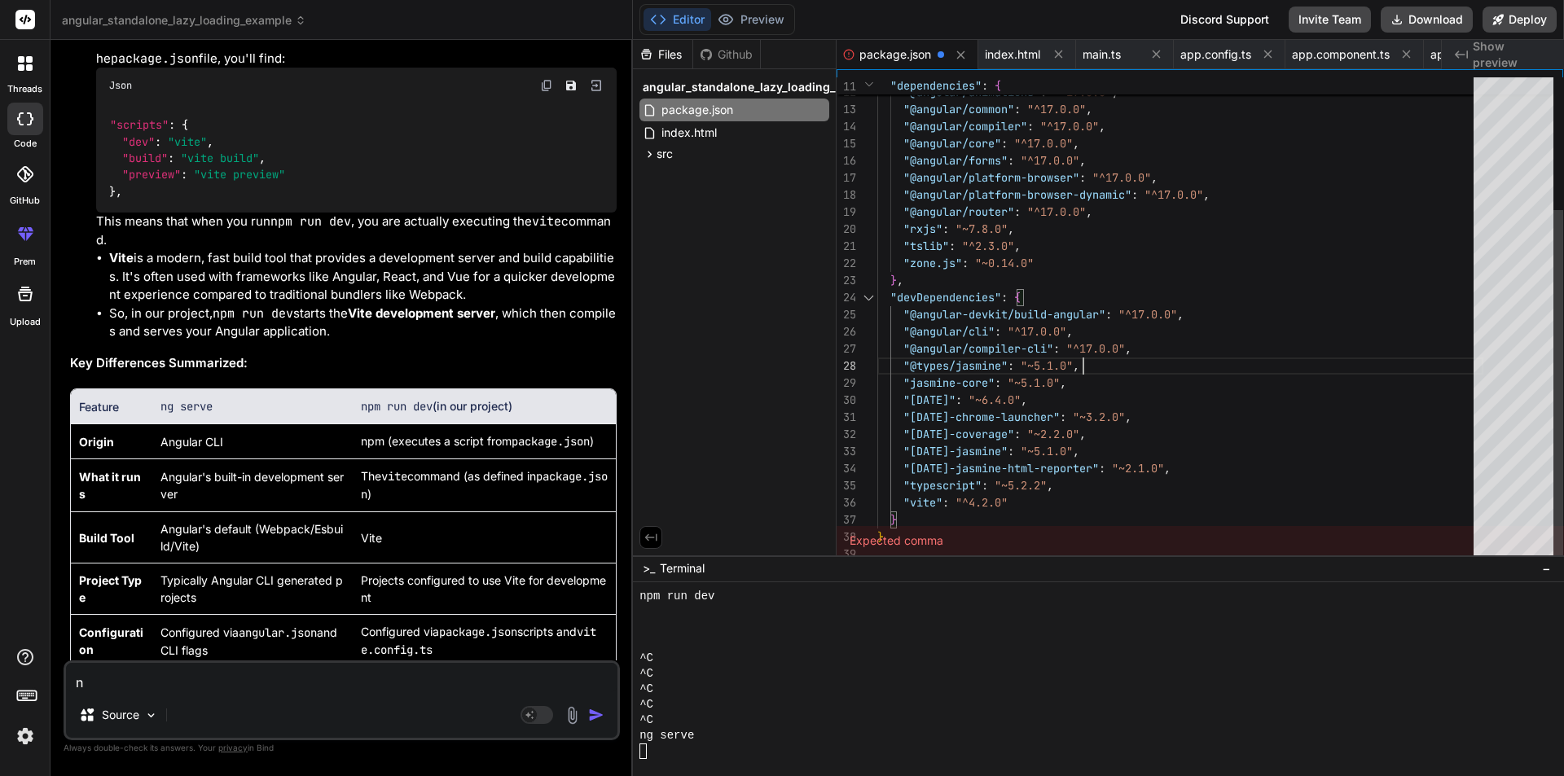
click at [1033, 509] on div ""dependencies" : { "@angular/animations" : "^17.0.0" , "@angular/common" : "^17…" at bounding box center [1180, 229] width 606 height 667
click at [1031, 502] on div ""dependencies" : { "@angular/animations" : "^17.0.0" , "@angular/common" : "^17…" at bounding box center [1180, 229] width 606 height 667
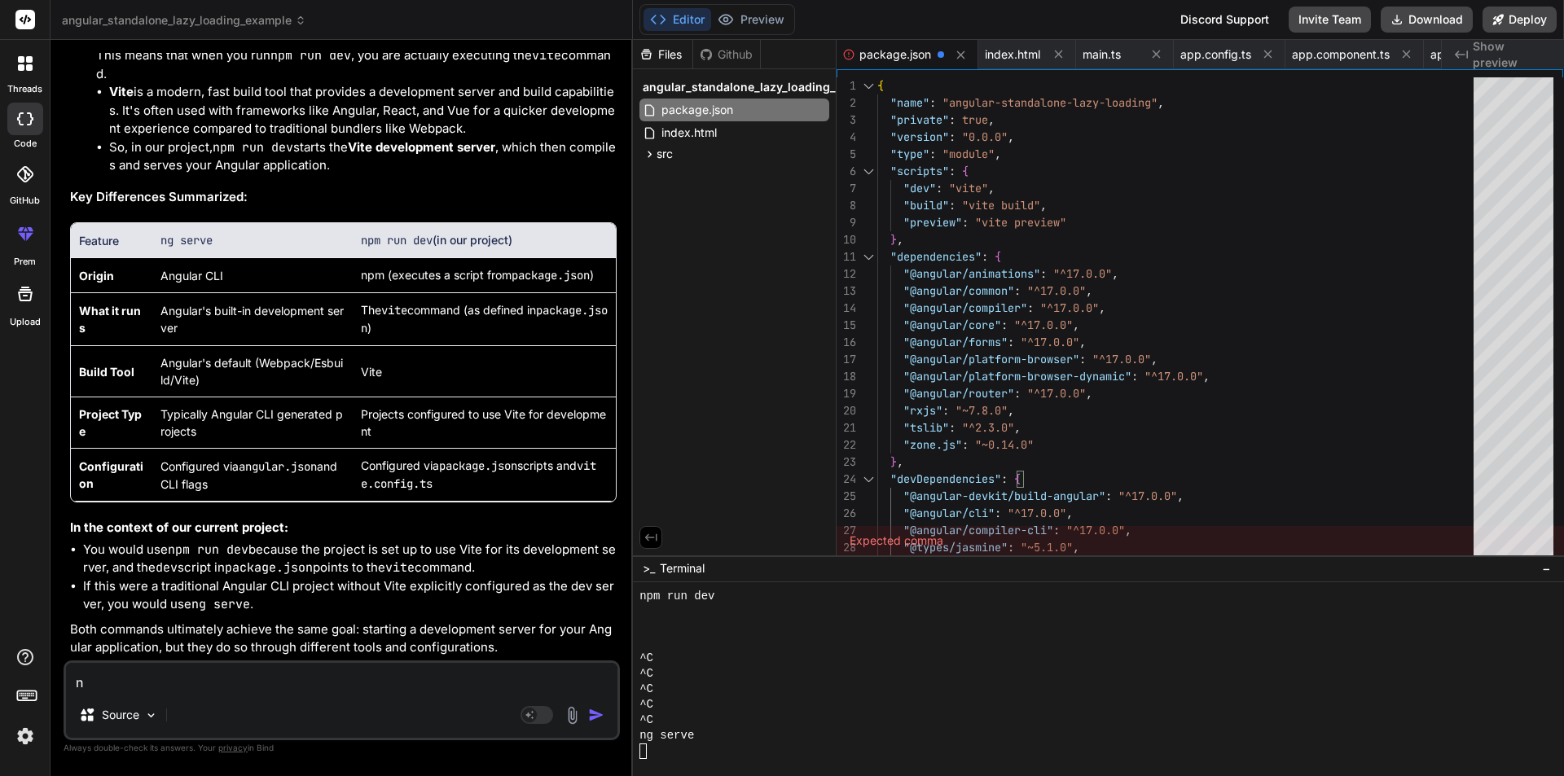
scroll to position [38177, 0]
click at [991, 261] on div ""dependencies" : { "@angular/animations" : "^17.0.0" , "@angular/common" : "^17…" at bounding box center [1180, 410] width 606 height 667
click at [994, 250] on div ""dependencies" : { "@angular/animations" : "^17.0.0" , "@angular/common" : "^17…" at bounding box center [1180, 410] width 606 height 667
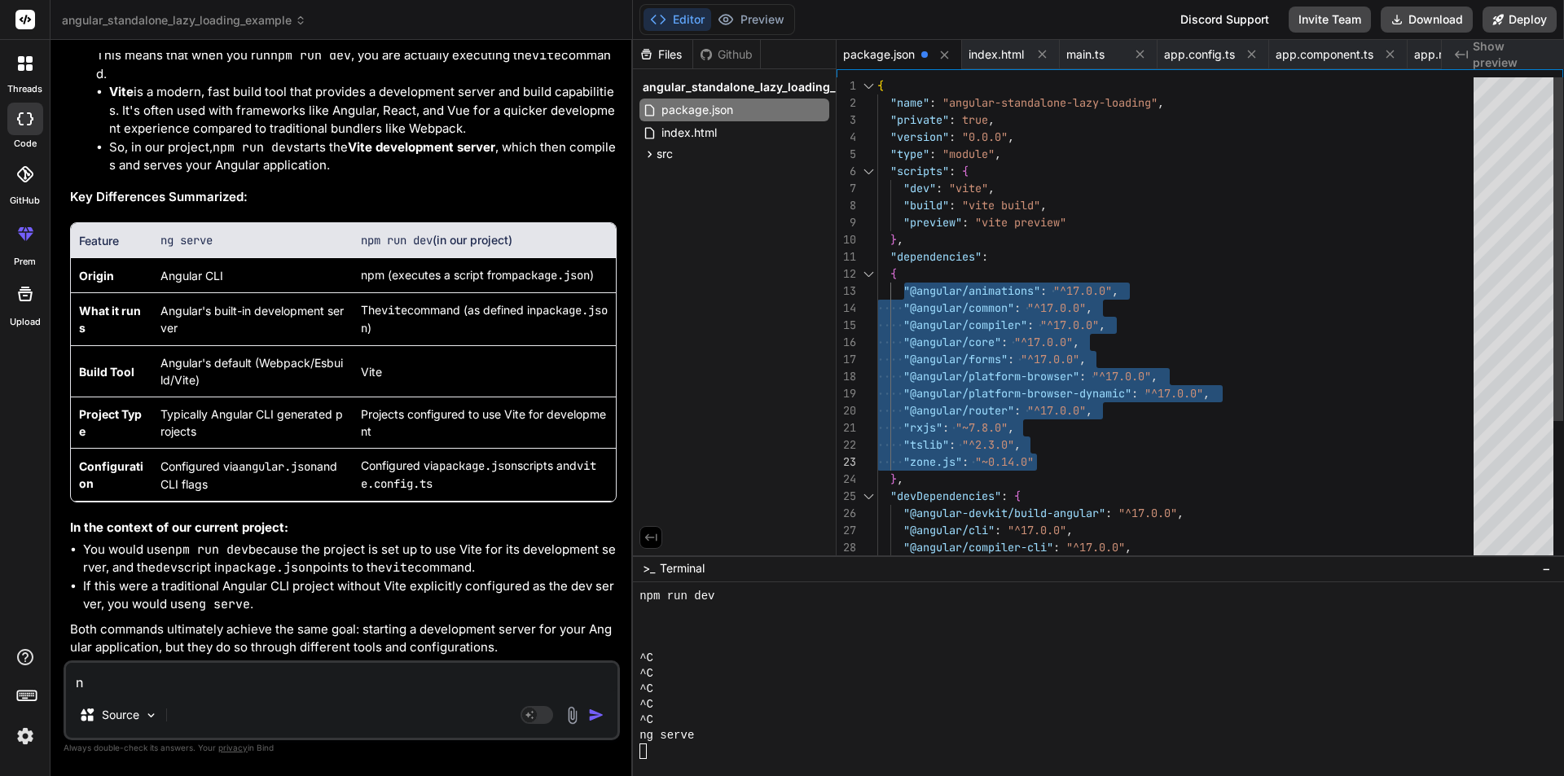
drag, startPoint x: 905, startPoint y: 284, endPoint x: 1072, endPoint y: 461, distance: 243.1
click at [1072, 461] on div ""dependencies" : "@angular/animations" : "^17.0.0" , "@angular/common" : "^17.0…" at bounding box center [1180, 419] width 606 height 684
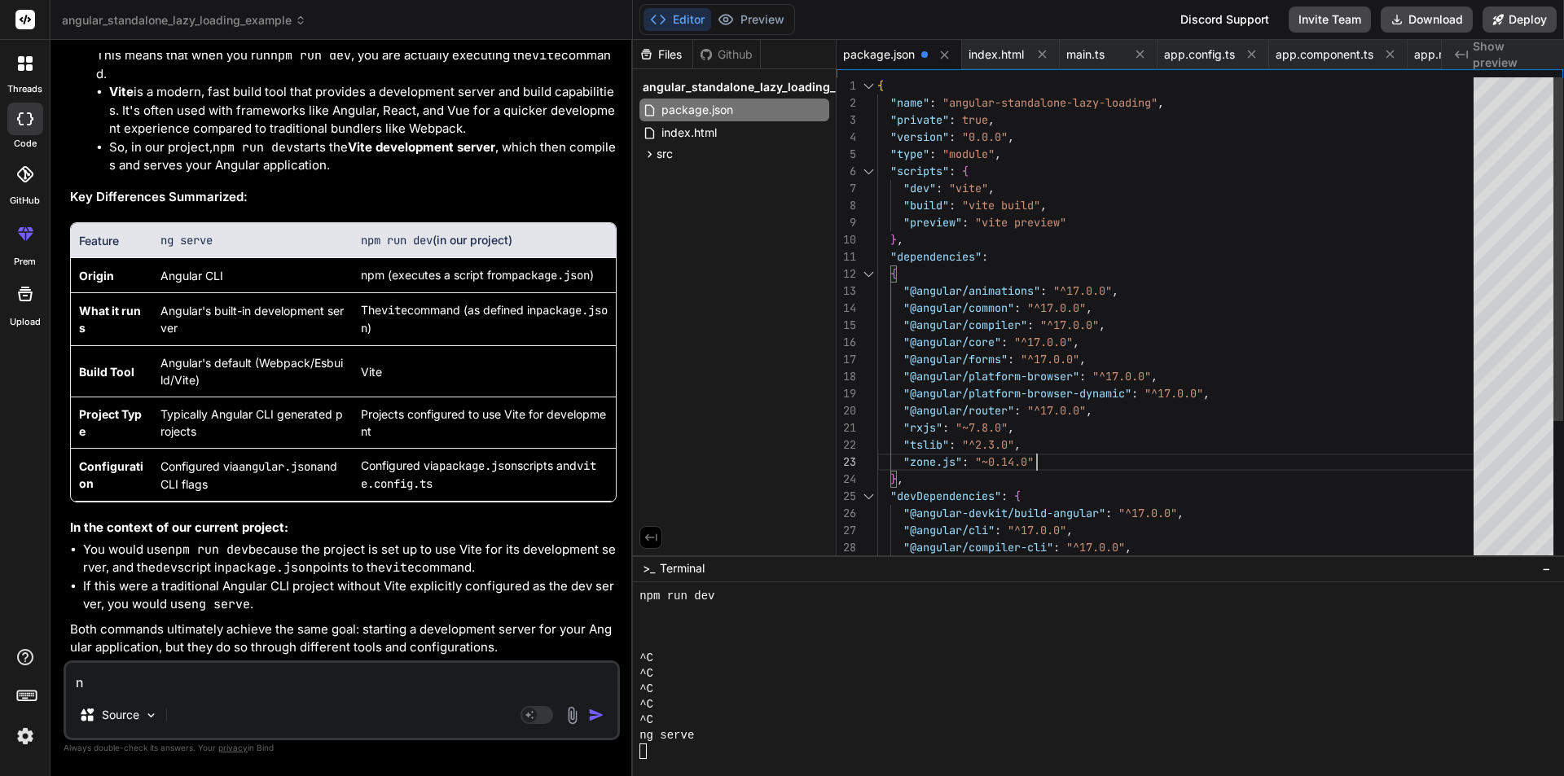
click at [1072, 461] on div ""dependencies" : "@angular/animations" : "^17.0.0" , "@angular/common" : "^17.0…" at bounding box center [1180, 419] width 606 height 684
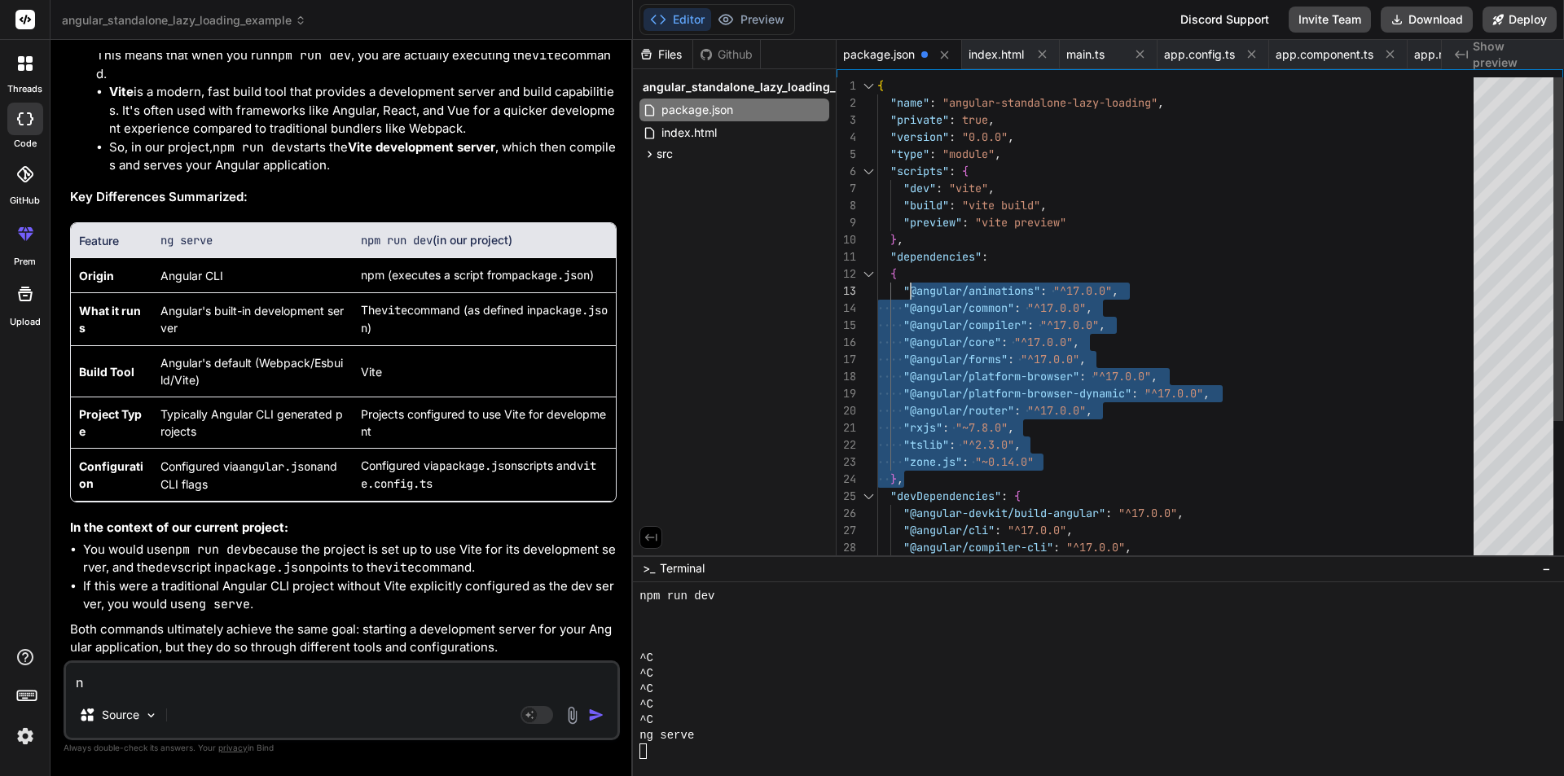
drag, startPoint x: 1053, startPoint y: 463, endPoint x: 906, endPoint y: 283, distance: 232.7
click at [906, 283] on div ""dependencies" : "@angular/animations" : "^17.0.0" , "@angular/common" : "^17.0…" at bounding box center [1180, 419] width 606 height 684
click at [1043, 387] on div ""dependencies" : "@angular/animations" : "^17.0.0" , "@angular/common" : "^17.0…" at bounding box center [1180, 419] width 606 height 684
click at [1043, 468] on div ""dependencies" : "@angular/animations" : "^17.0.0" , "@angular/common" : "^17.0…" at bounding box center [1180, 419] width 606 height 684
drag, startPoint x: 1036, startPoint y: 458, endPoint x: 862, endPoint y: 282, distance: 247.6
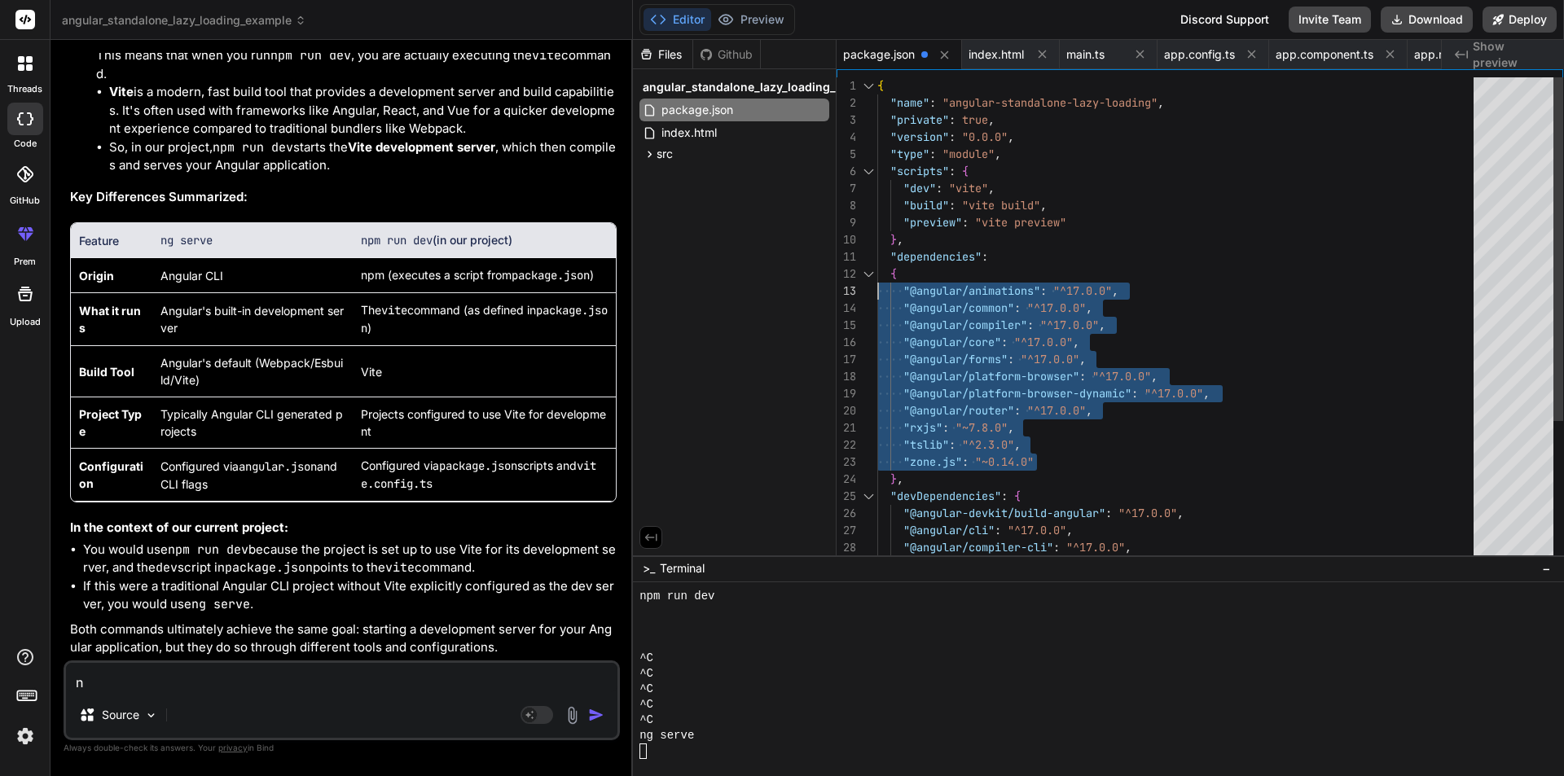
click at [877, 282] on div ""dependencies" : "@angular/animations" : "^17.0.0" , "@angular/common" : "^17.0…" at bounding box center [1180, 419] width 606 height 684
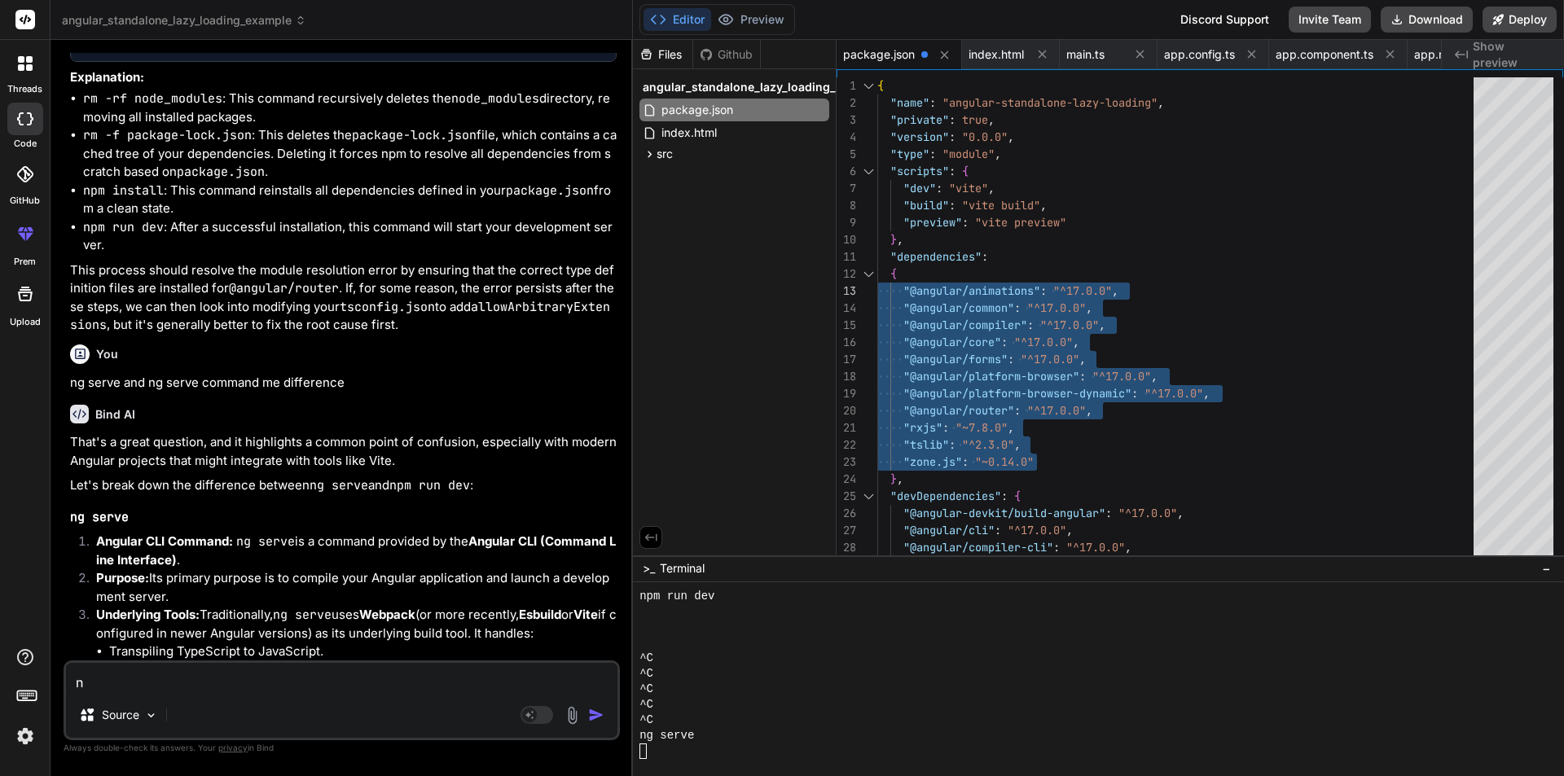
scroll to position [35068, 0]
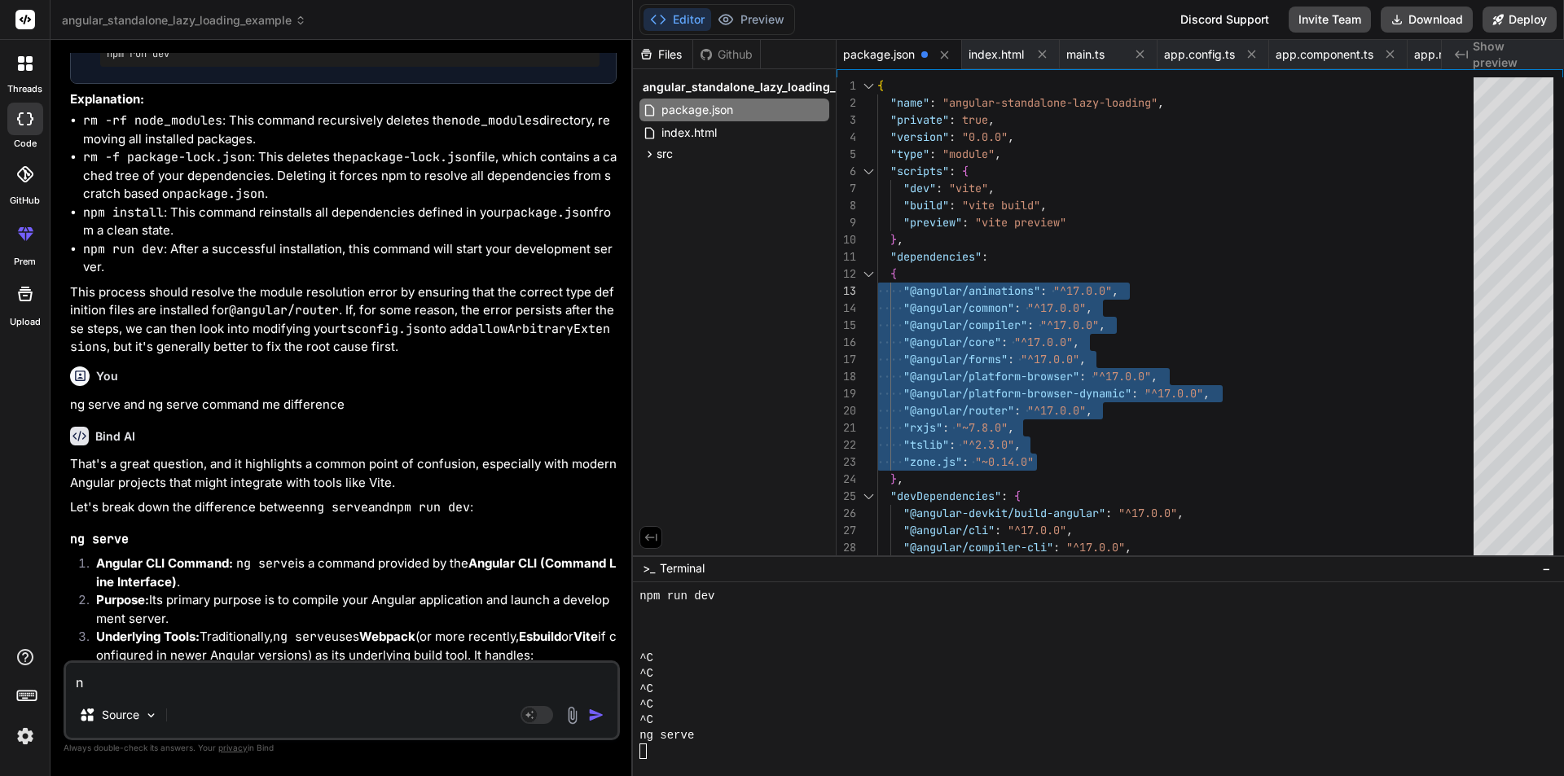
type textarea ""dependencies": { "@angular/animations": "^17.0.0", "@angular/common": "^17.0.0…"
